Goal: Complete application form: Complete application form

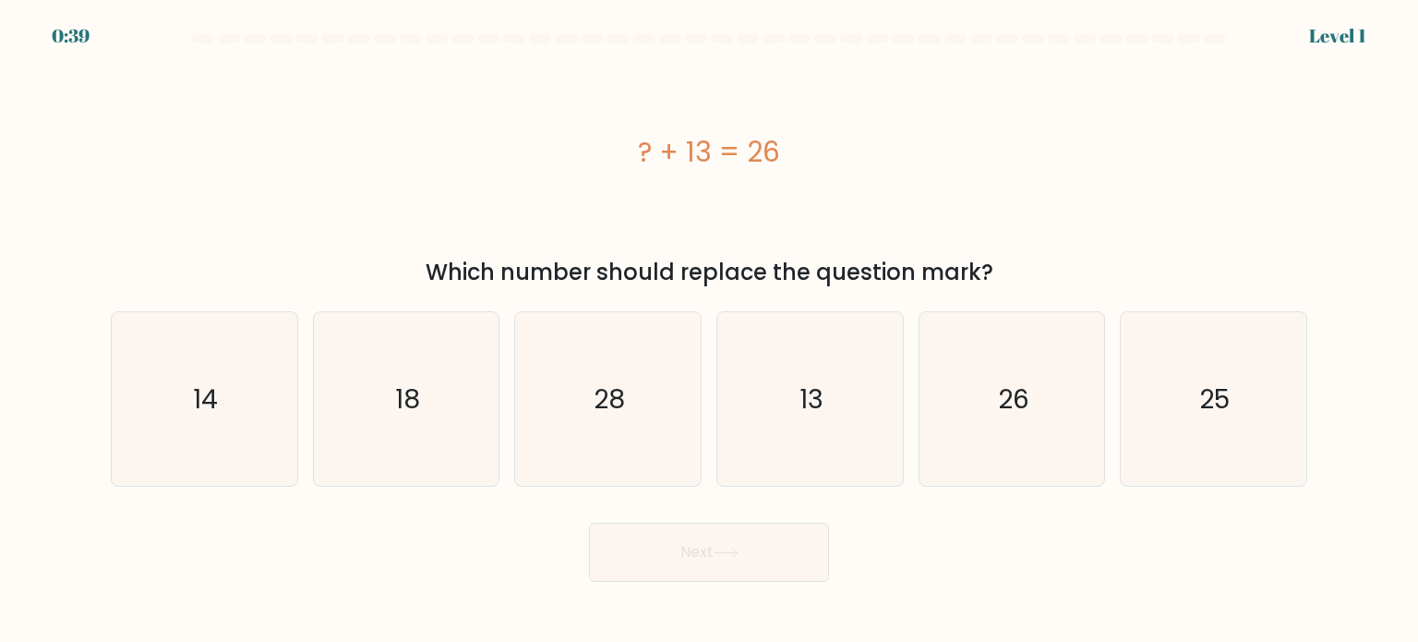
click at [1337, 40] on form "a." at bounding box center [709, 307] width 1418 height 547
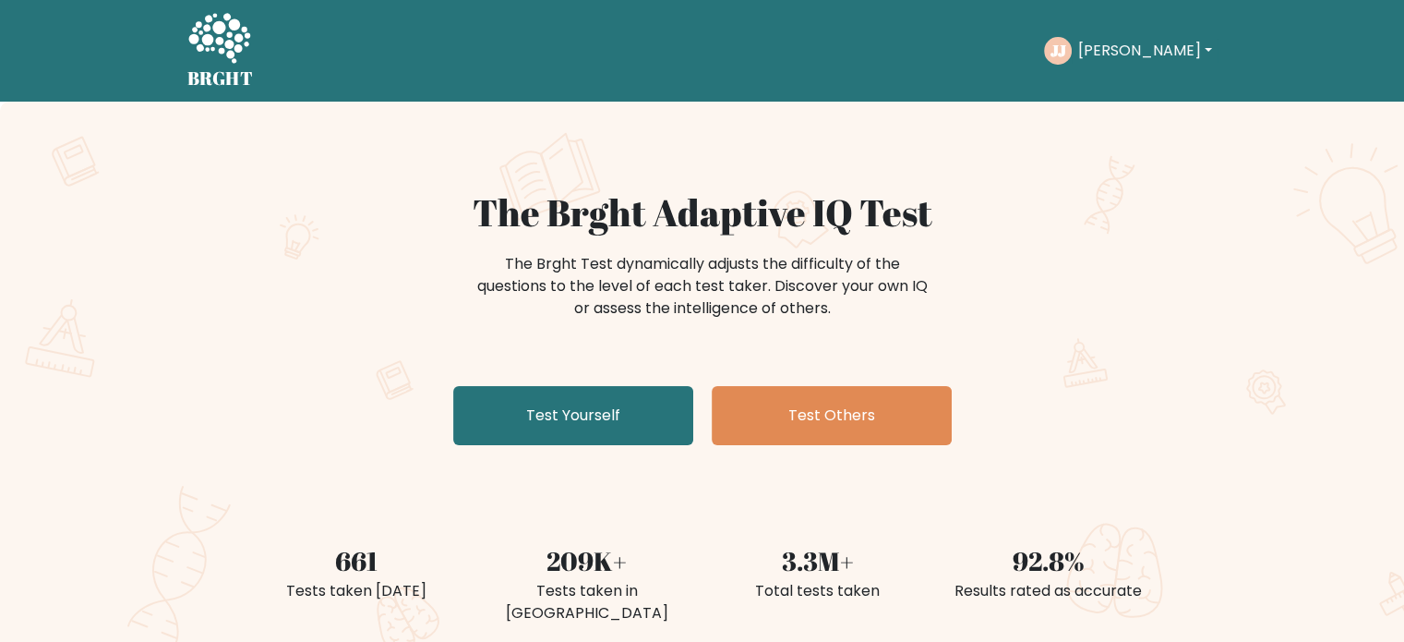
click at [1158, 49] on button "[PERSON_NAME]" at bounding box center [1144, 51] width 145 height 24
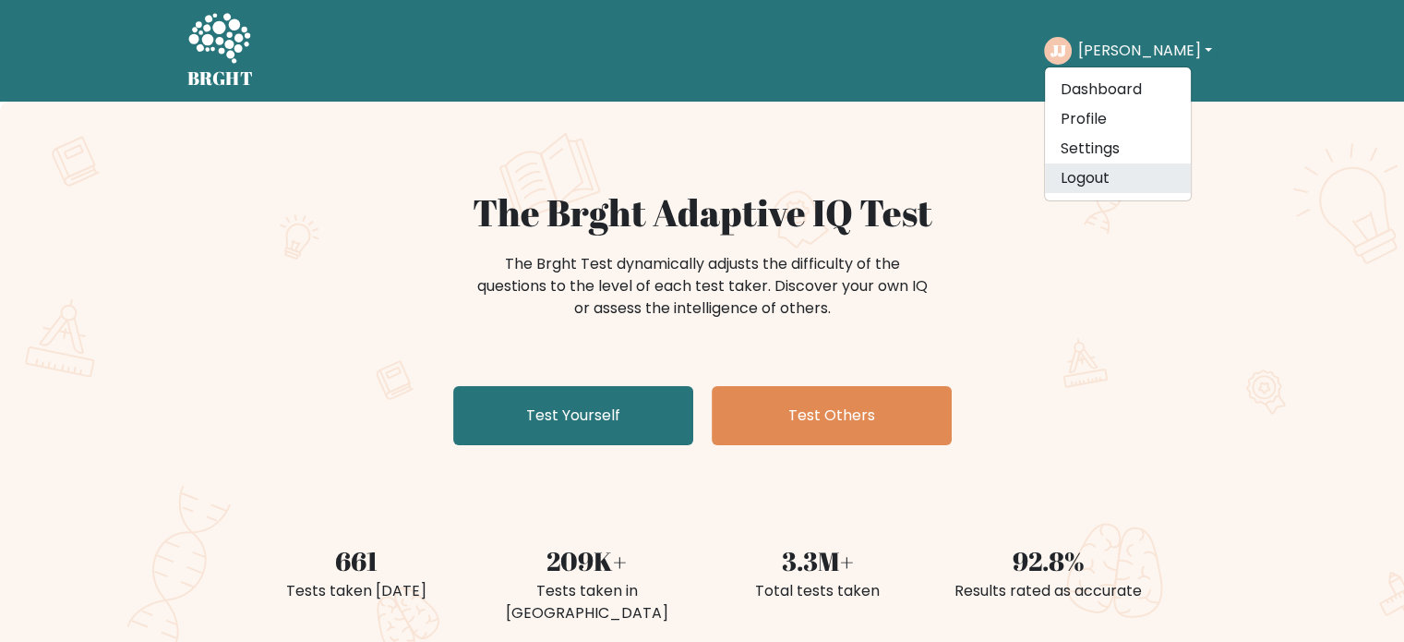
click at [1107, 184] on link "Logout" at bounding box center [1118, 178] width 146 height 30
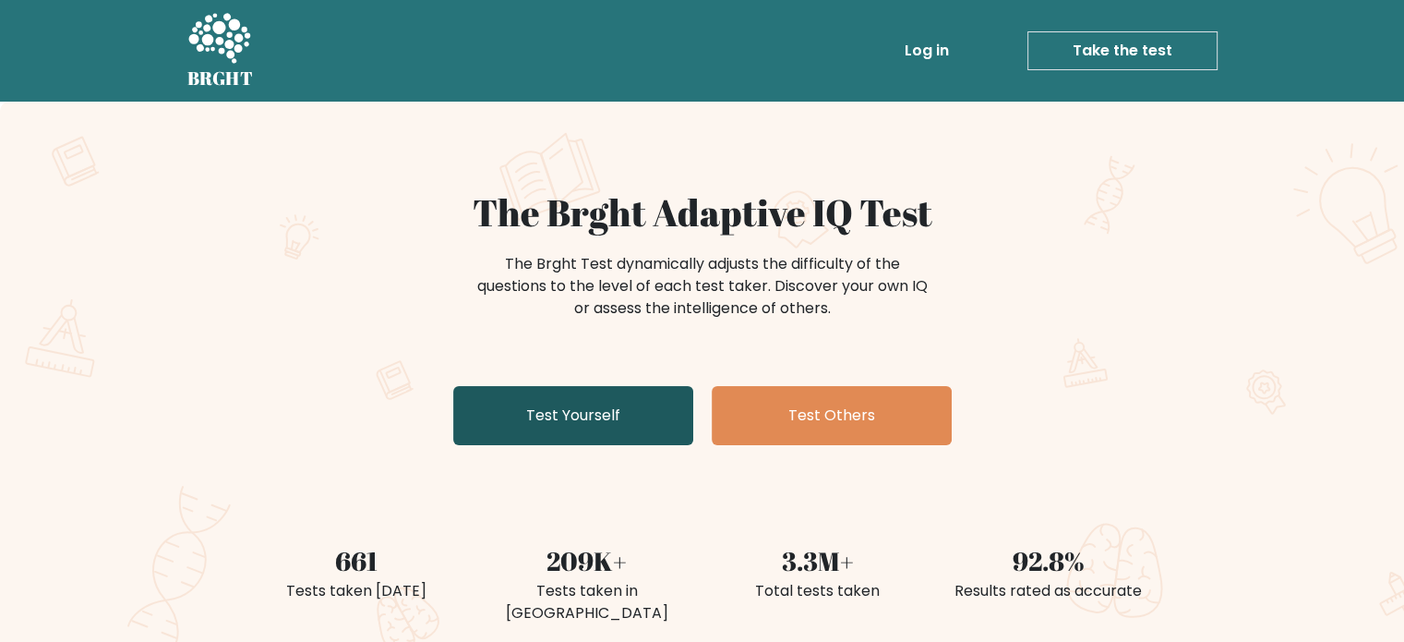
click at [535, 426] on link "Test Yourself" at bounding box center [573, 415] width 240 height 59
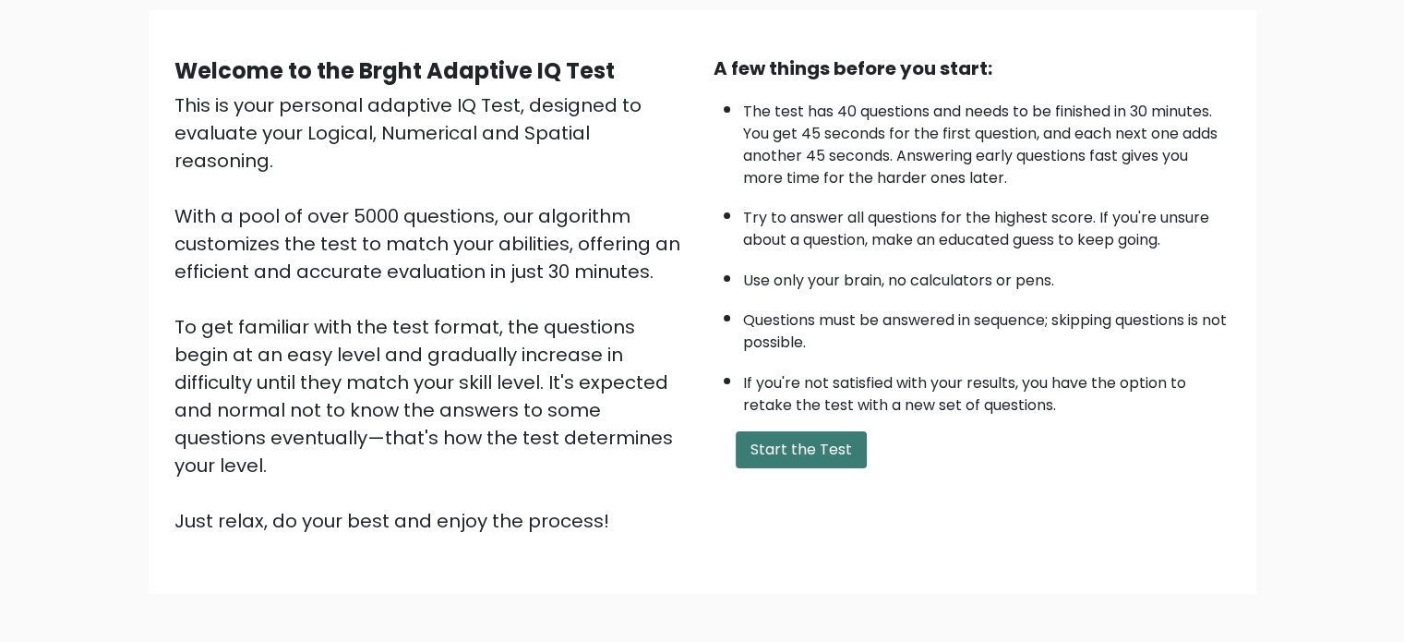
scroll to position [18, 0]
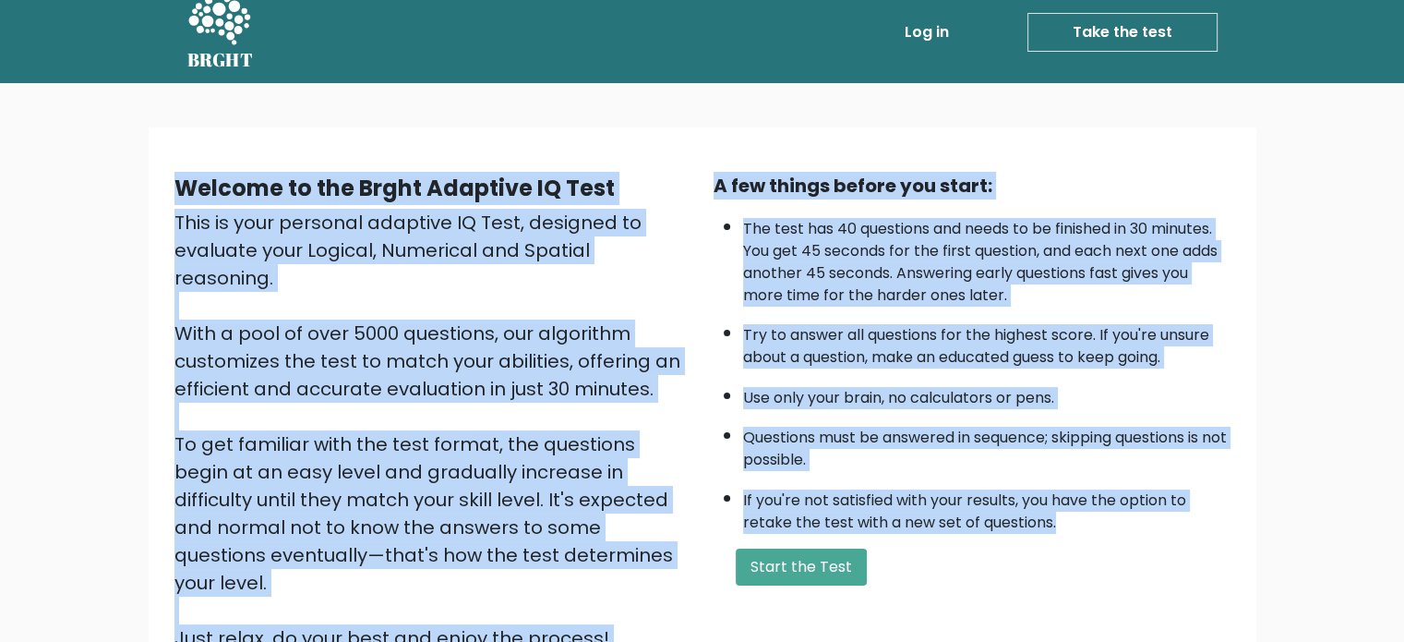
drag, startPoint x: 1080, startPoint y: 521, endPoint x: 181, endPoint y: 204, distance: 953.4
click at [181, 204] on div "Welcome to the Brght Adaptive IQ Test This is your personal adaptive IQ Test, d…" at bounding box center [702, 419] width 1078 height 495
click at [302, 232] on div "This is your personal adaptive IQ Test, designed to evaluate your Logical, Nume…" at bounding box center [432, 430] width 517 height 443
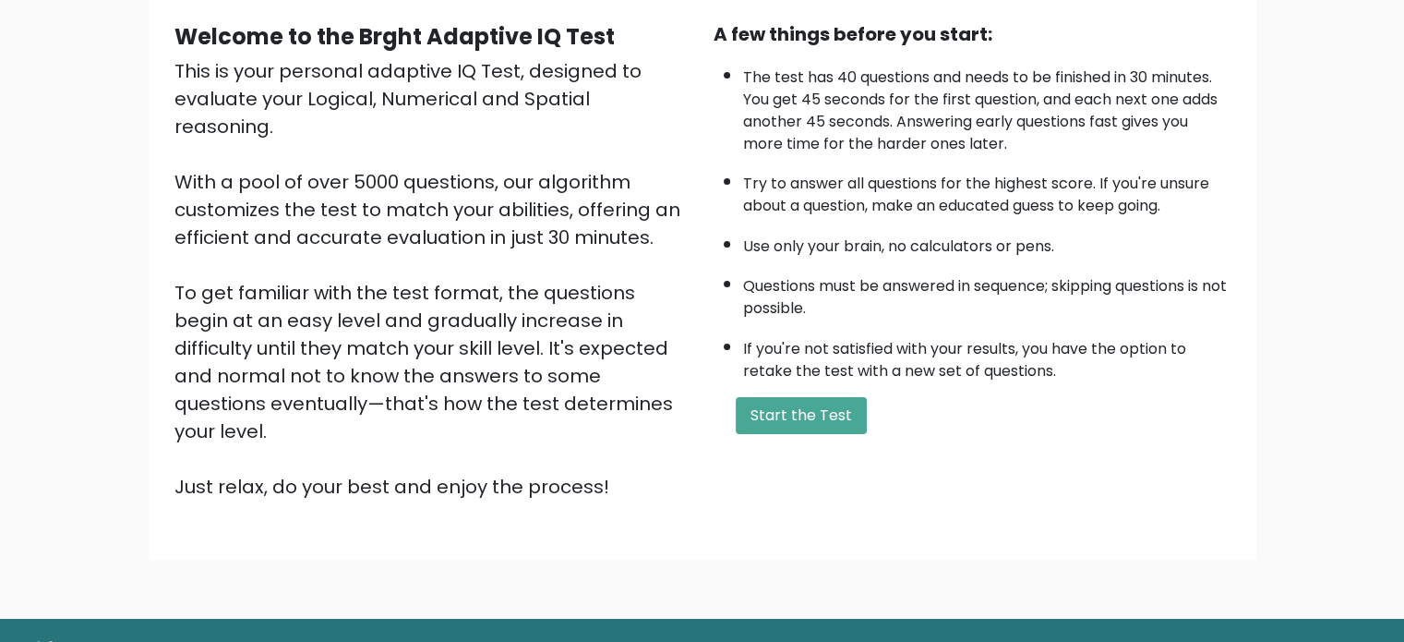
scroll to position [203, 0]
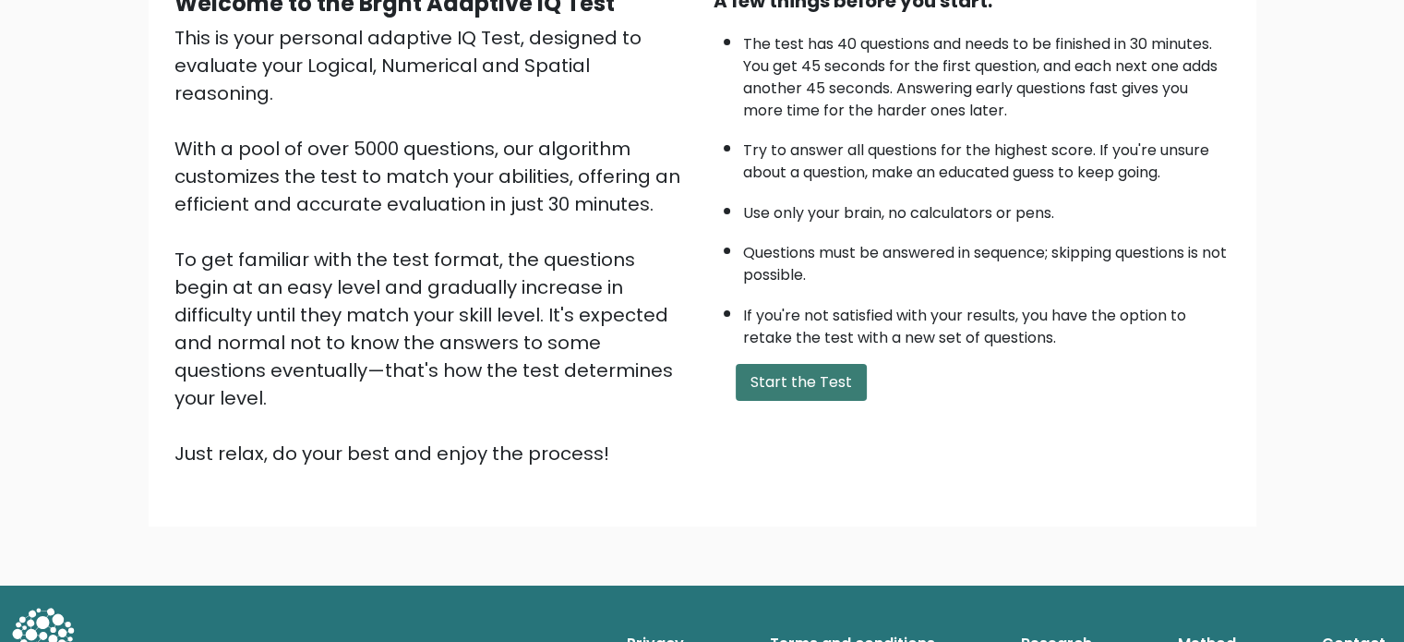
click at [812, 379] on button "Start the Test" at bounding box center [801, 382] width 131 height 37
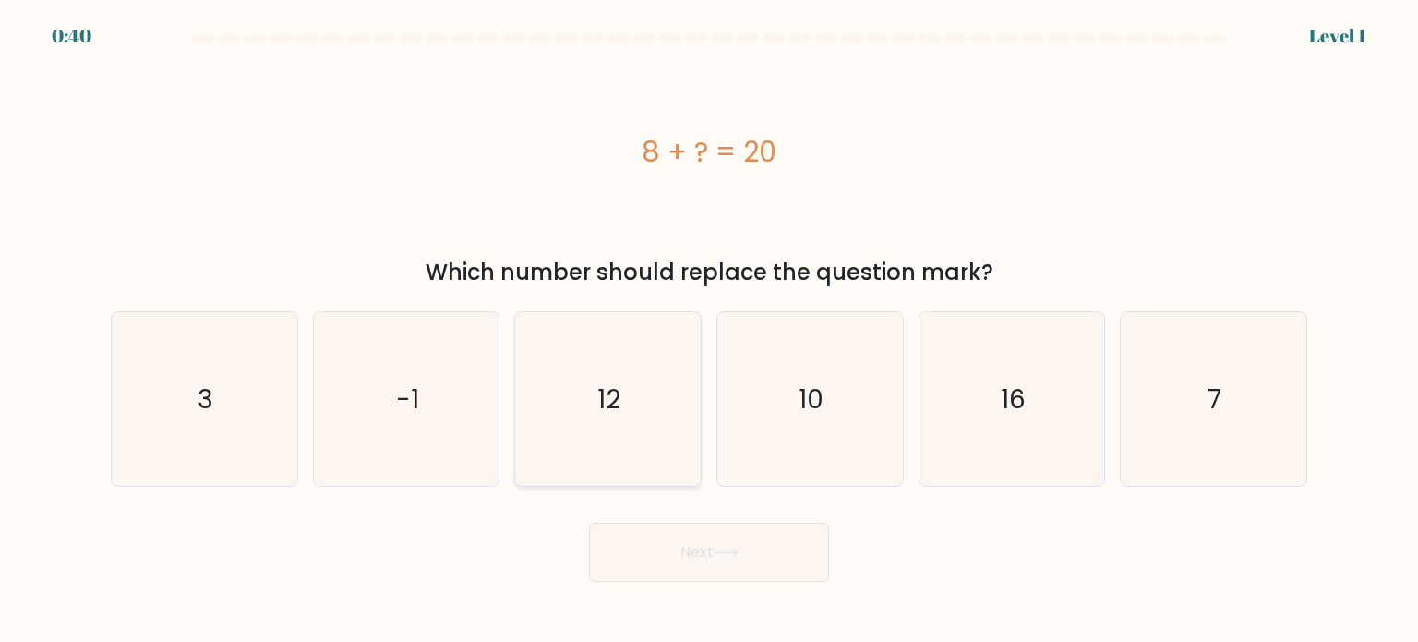
click at [617, 415] on text "12" at bounding box center [609, 397] width 23 height 37
click at [709, 331] on input "c. 12" at bounding box center [709, 325] width 1 height 9
radio input "true"
click at [747, 555] on button "Next" at bounding box center [709, 552] width 240 height 59
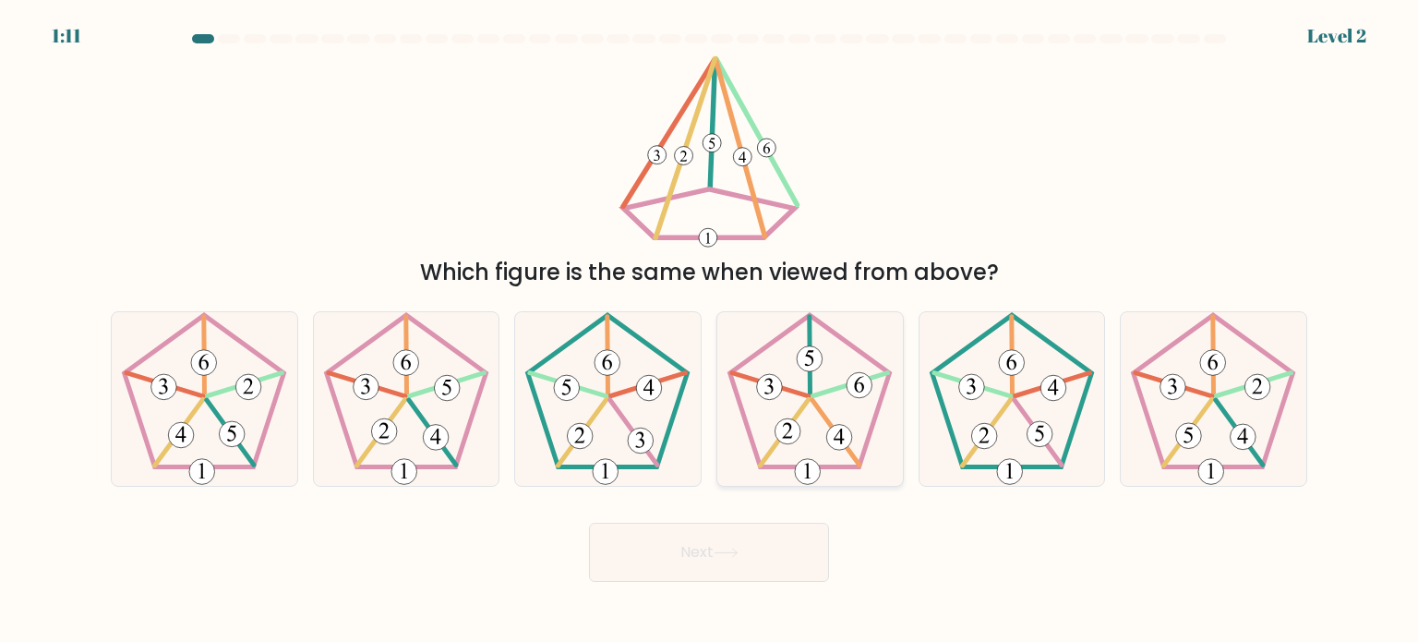
click at [828, 433] on 757 at bounding box center [840, 437] width 26 height 26
click at [710, 331] on input "d." at bounding box center [709, 325] width 1 height 9
radio input "true"
click at [698, 568] on button "Next" at bounding box center [709, 552] width 240 height 59
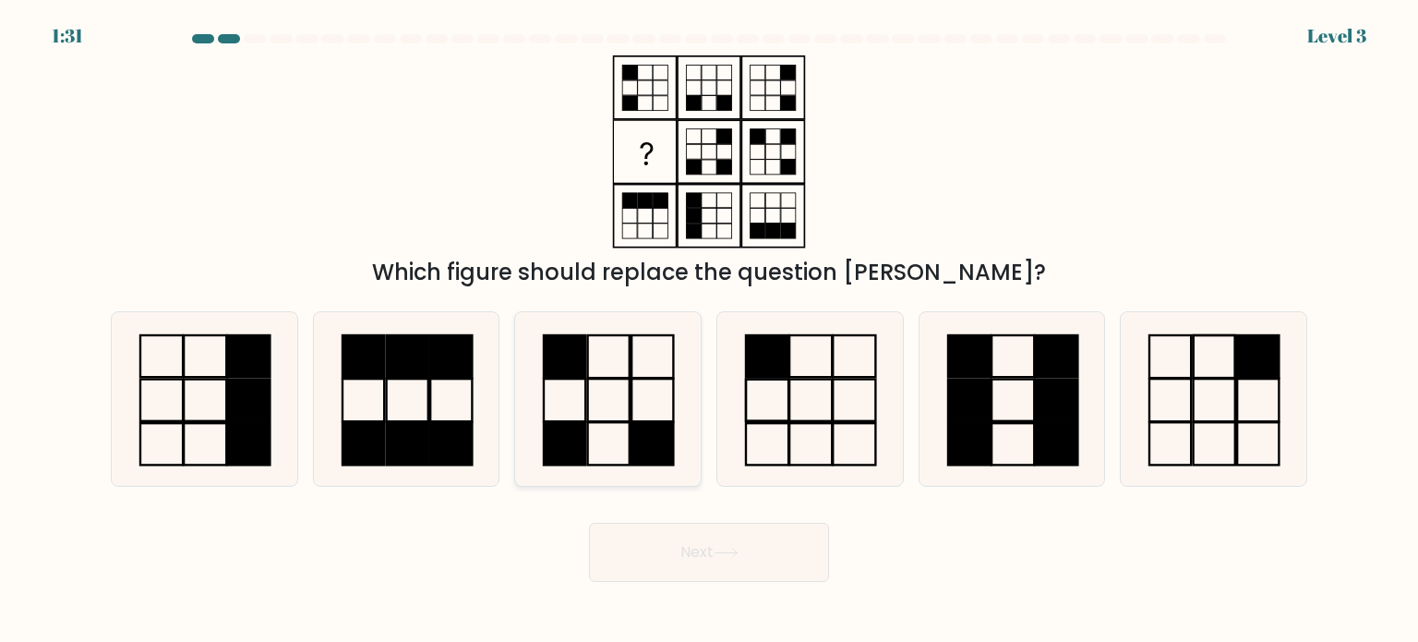
click at [630, 430] on rect at bounding box center [609, 443] width 42 height 42
click at [709, 331] on input "c." at bounding box center [709, 325] width 1 height 9
radio input "true"
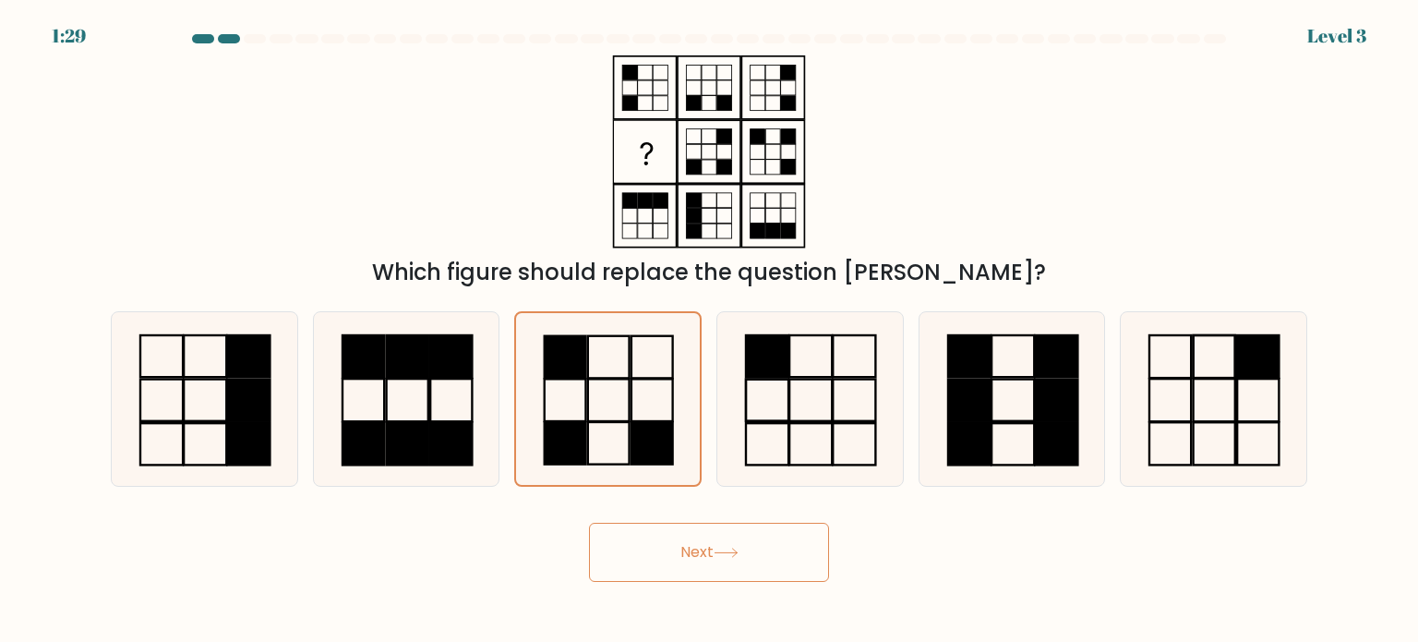
click at [657, 541] on button "Next" at bounding box center [709, 552] width 240 height 59
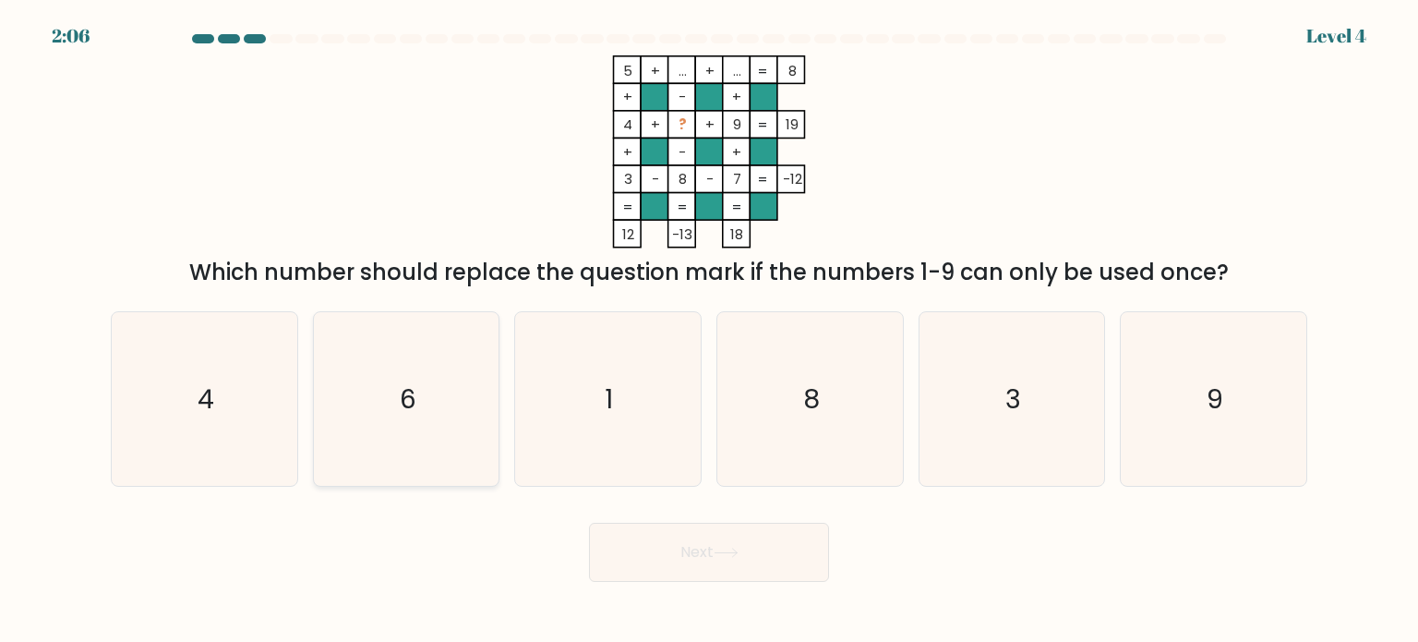
click at [474, 394] on icon "6" at bounding box center [406, 399] width 174 height 174
click at [709, 331] on input "b. 6" at bounding box center [709, 325] width 1 height 9
radio input "true"
click at [785, 564] on button "Next" at bounding box center [709, 552] width 240 height 59
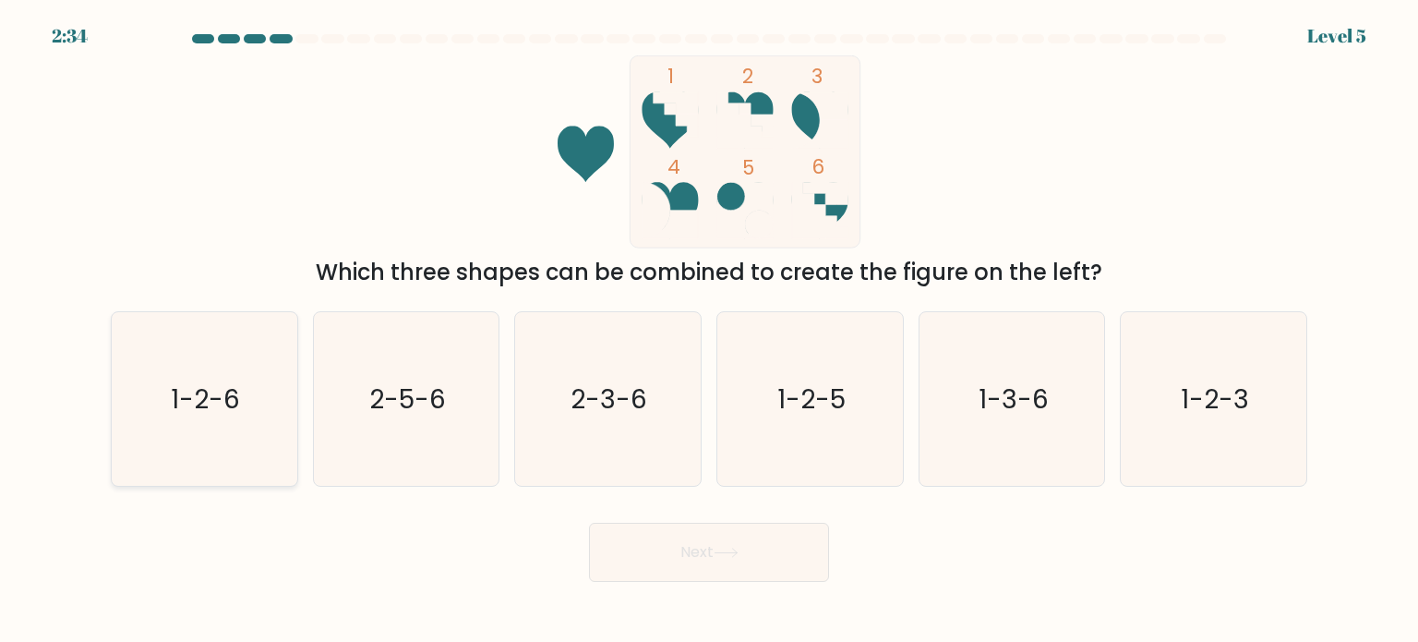
click at [259, 391] on icon "1-2-6" at bounding box center [204, 399] width 174 height 174
click at [709, 331] on input "a. 1-2-6" at bounding box center [709, 325] width 1 height 9
radio input "true"
click at [792, 542] on button "Next" at bounding box center [709, 552] width 240 height 59
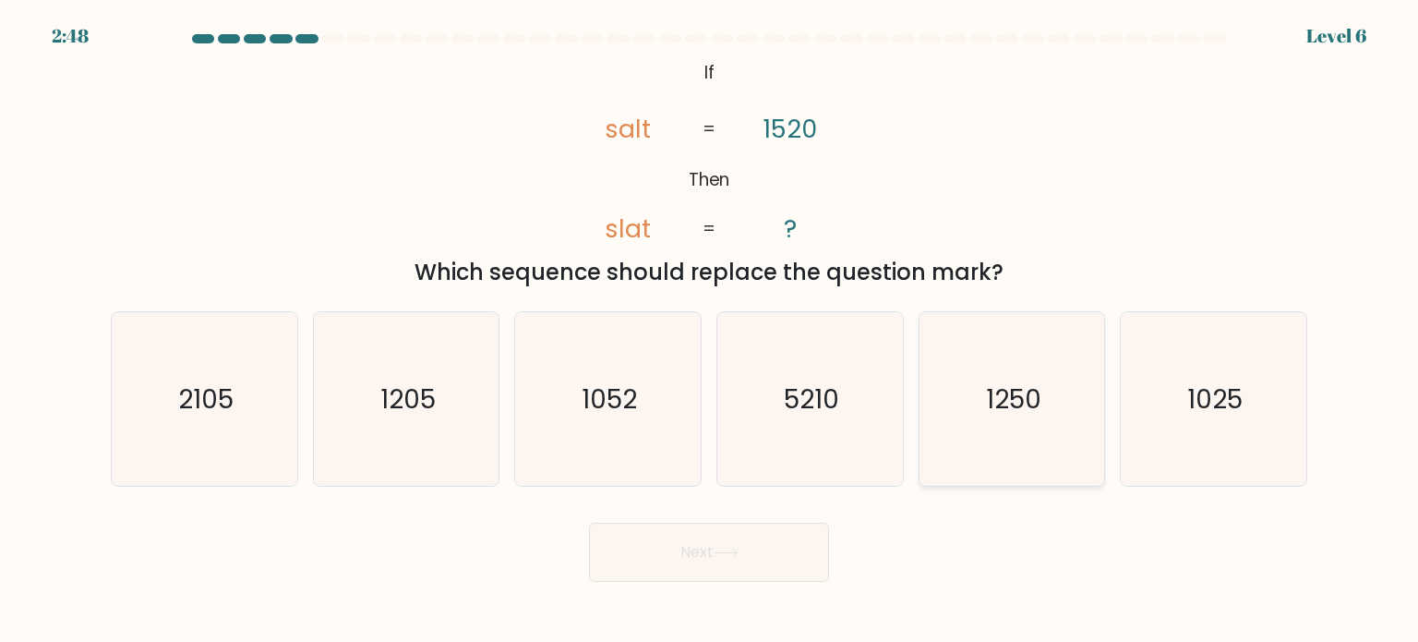
click at [1026, 413] on text "1250" at bounding box center [1013, 397] width 55 height 37
click at [710, 331] on input "e. 1250" at bounding box center [709, 325] width 1 height 9
radio input "true"
click at [712, 574] on button "Next" at bounding box center [709, 552] width 240 height 59
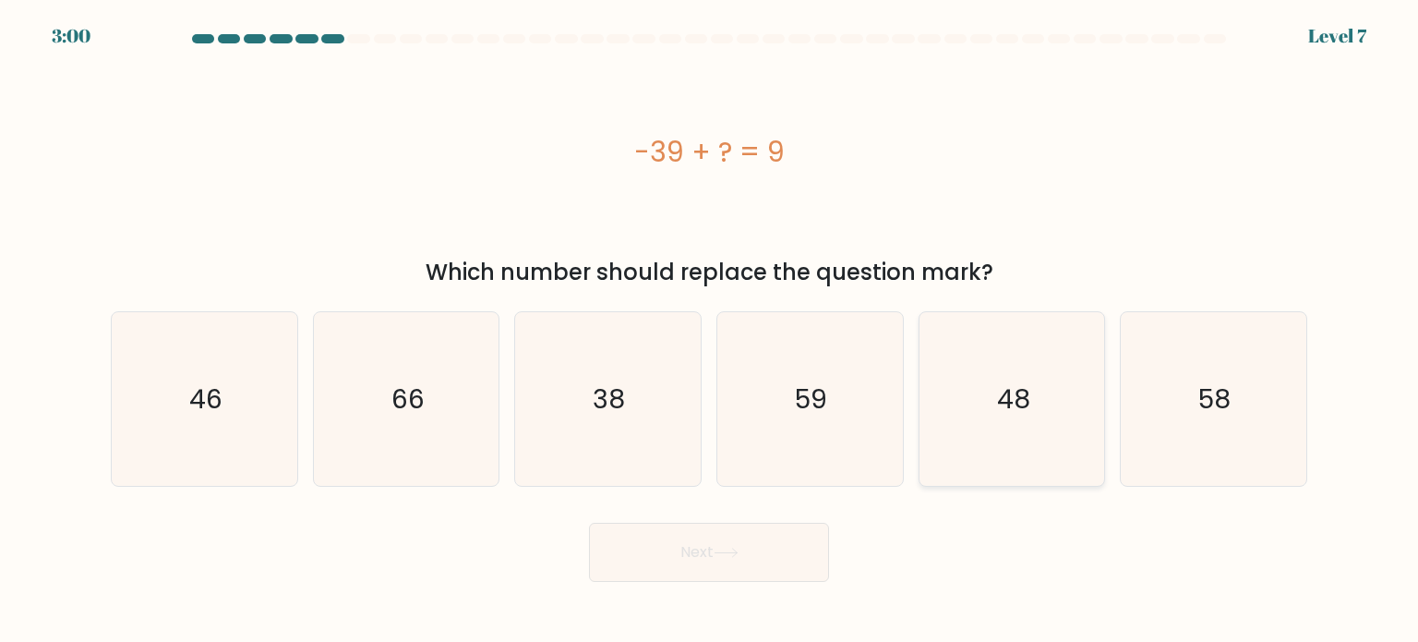
click at [1056, 379] on icon "48" at bounding box center [1012, 399] width 174 height 174
click at [710, 331] on input "e. 48" at bounding box center [709, 325] width 1 height 9
radio input "true"
click at [724, 550] on icon at bounding box center [726, 552] width 25 height 10
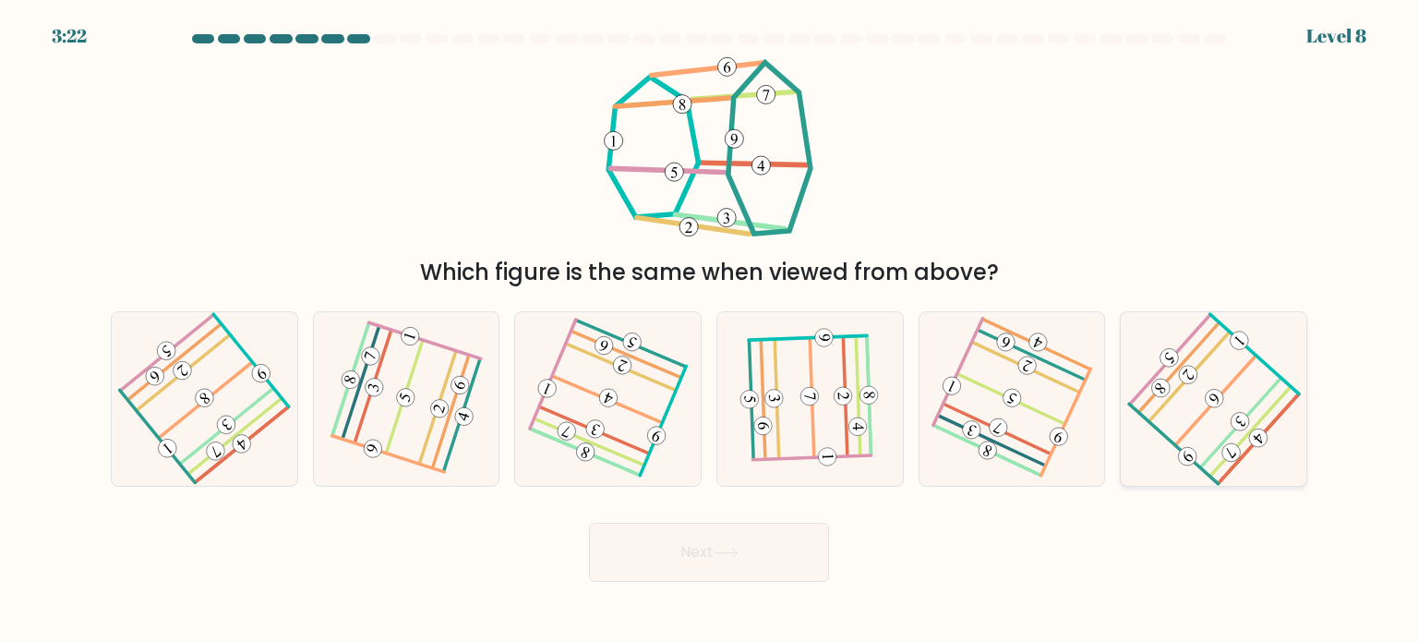
click at [1223, 414] on icon at bounding box center [1213, 398] width 139 height 139
click at [710, 331] on input "f." at bounding box center [709, 325] width 1 height 9
radio input "true"
click at [761, 542] on button "Next" at bounding box center [709, 552] width 240 height 59
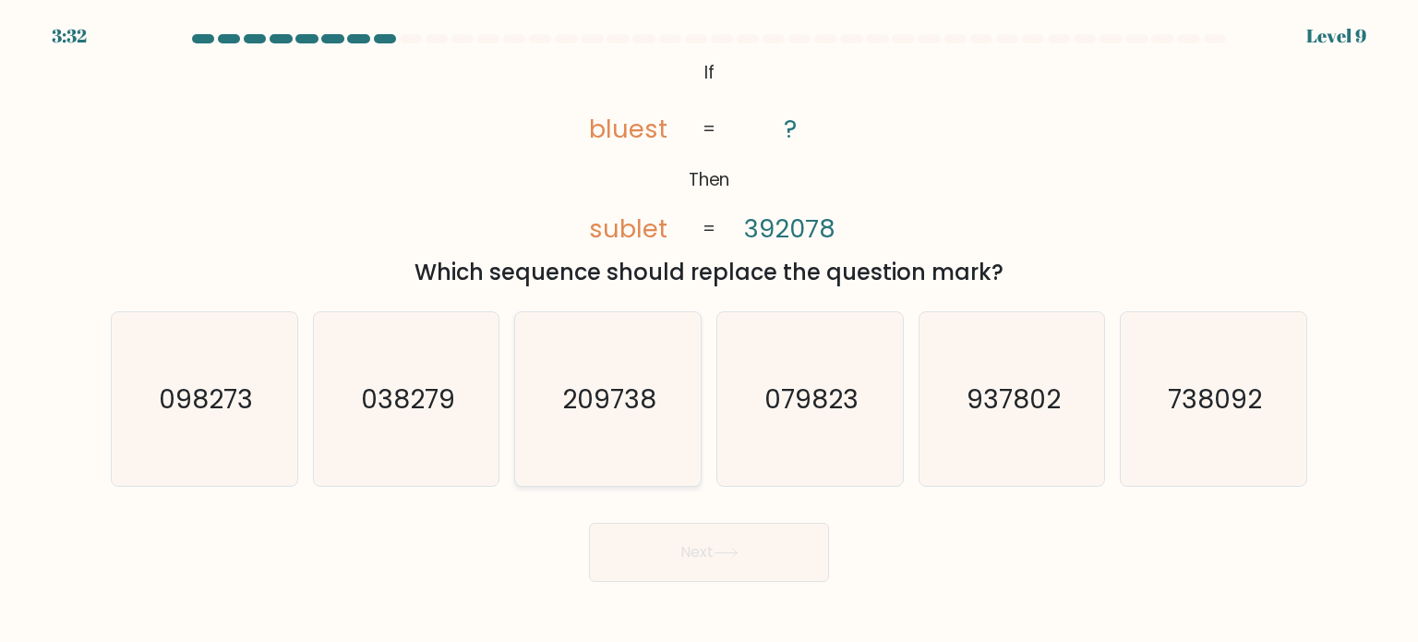
click at [625, 398] on text "209738" at bounding box center [610, 397] width 94 height 37
click at [709, 331] on input "c. 209738" at bounding box center [709, 325] width 1 height 9
radio input "true"
click at [757, 558] on button "Next" at bounding box center [709, 552] width 240 height 59
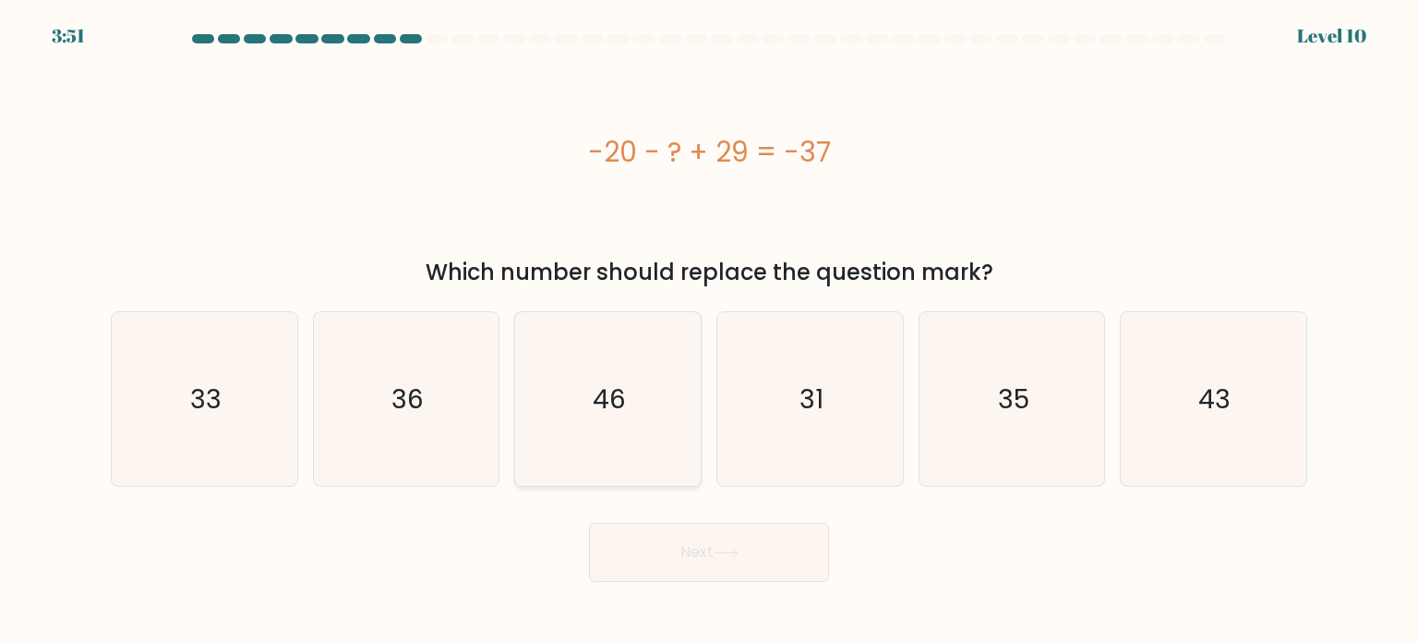
click at [641, 416] on icon "46" at bounding box center [608, 399] width 174 height 174
click at [709, 331] on input "c. 46" at bounding box center [709, 325] width 1 height 9
radio input "true"
click at [753, 556] on button "Next" at bounding box center [709, 552] width 240 height 59
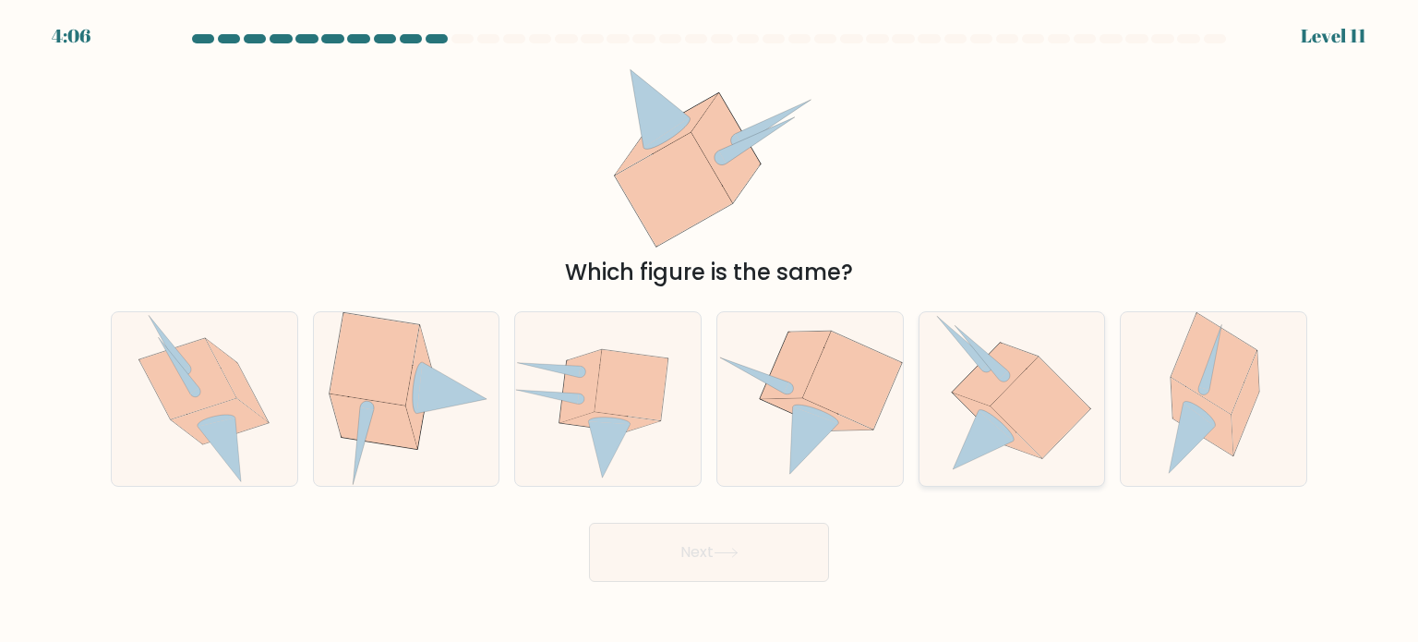
click at [1073, 428] on icon at bounding box center [1012, 399] width 160 height 174
click at [710, 331] on input "e." at bounding box center [709, 325] width 1 height 9
radio input "true"
click at [746, 557] on button "Next" at bounding box center [709, 552] width 240 height 59
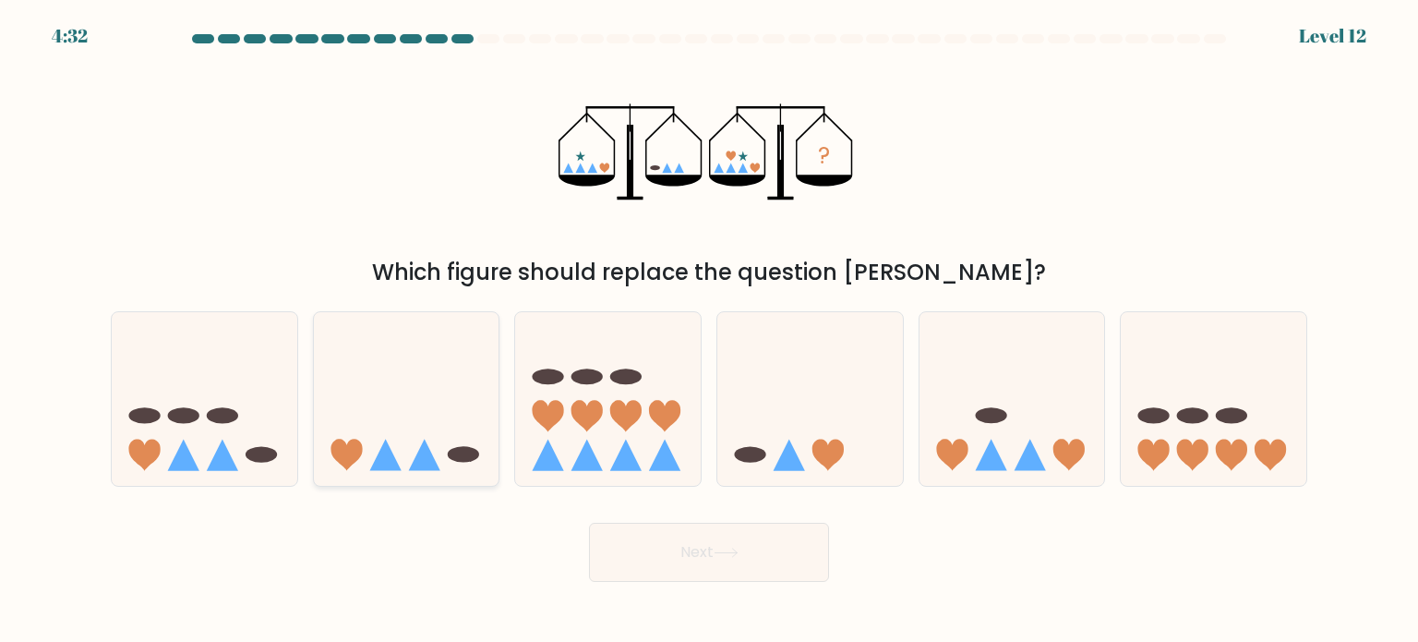
click at [447, 468] on icon at bounding box center [407, 398] width 186 height 153
click at [709, 331] on input "b." at bounding box center [709, 325] width 1 height 9
radio input "true"
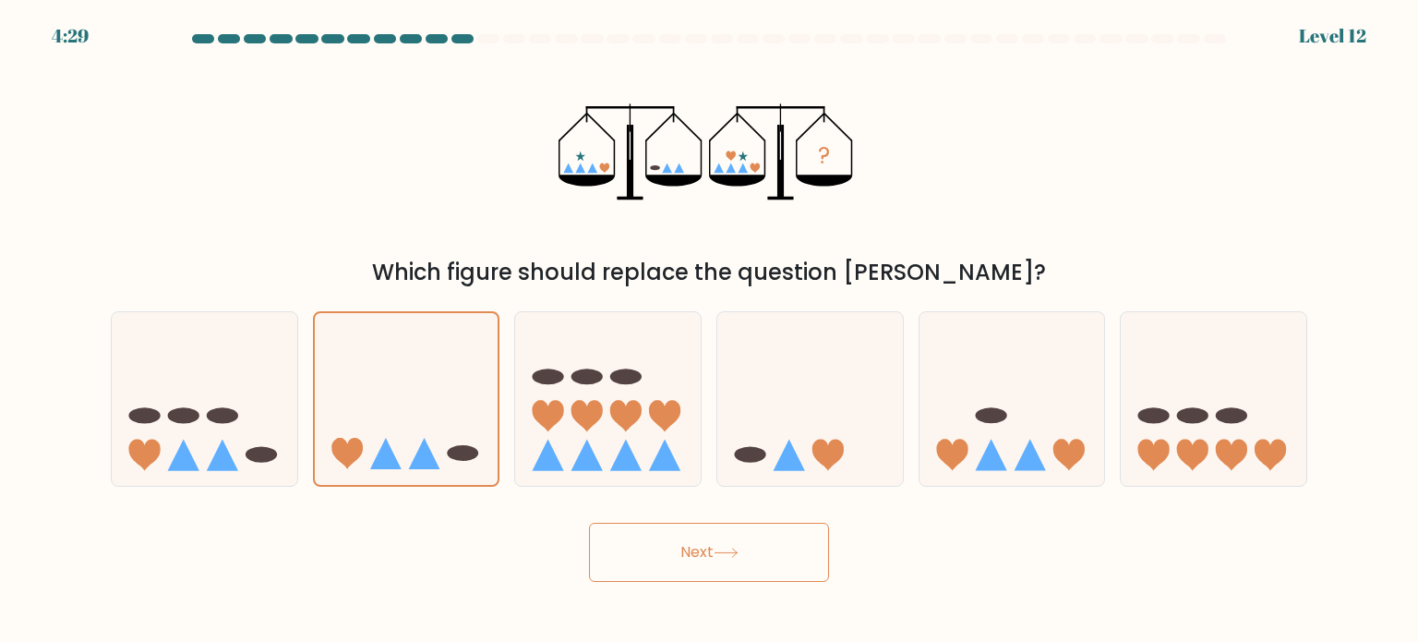
click at [728, 560] on button "Next" at bounding box center [709, 552] width 240 height 59
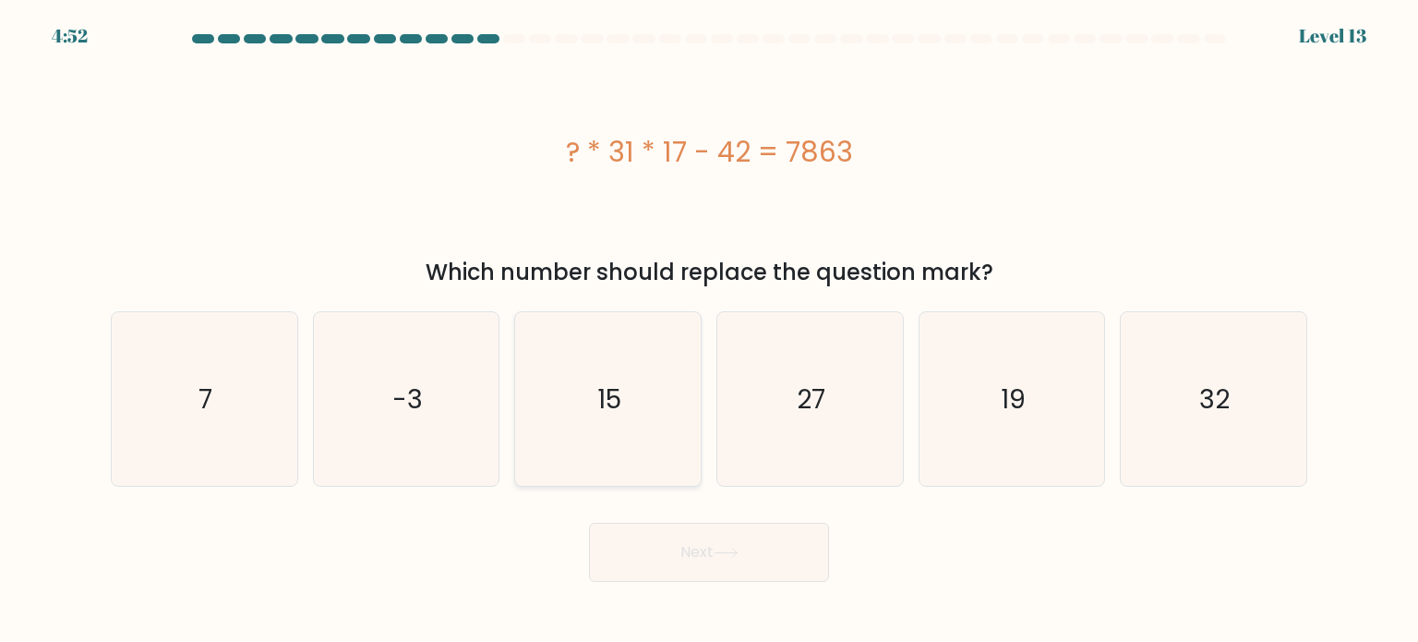
click at [632, 425] on icon "15" at bounding box center [608, 399] width 174 height 174
click at [709, 331] on input "c. 15" at bounding box center [709, 325] width 1 height 9
radio input "true"
click at [680, 548] on button "Next" at bounding box center [709, 552] width 240 height 59
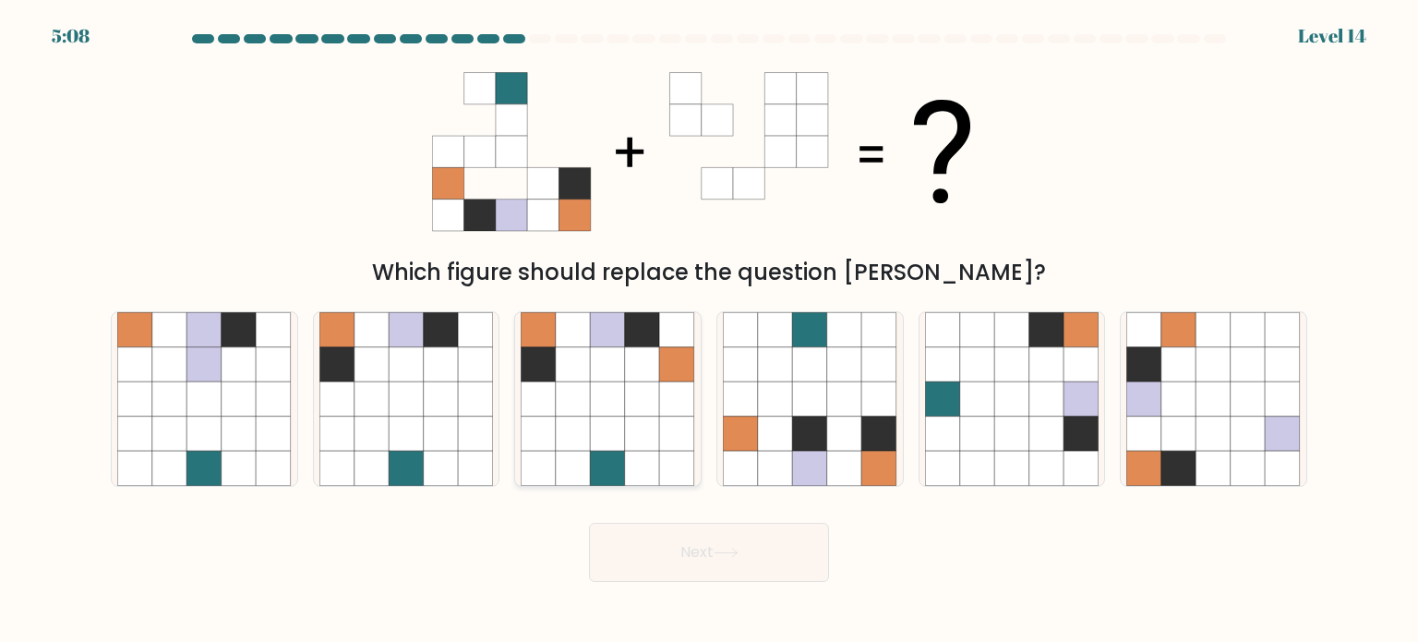
click at [657, 414] on icon at bounding box center [642, 398] width 35 height 35
click at [709, 331] on input "c." at bounding box center [709, 325] width 1 height 9
radio input "true"
click at [680, 568] on button "Next" at bounding box center [709, 552] width 240 height 59
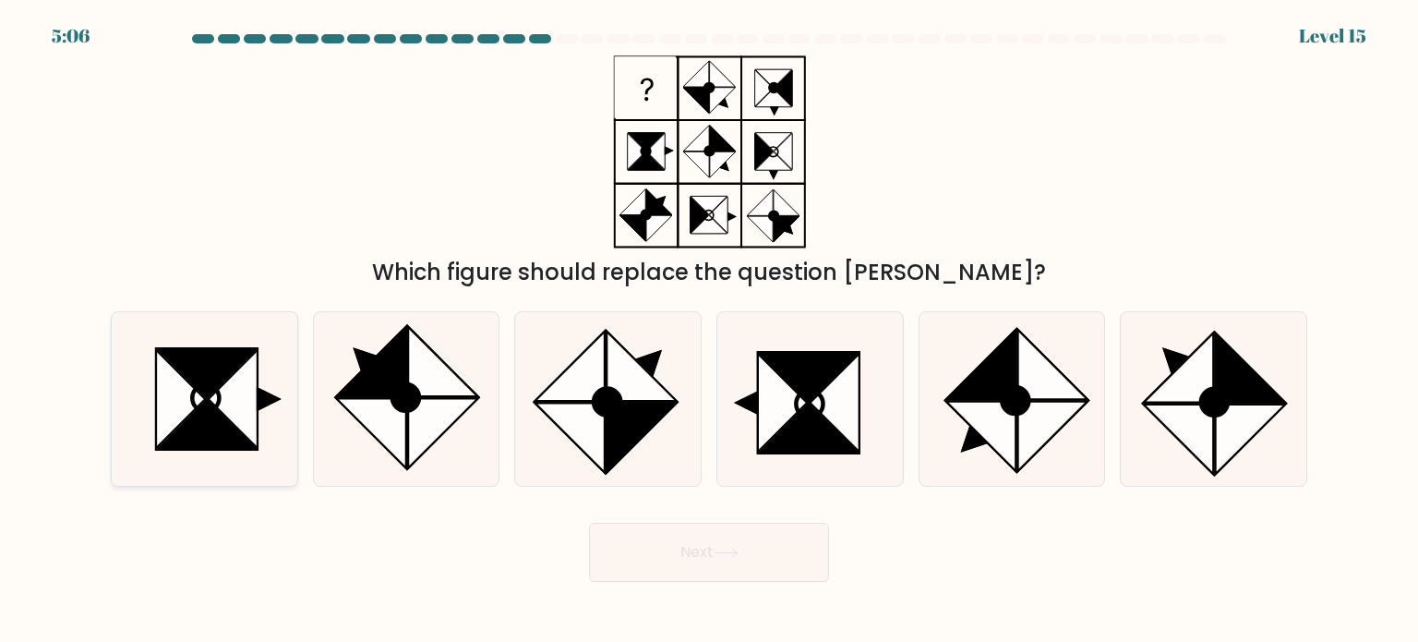
click at [234, 411] on icon at bounding box center [233, 398] width 49 height 99
click at [709, 331] on input "a." at bounding box center [709, 325] width 1 height 9
radio input "true"
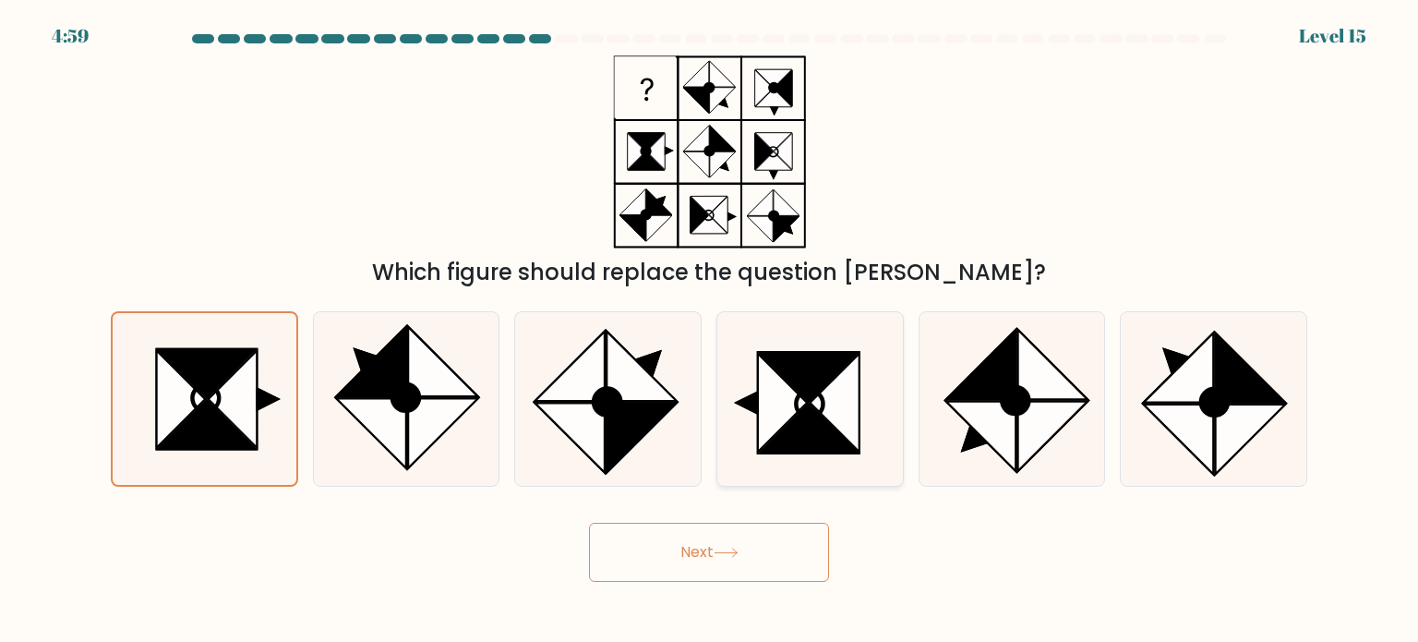
click at [793, 413] on icon at bounding box center [782, 402] width 49 height 99
click at [710, 331] on input "d." at bounding box center [709, 325] width 1 height 9
radio input "true"
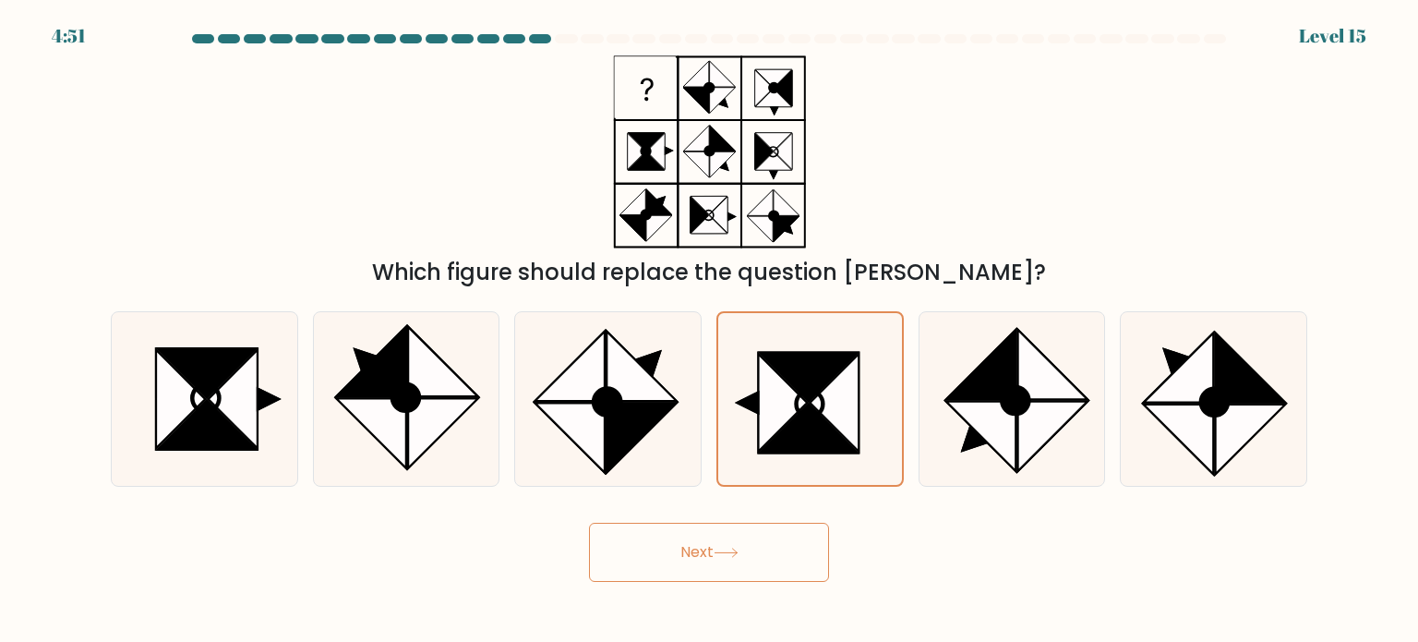
click at [753, 549] on button "Next" at bounding box center [709, 552] width 240 height 59
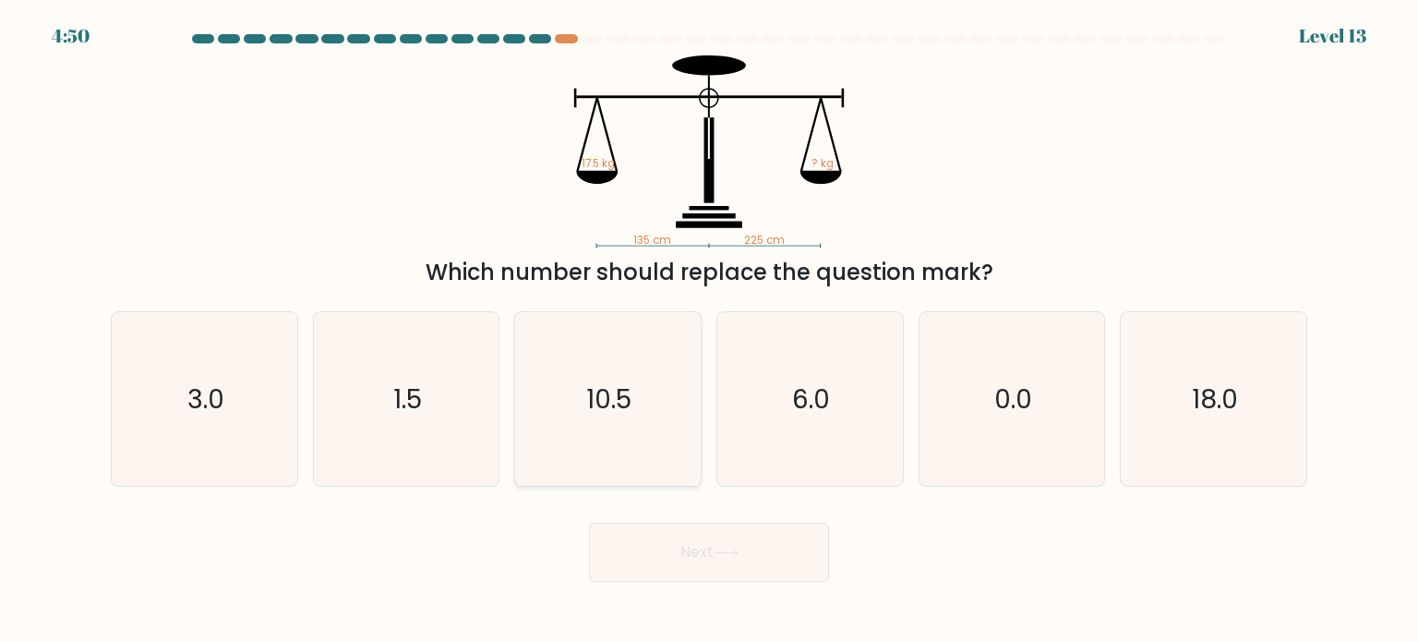
click at [680, 394] on icon "10.5" at bounding box center [608, 399] width 174 height 174
click at [709, 331] on input "c. 10.5" at bounding box center [709, 325] width 1 height 9
radio input "true"
click at [1208, 397] on text "18.0" at bounding box center [1215, 397] width 46 height 37
click at [710, 331] on input "f. 18.0" at bounding box center [709, 325] width 1 height 9
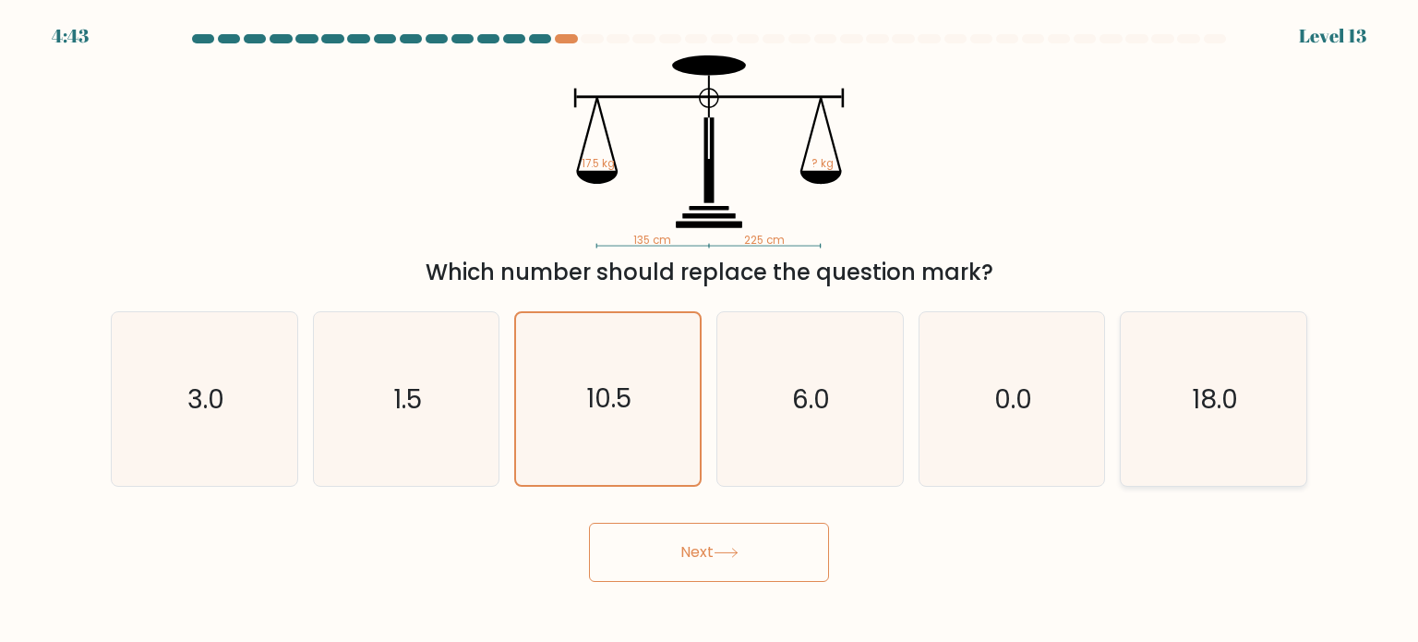
radio input "true"
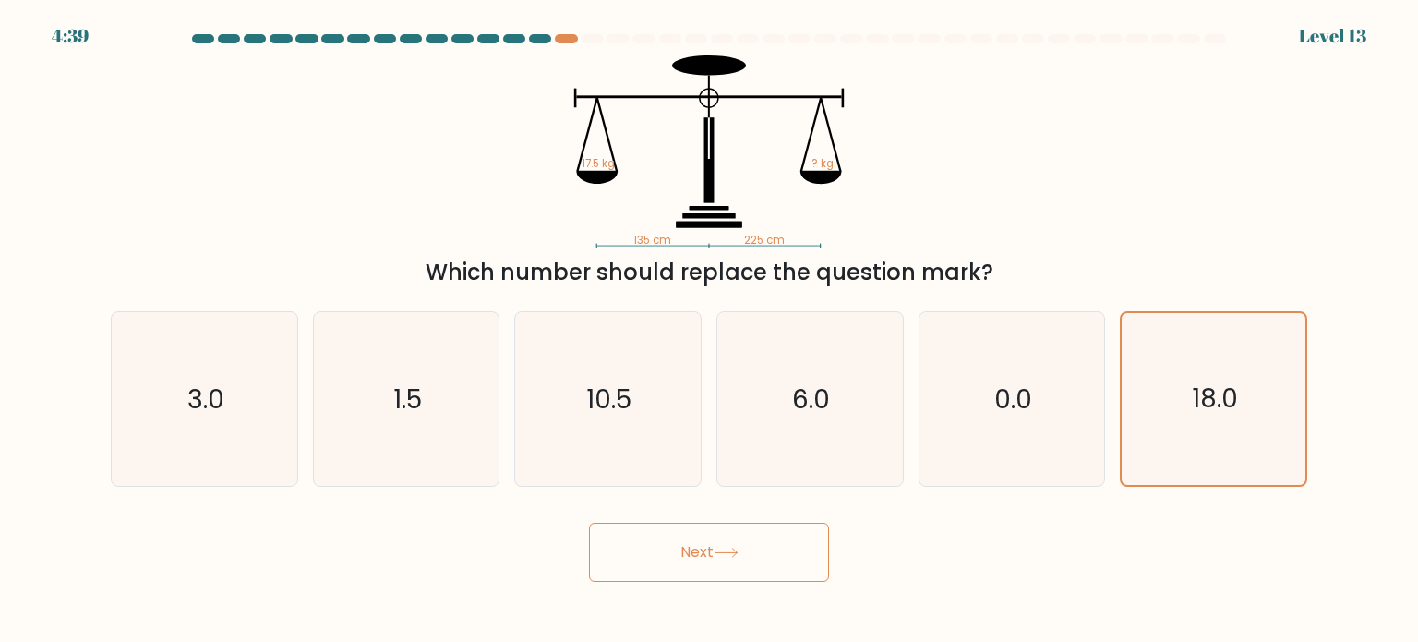
click at [798, 549] on button "Next" at bounding box center [709, 552] width 240 height 59
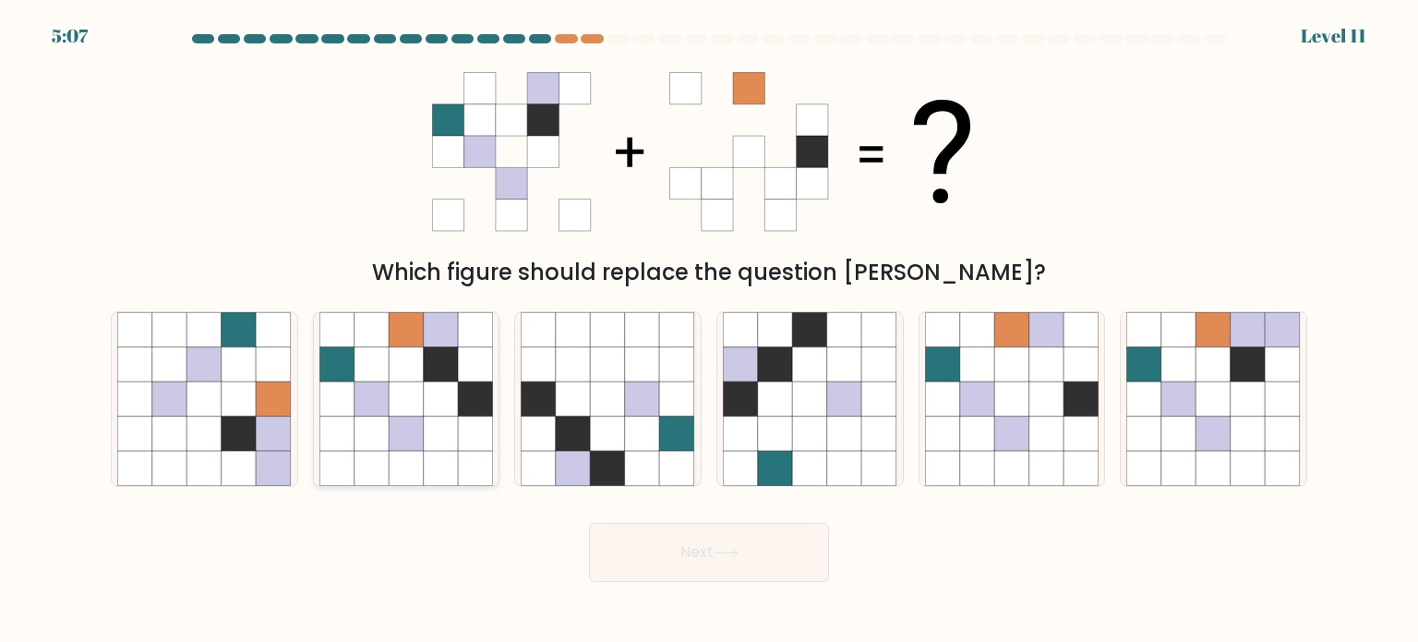
click at [380, 432] on icon at bounding box center [372, 432] width 35 height 35
click at [709, 331] on input "b." at bounding box center [709, 325] width 1 height 9
radio input "true"
click at [772, 565] on button "Next" at bounding box center [709, 552] width 240 height 59
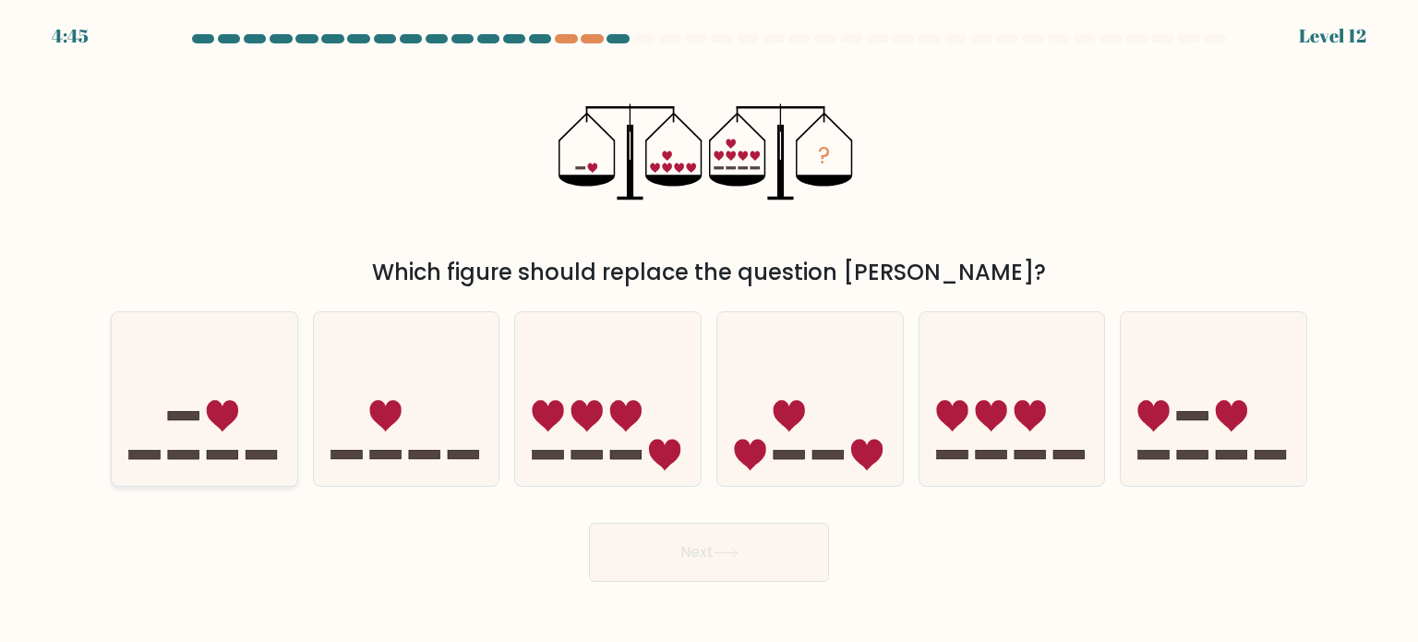
click at [185, 447] on icon at bounding box center [205, 398] width 186 height 153
click at [709, 331] on input "a." at bounding box center [709, 325] width 1 height 9
radio input "true"
click at [739, 565] on button "Next" at bounding box center [709, 552] width 240 height 59
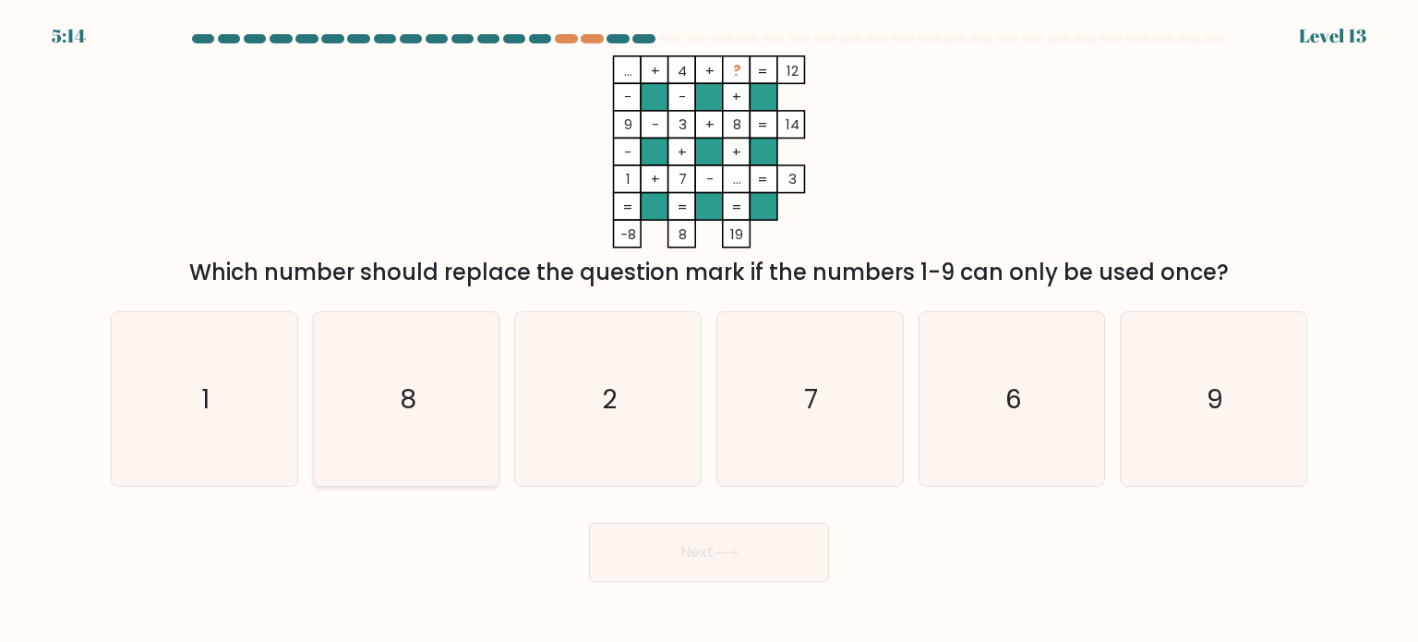
click at [462, 416] on icon "8" at bounding box center [406, 399] width 174 height 174
click at [709, 331] on input "b. 8" at bounding box center [709, 325] width 1 height 9
radio input "true"
click at [713, 554] on button "Next" at bounding box center [709, 552] width 240 height 59
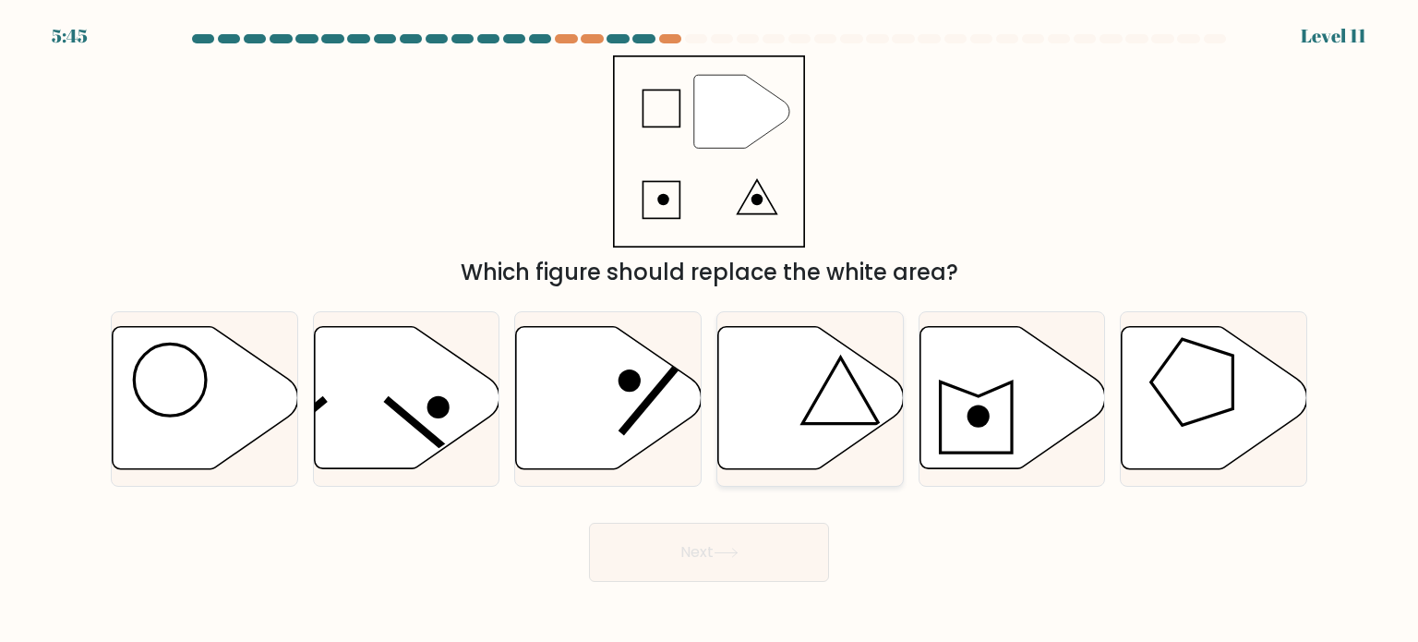
click at [812, 421] on icon at bounding box center [810, 398] width 186 height 145
click at [710, 331] on input "d." at bounding box center [709, 325] width 1 height 9
radio input "true"
click at [779, 541] on button "Next" at bounding box center [709, 552] width 240 height 59
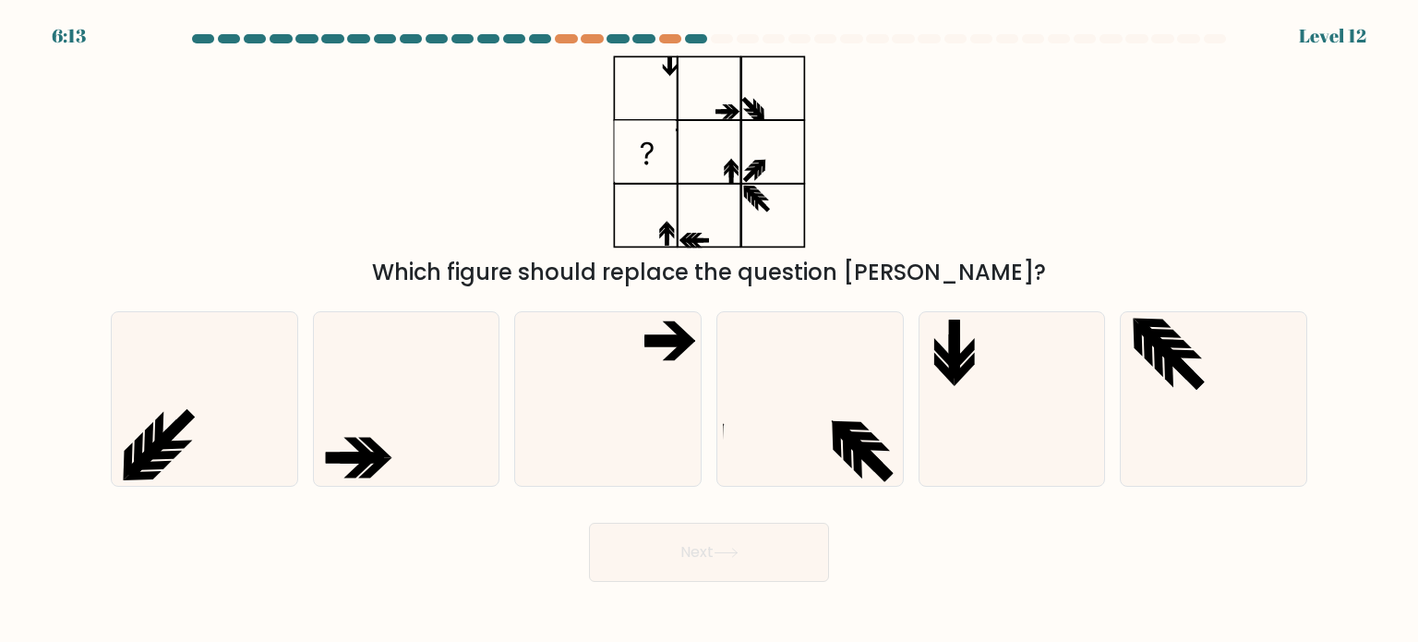
drag, startPoint x: 639, startPoint y: 435, endPoint x: 709, endPoint y: 531, distance: 118.9
click at [639, 434] on icon at bounding box center [608, 399] width 174 height 174
click at [709, 331] on input "c." at bounding box center [709, 325] width 1 height 9
radio input "true"
click at [715, 553] on button "Next" at bounding box center [709, 552] width 240 height 59
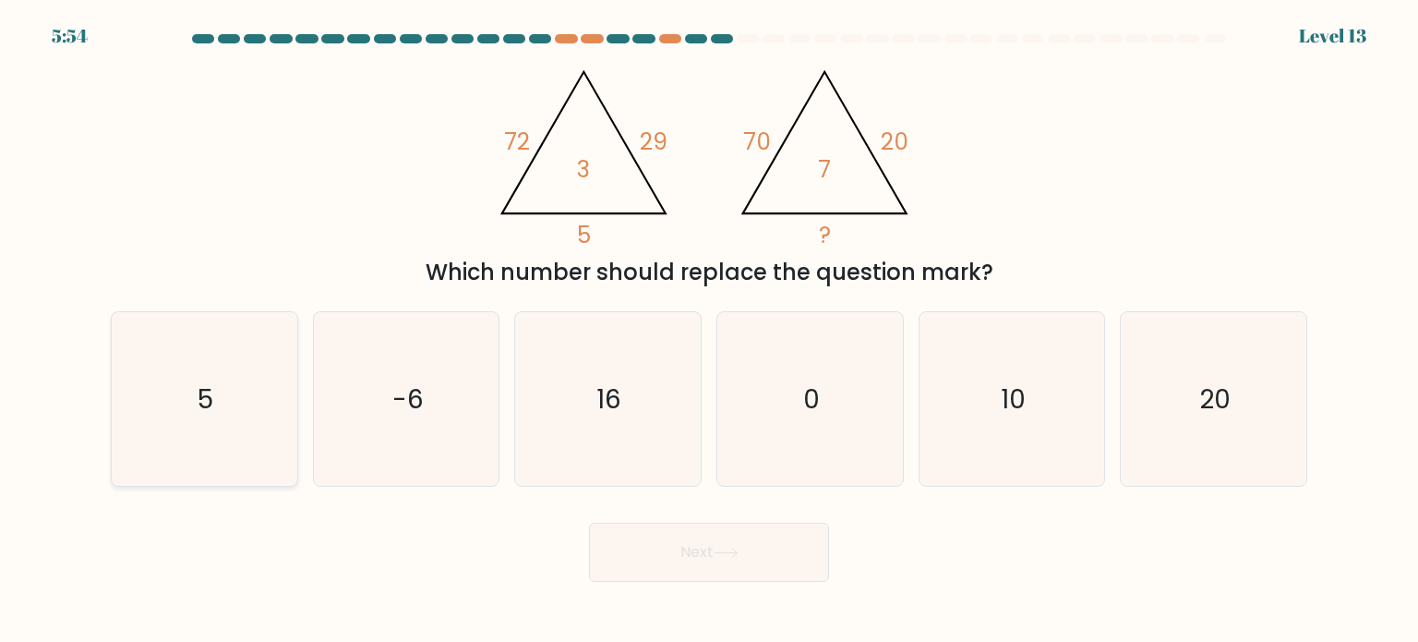
click at [181, 434] on icon "5" at bounding box center [204, 399] width 174 height 174
click at [709, 331] on input "a. 5" at bounding box center [709, 325] width 1 height 9
radio input "true"
click at [731, 552] on icon at bounding box center [726, 552] width 25 height 10
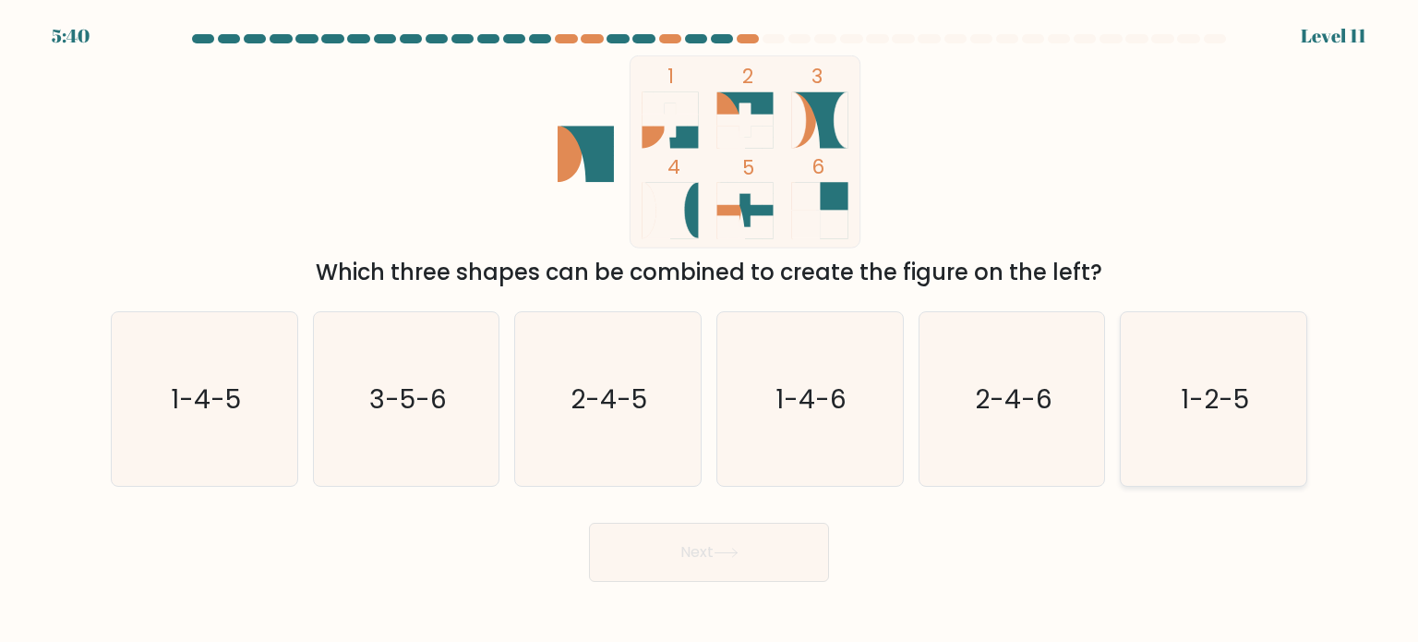
click at [1182, 395] on text "1-2-5" at bounding box center [1215, 397] width 68 height 37
click at [710, 331] on input "f. 1-2-5" at bounding box center [709, 325] width 1 height 9
radio input "true"
click at [768, 564] on button "Next" at bounding box center [709, 552] width 240 height 59
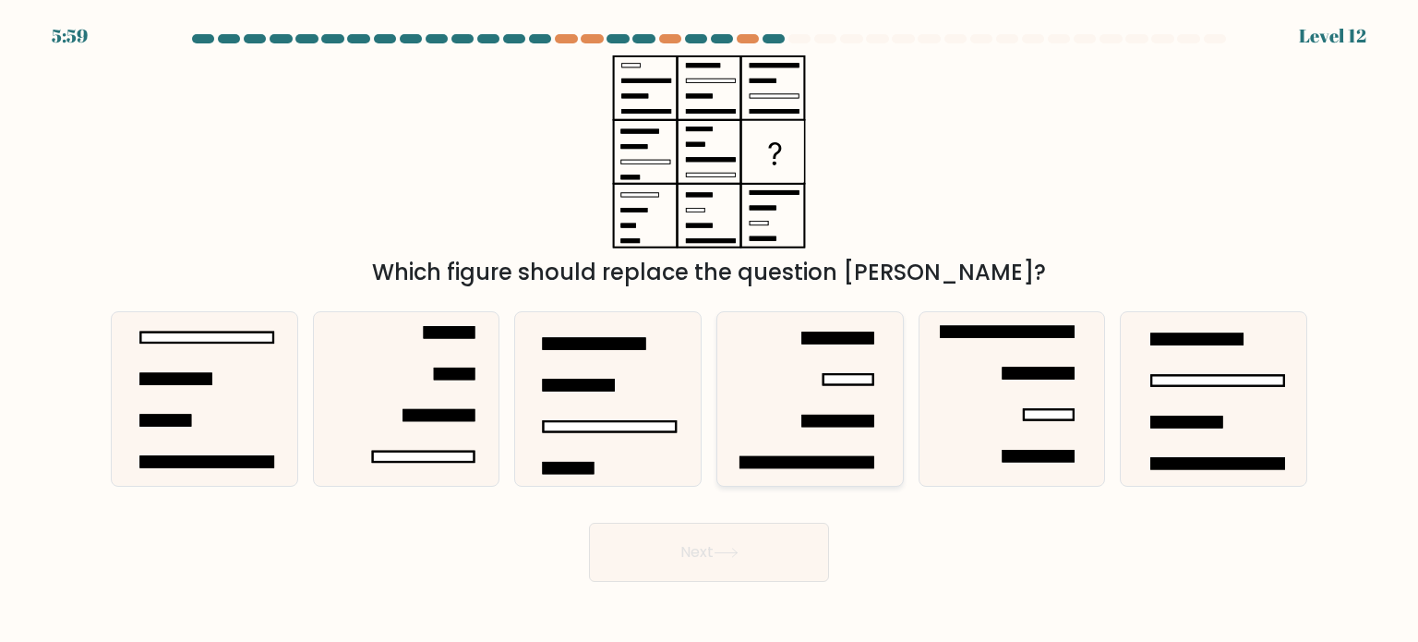
click at [835, 427] on icon at bounding box center [810, 399] width 174 height 174
click at [710, 331] on input "d." at bounding box center [709, 325] width 1 height 9
radio input "true"
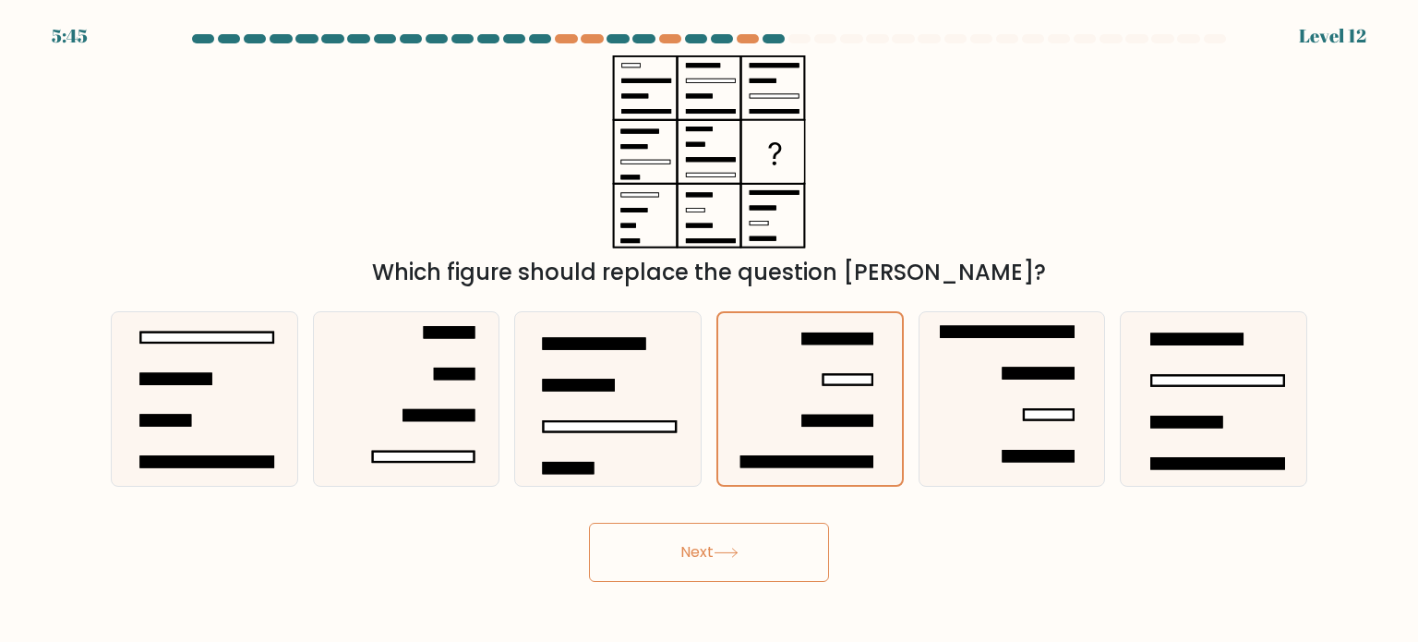
click at [701, 573] on button "Next" at bounding box center [709, 552] width 240 height 59
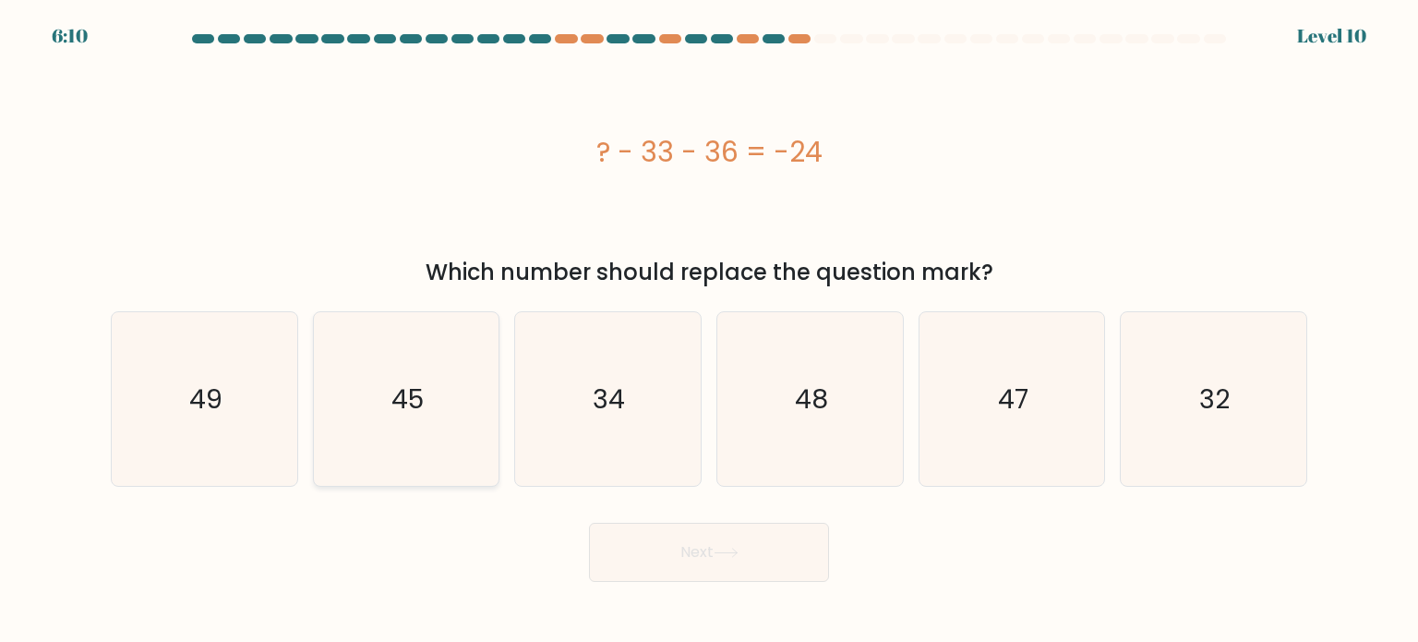
click at [345, 435] on icon "45" at bounding box center [406, 399] width 174 height 174
click at [709, 331] on input "b. 45" at bounding box center [709, 325] width 1 height 9
radio input "true"
click at [805, 546] on button "Next" at bounding box center [709, 552] width 240 height 59
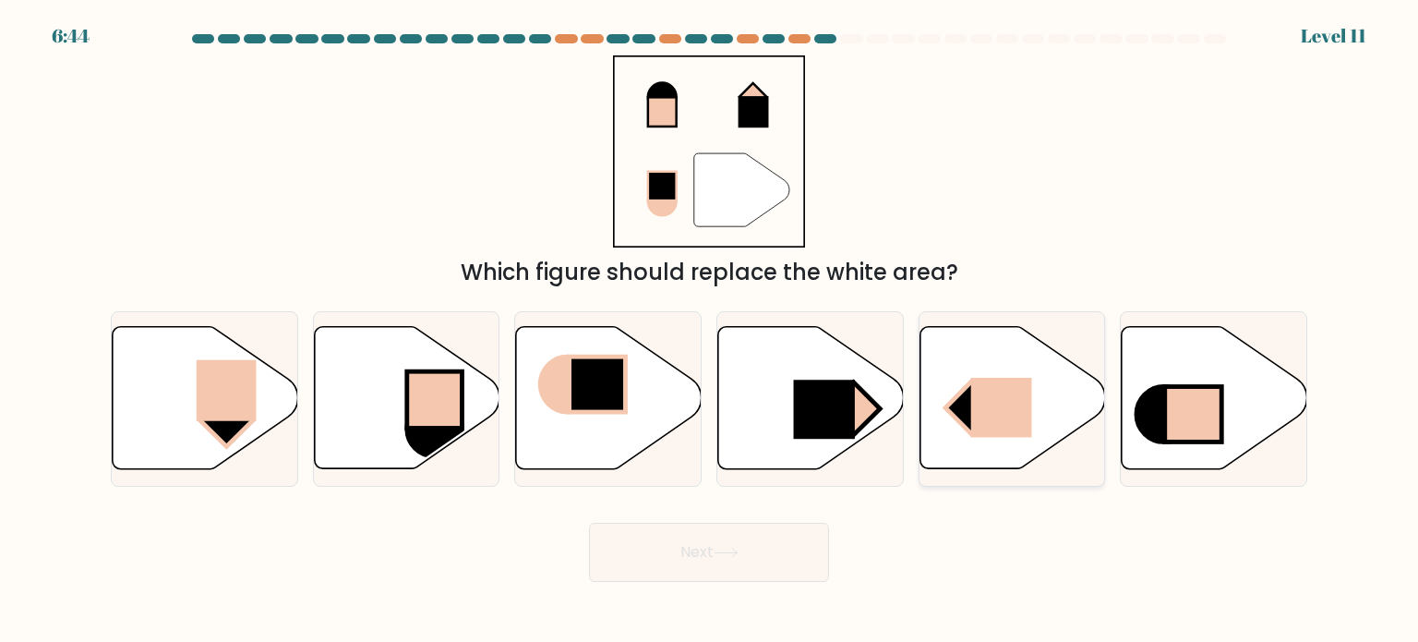
click at [973, 406] on rect at bounding box center [1000, 408] width 61 height 60
click at [710, 331] on input "e." at bounding box center [709, 325] width 1 height 9
radio input "true"
click at [768, 569] on button "Next" at bounding box center [709, 552] width 240 height 59
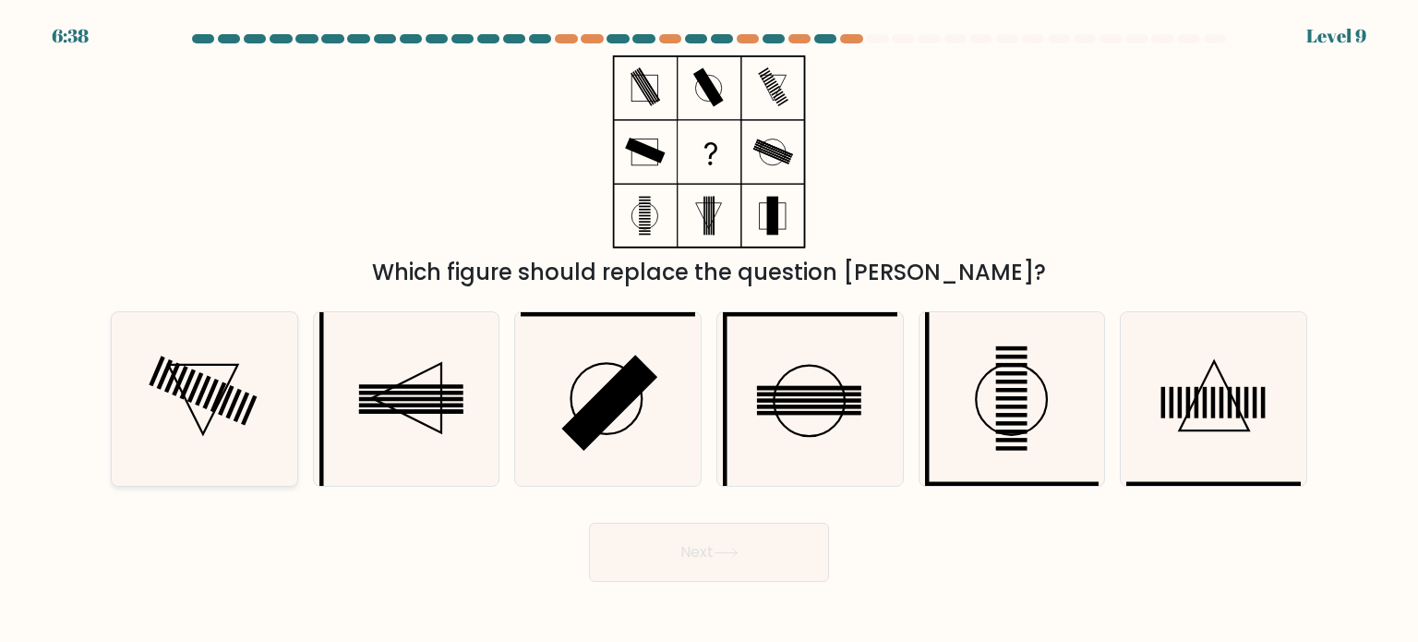
click at [256, 399] on icon at bounding box center [204, 399] width 174 height 174
click at [709, 331] on input "a." at bounding box center [709, 325] width 1 height 9
radio input "true"
click at [778, 504] on form at bounding box center [709, 307] width 1418 height 547
click at [766, 535] on button "Next" at bounding box center [709, 552] width 240 height 59
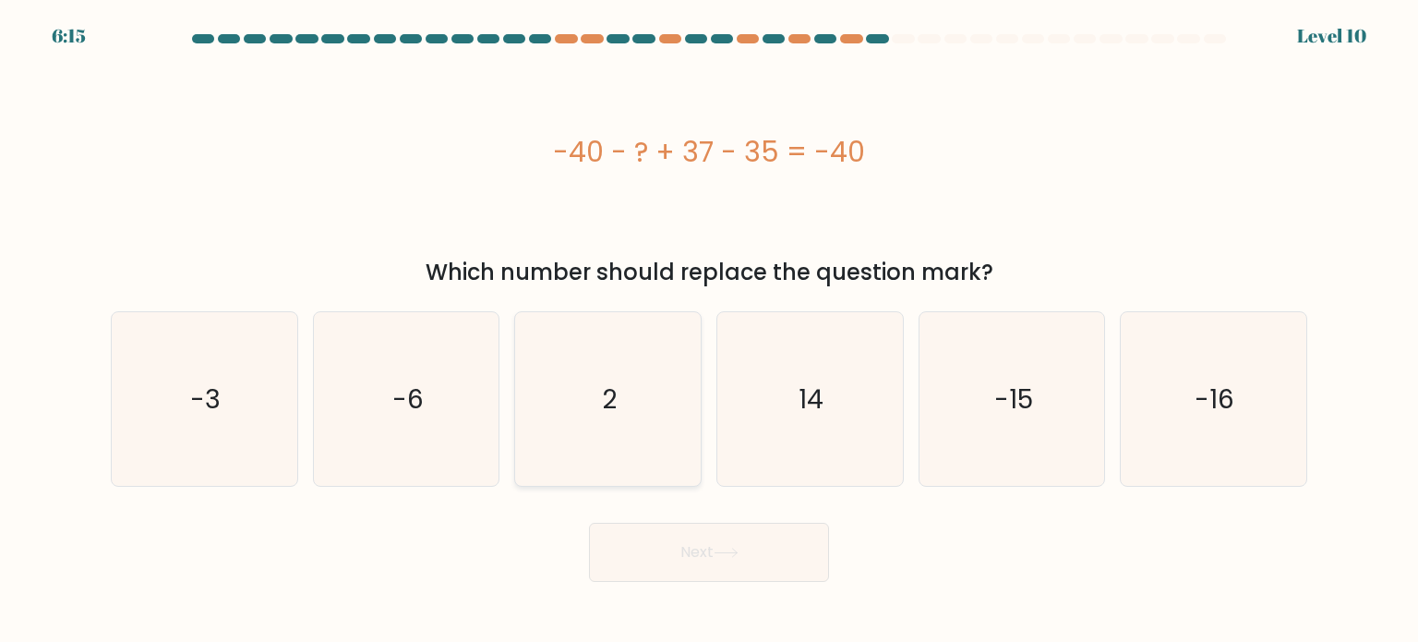
click at [595, 420] on icon "2" at bounding box center [608, 399] width 174 height 174
click at [709, 331] on input "c. 2" at bounding box center [709, 325] width 1 height 9
radio input "true"
click at [748, 549] on button "Next" at bounding box center [709, 552] width 240 height 59
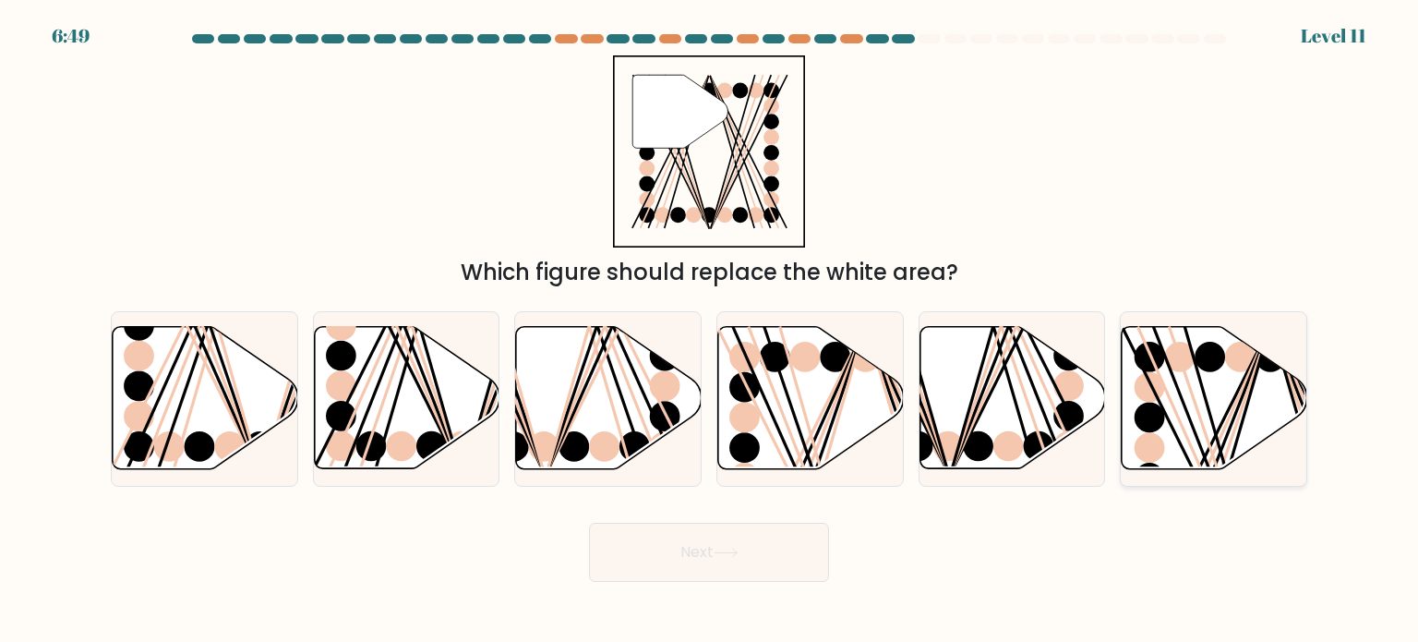
click at [1149, 427] on circle at bounding box center [1150, 418] width 30 height 30
click at [710, 331] on input "f." at bounding box center [709, 325] width 1 height 9
radio input "true"
click at [776, 556] on button "Next" at bounding box center [709, 552] width 240 height 59
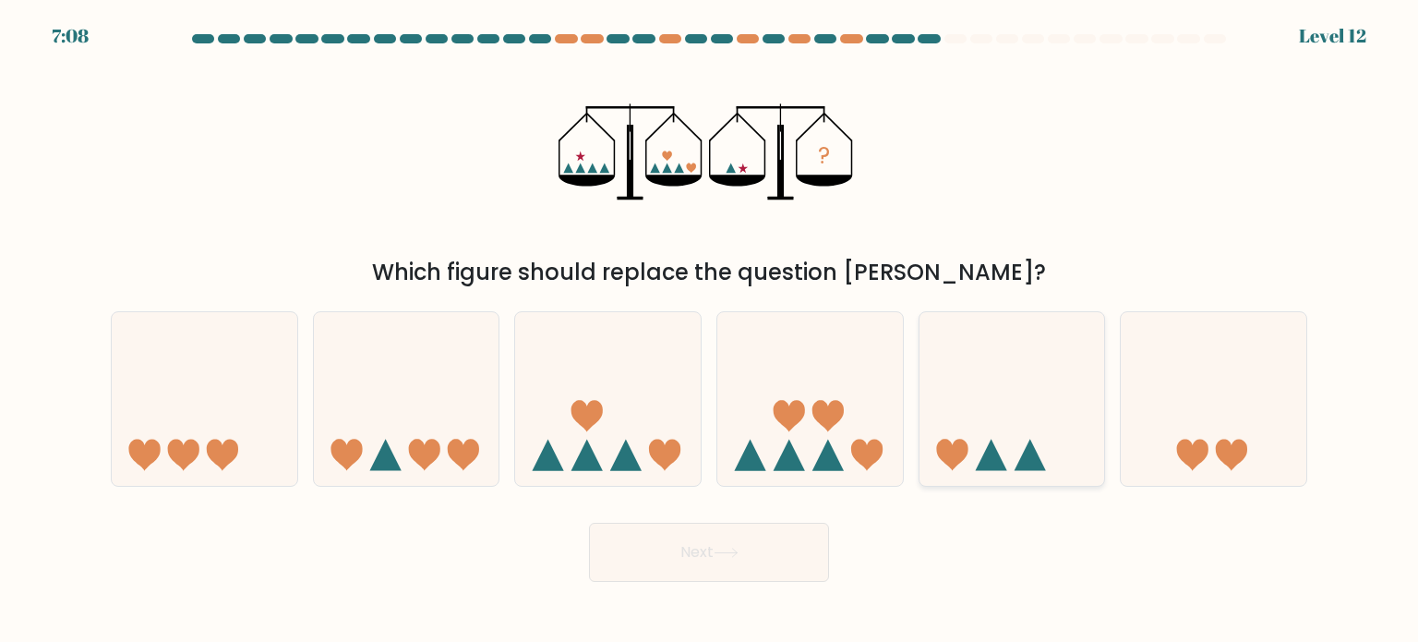
click at [1008, 466] on icon at bounding box center [1013, 398] width 186 height 153
click at [710, 331] on input "e." at bounding box center [709, 325] width 1 height 9
radio input "true"
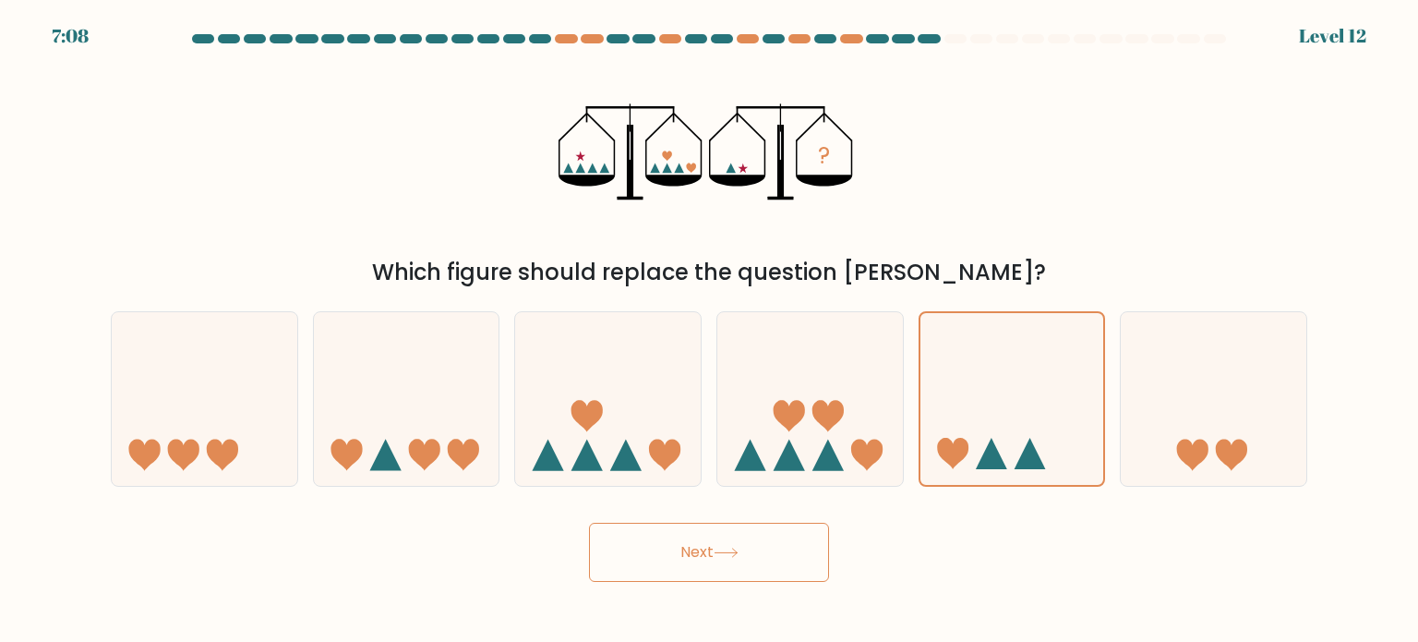
click at [788, 554] on button "Next" at bounding box center [709, 552] width 240 height 59
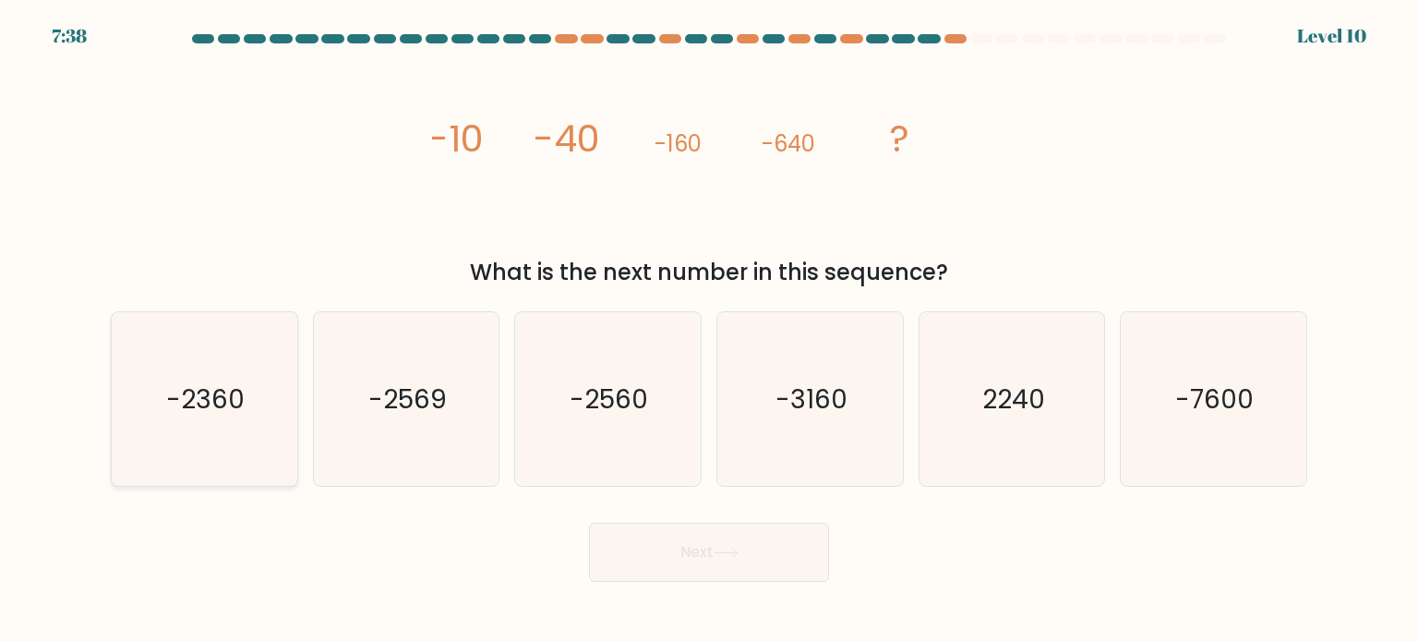
click at [233, 444] on icon "-2360" at bounding box center [204, 399] width 174 height 174
click at [709, 331] on input "a. -2360" at bounding box center [709, 325] width 1 height 9
radio input "true"
click at [683, 567] on button "Next" at bounding box center [709, 552] width 240 height 59
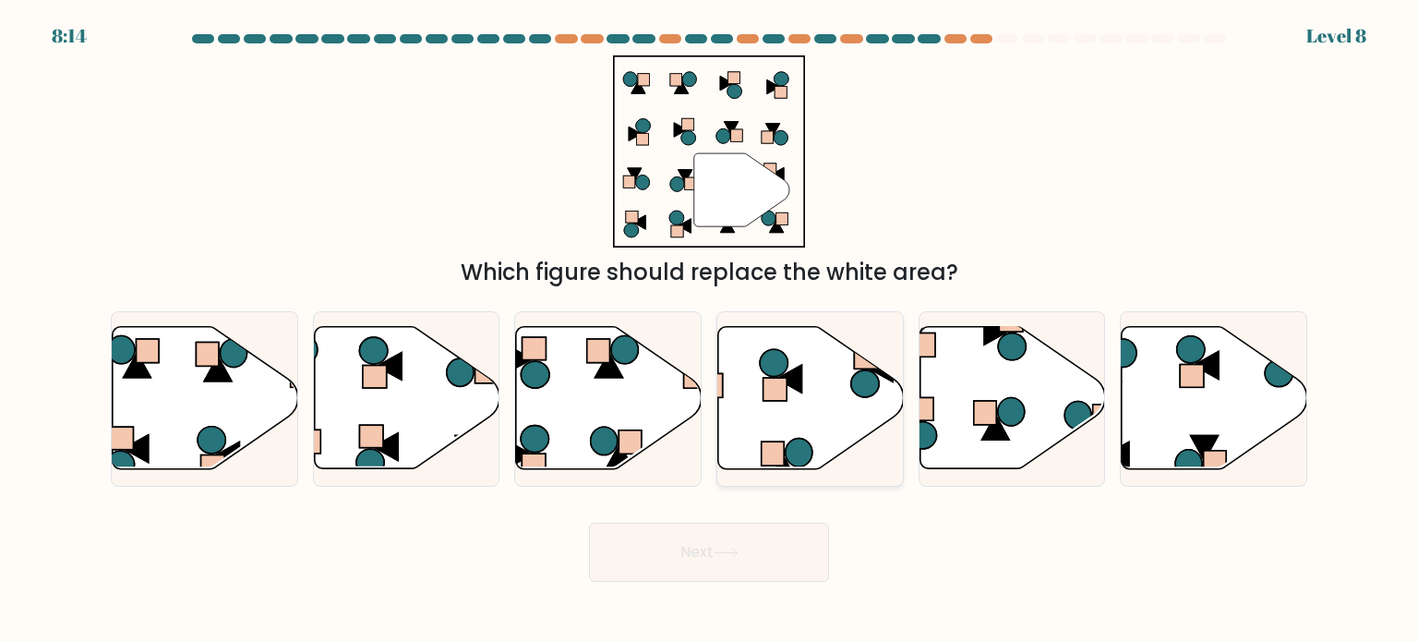
click at [745, 433] on icon at bounding box center [811, 398] width 186 height 142
click at [710, 331] on input "d." at bounding box center [709, 325] width 1 height 9
radio input "true"
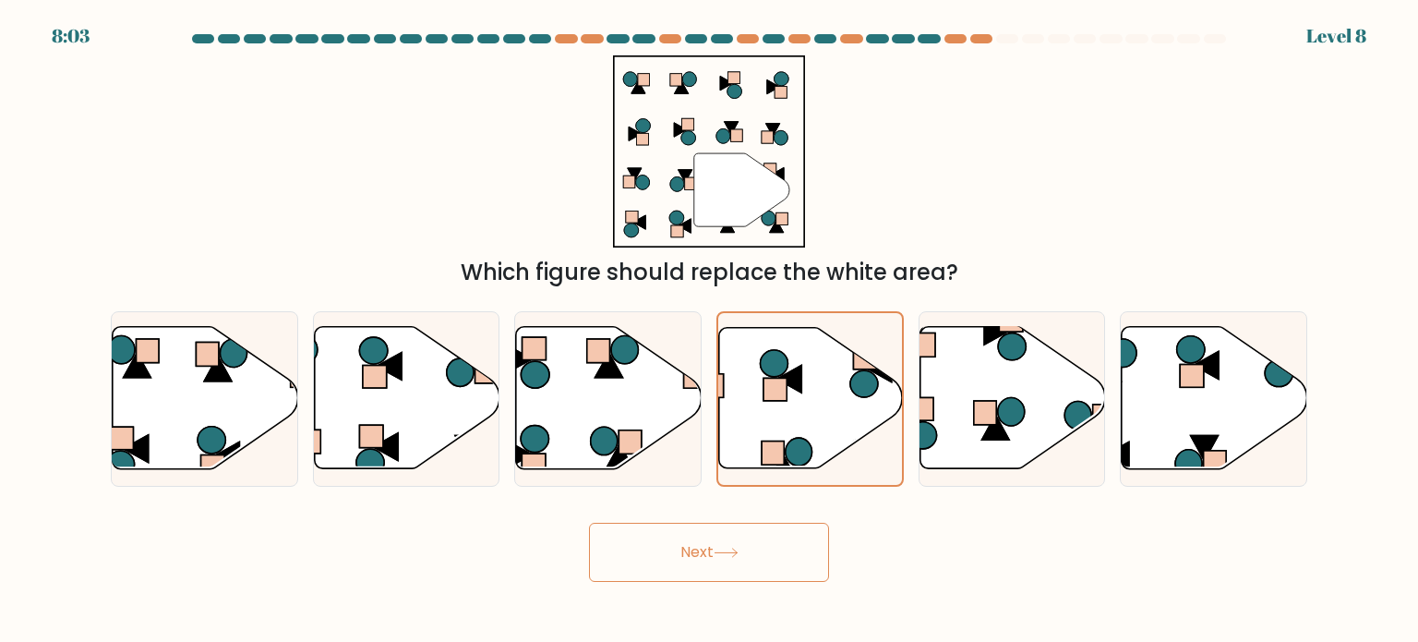
click at [752, 529] on button "Next" at bounding box center [709, 552] width 240 height 59
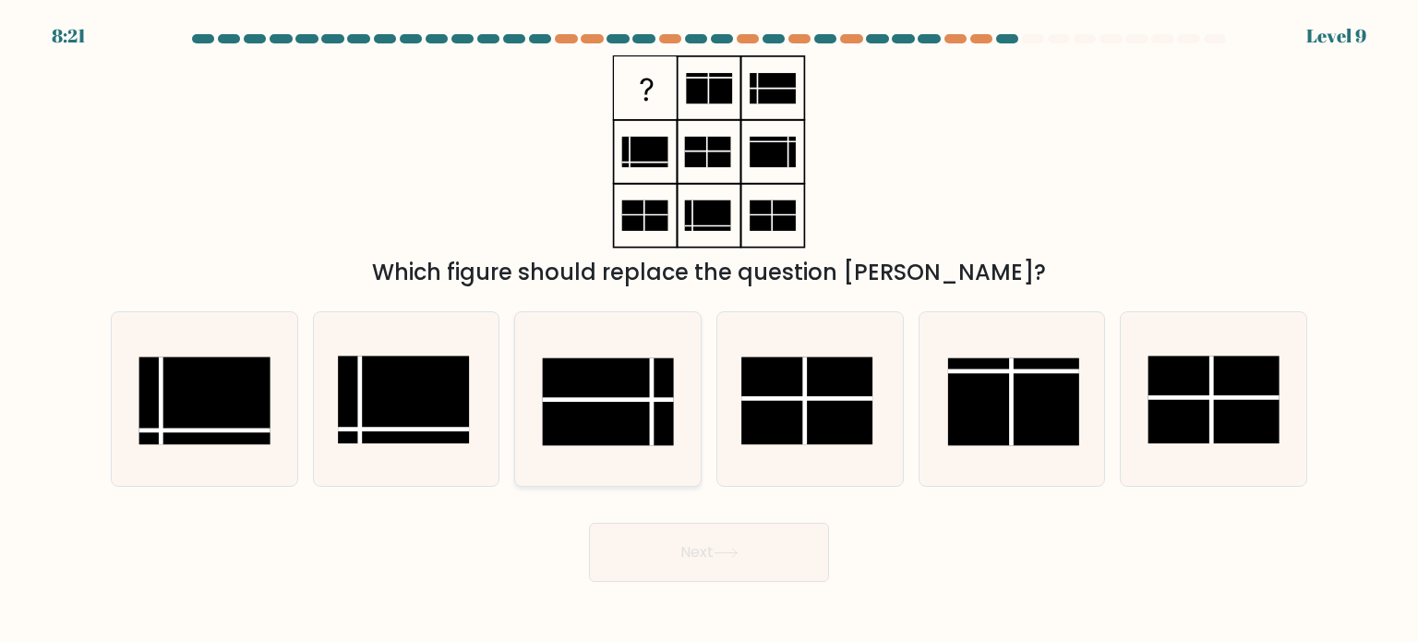
click at [647, 399] on line at bounding box center [608, 399] width 131 height 0
click at [709, 331] on input "c." at bounding box center [709, 325] width 1 height 9
radio input "true"
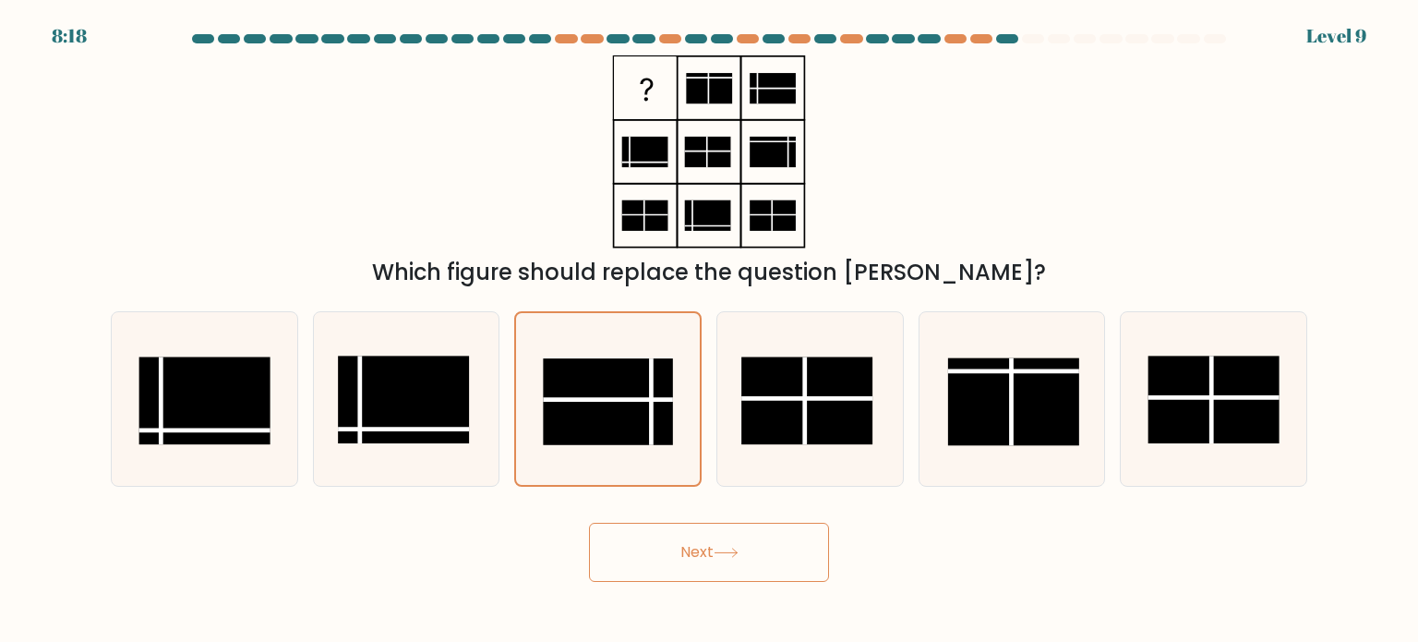
click at [704, 549] on button "Next" at bounding box center [709, 552] width 240 height 59
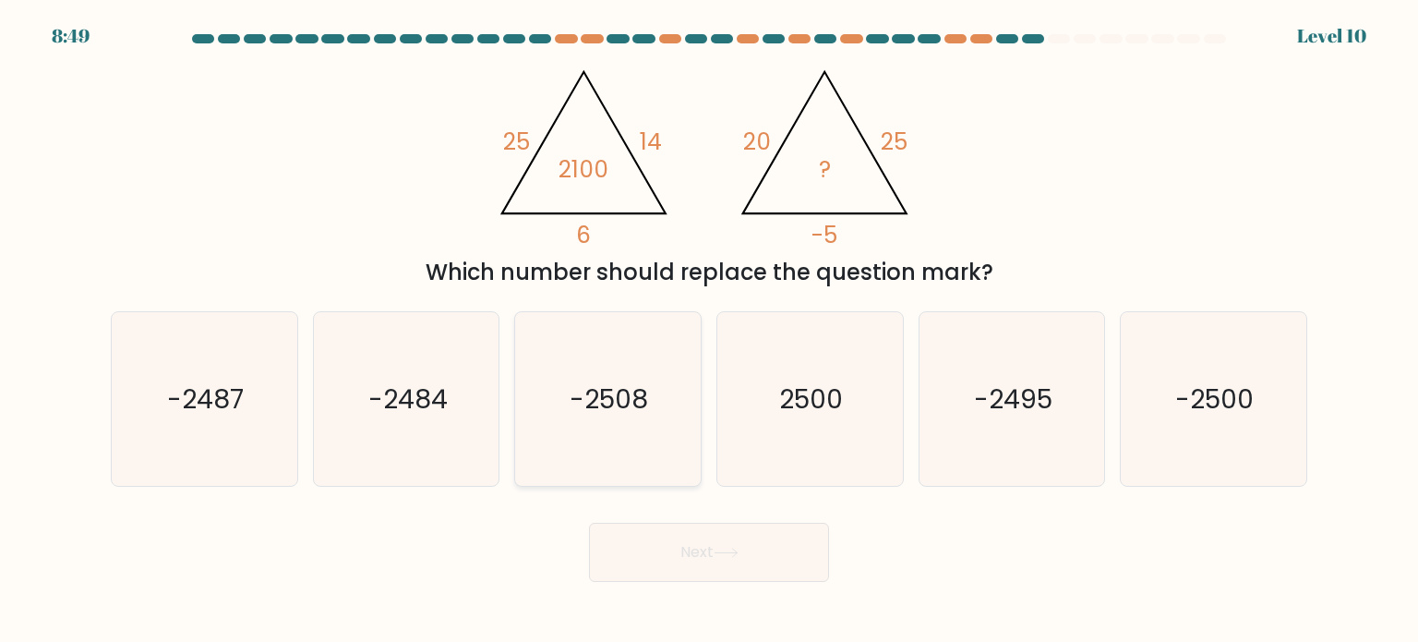
click at [612, 387] on text "-2508" at bounding box center [610, 397] width 78 height 37
click at [709, 331] on input "c. -2508" at bounding box center [709, 325] width 1 height 9
radio input "true"
click at [1271, 406] on icon "-2500" at bounding box center [1213, 399] width 174 height 174
click at [710, 331] on input "f. -2500" at bounding box center [709, 325] width 1 height 9
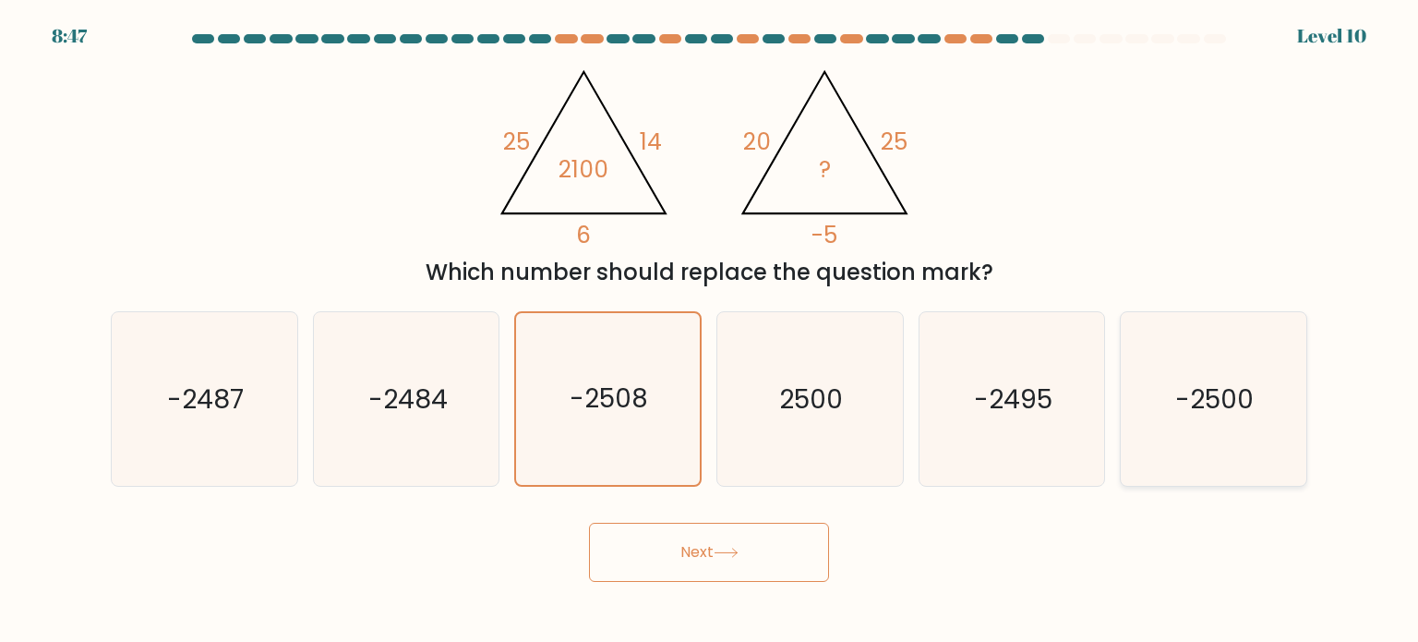
radio input "true"
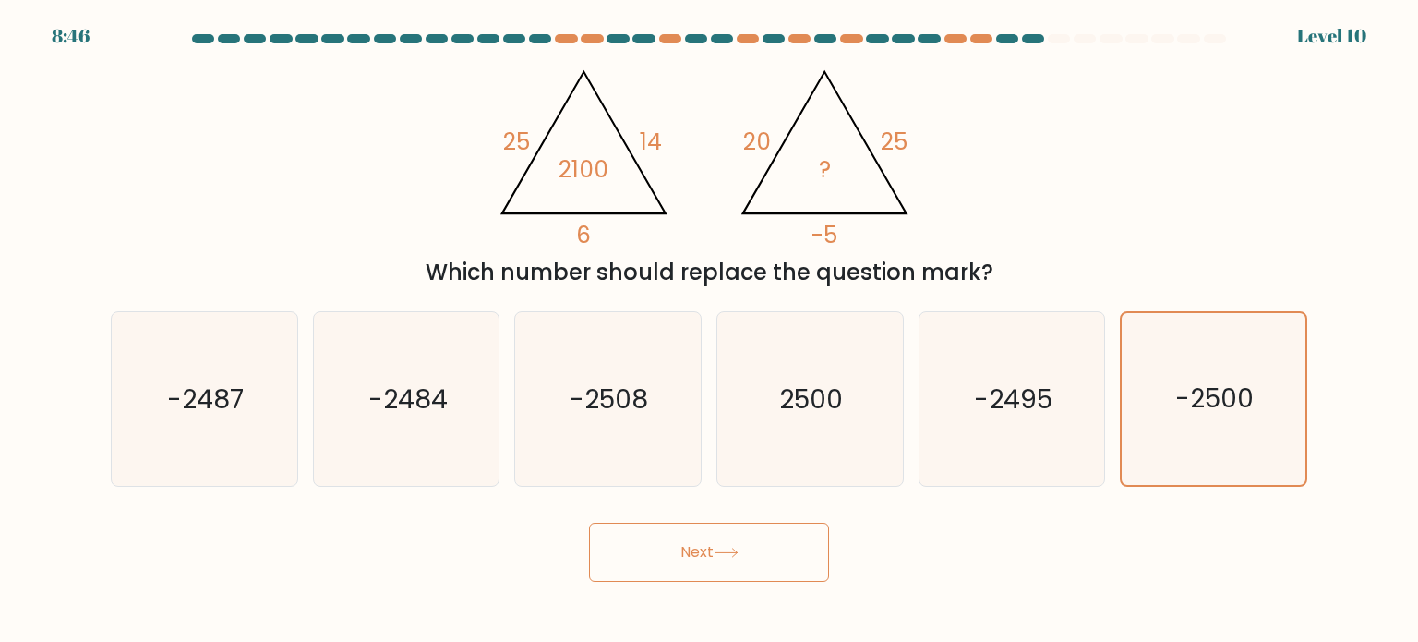
click at [735, 555] on icon at bounding box center [726, 552] width 25 height 10
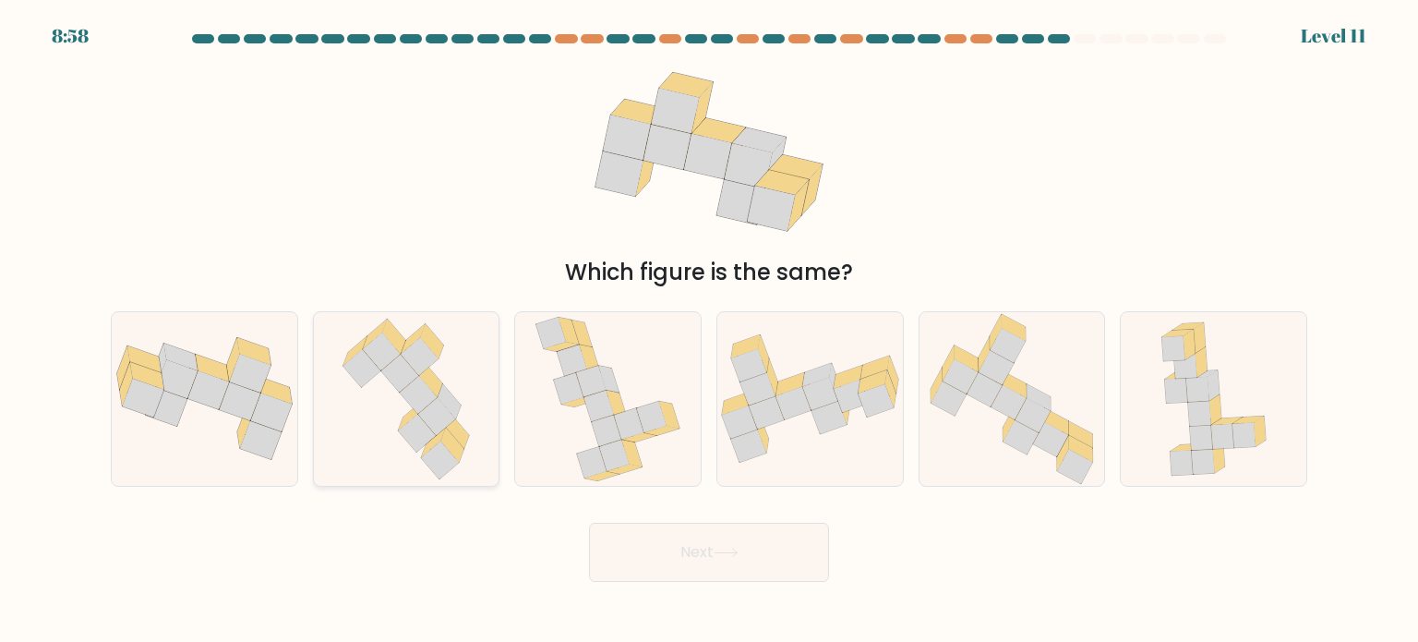
click at [428, 418] on icon at bounding box center [437, 416] width 38 height 38
click at [709, 331] on input "b." at bounding box center [709, 325] width 1 height 9
radio input "true"
click at [739, 553] on icon at bounding box center [726, 552] width 25 height 10
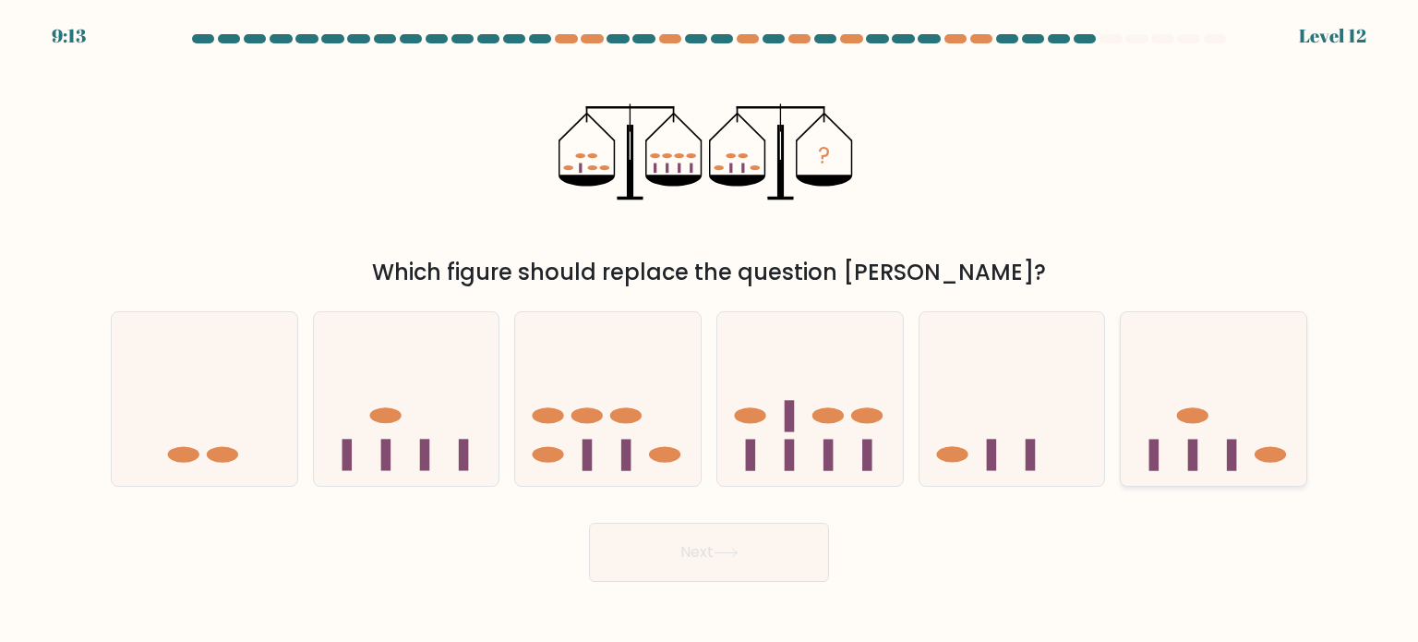
click at [1263, 463] on icon at bounding box center [1214, 398] width 186 height 153
click at [710, 331] on input "f." at bounding box center [709, 325] width 1 height 9
radio input "true"
click at [714, 559] on button "Next" at bounding box center [709, 552] width 240 height 59
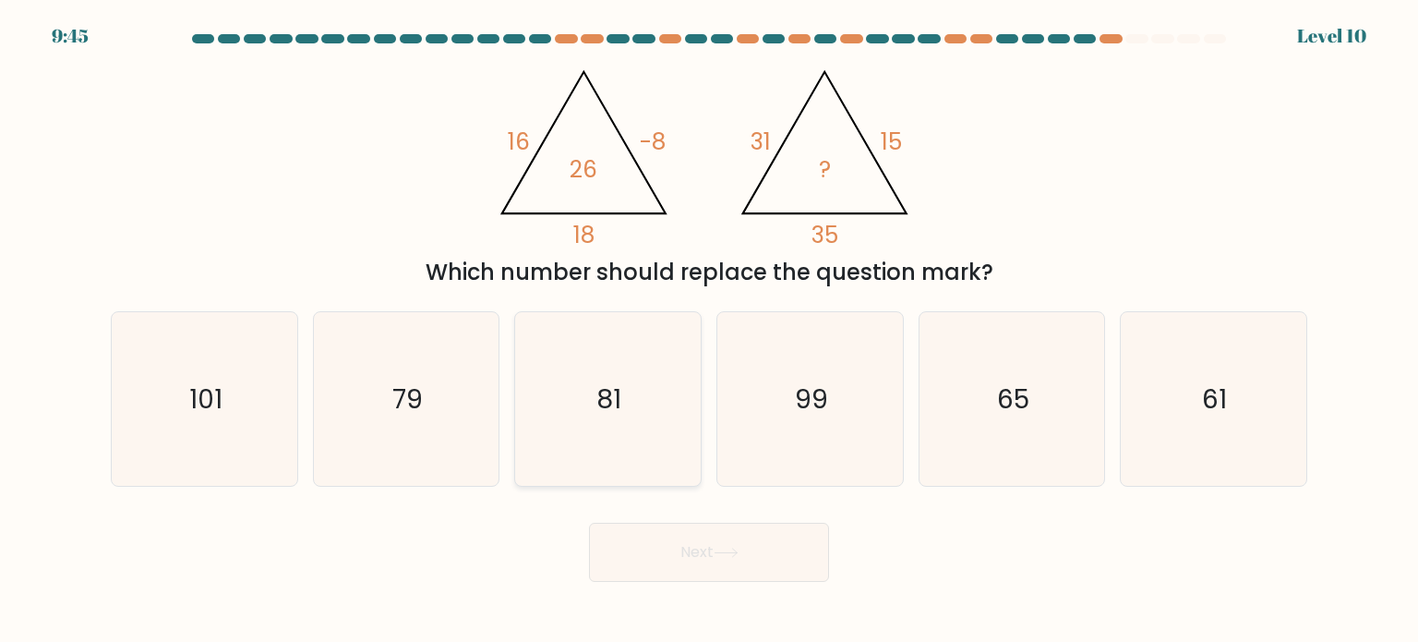
click at [546, 451] on icon "81" at bounding box center [608, 399] width 174 height 174
click at [709, 331] on input "c. 81" at bounding box center [709, 325] width 1 height 9
radio input "true"
click at [764, 553] on button "Next" at bounding box center [709, 552] width 240 height 59
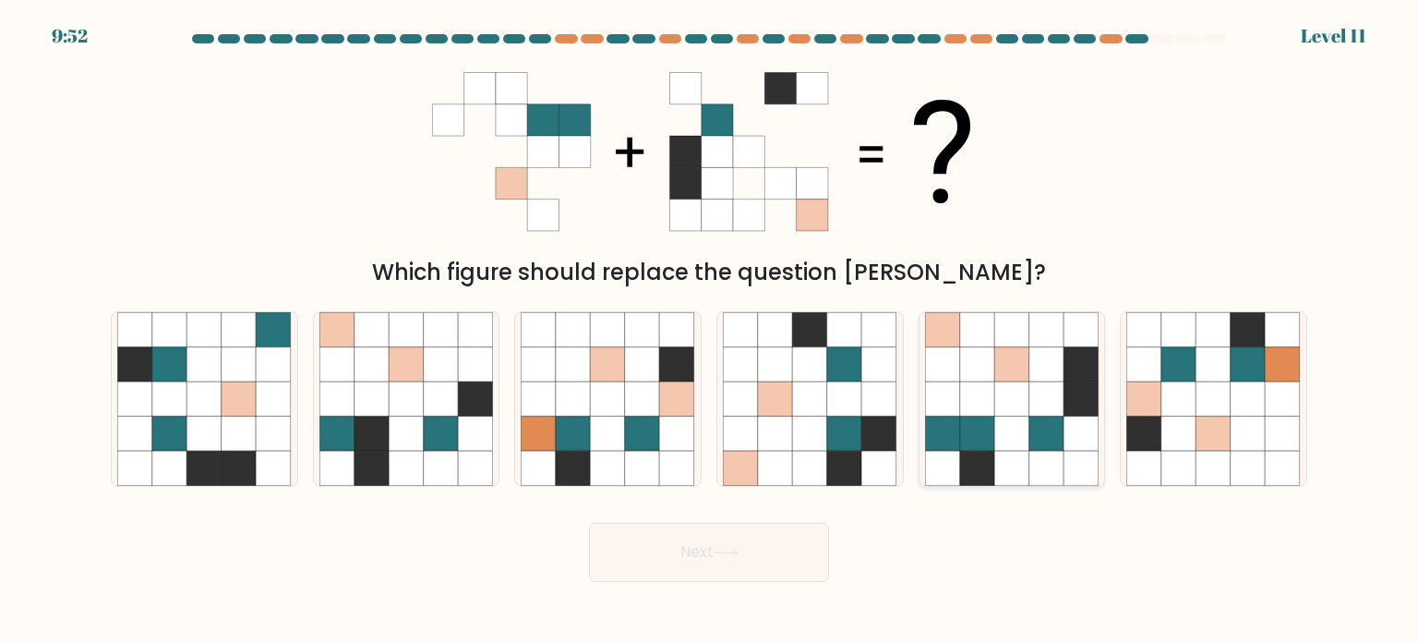
click at [1023, 387] on icon at bounding box center [1011, 398] width 35 height 35
click at [710, 331] on input "e." at bounding box center [709, 325] width 1 height 9
radio input "true"
click at [775, 542] on button "Next" at bounding box center [709, 552] width 240 height 59
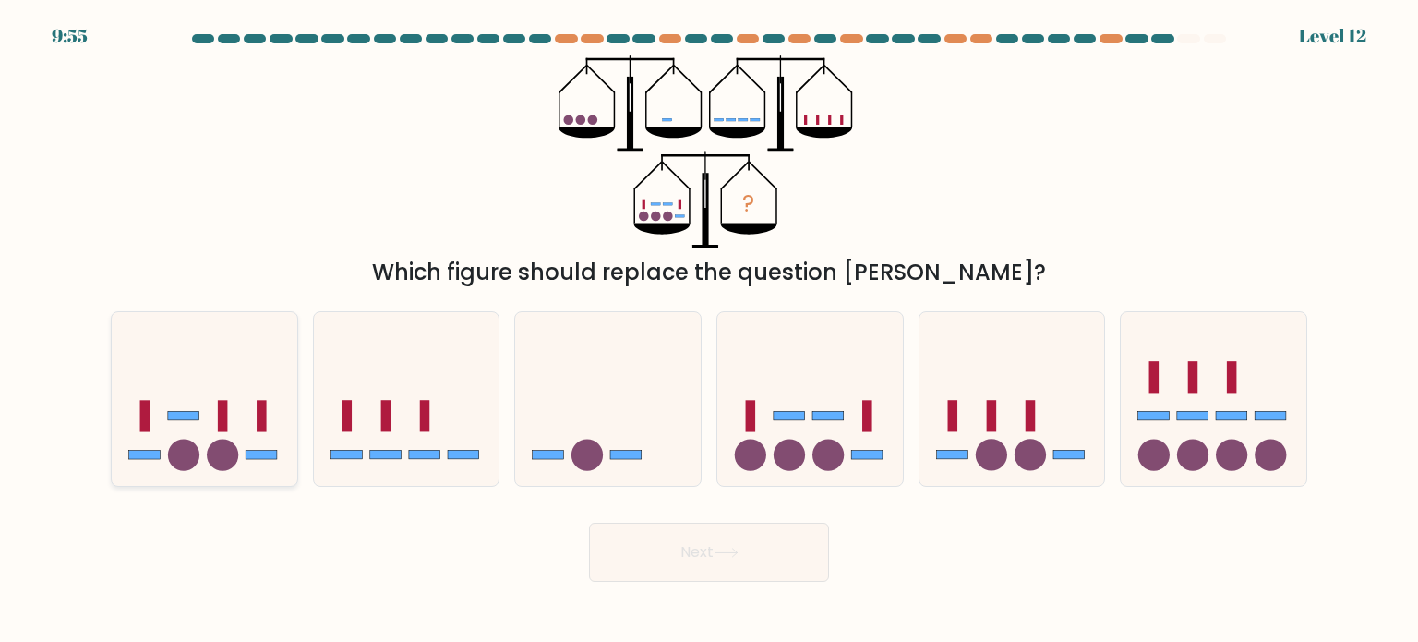
click at [247, 451] on rect at bounding box center [261, 454] width 31 height 9
click at [709, 331] on input "a." at bounding box center [709, 325] width 1 height 9
radio input "true"
click at [680, 556] on button "Next" at bounding box center [709, 552] width 240 height 59
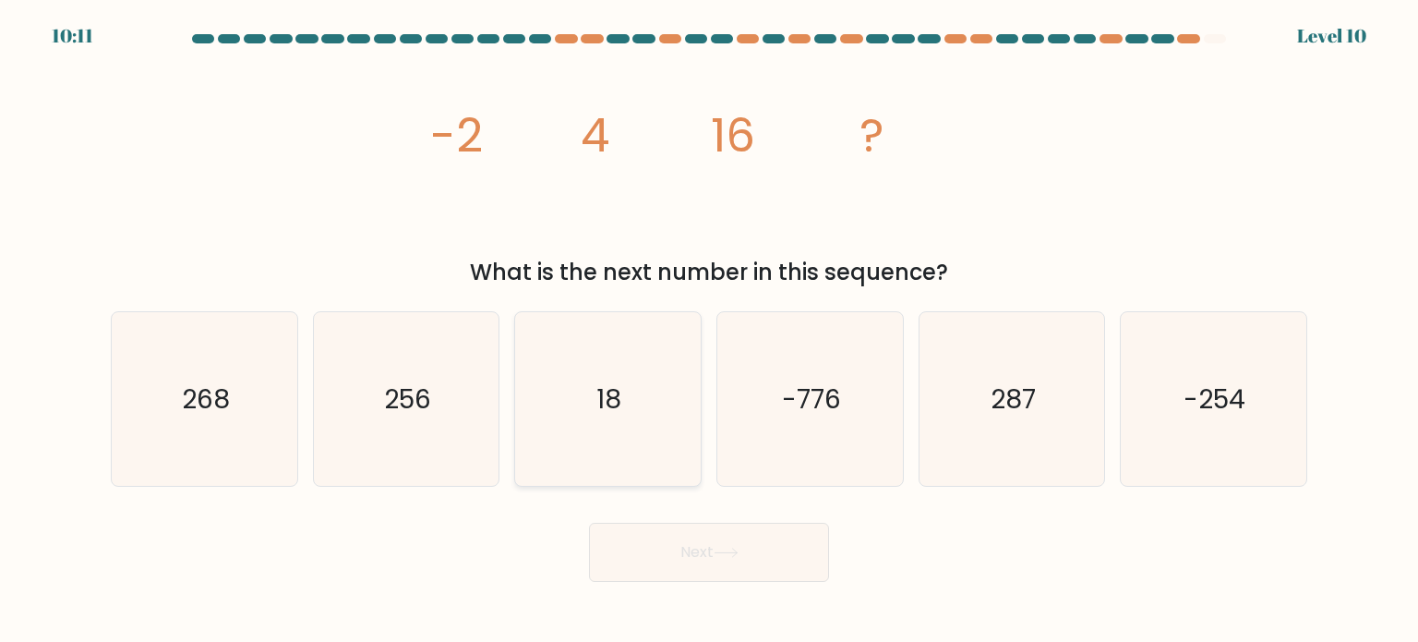
click at [663, 433] on icon "18" at bounding box center [608, 399] width 174 height 174
click at [709, 331] on input "c. 18" at bounding box center [709, 325] width 1 height 9
radio input "true"
click at [688, 551] on button "Next" at bounding box center [709, 552] width 240 height 59
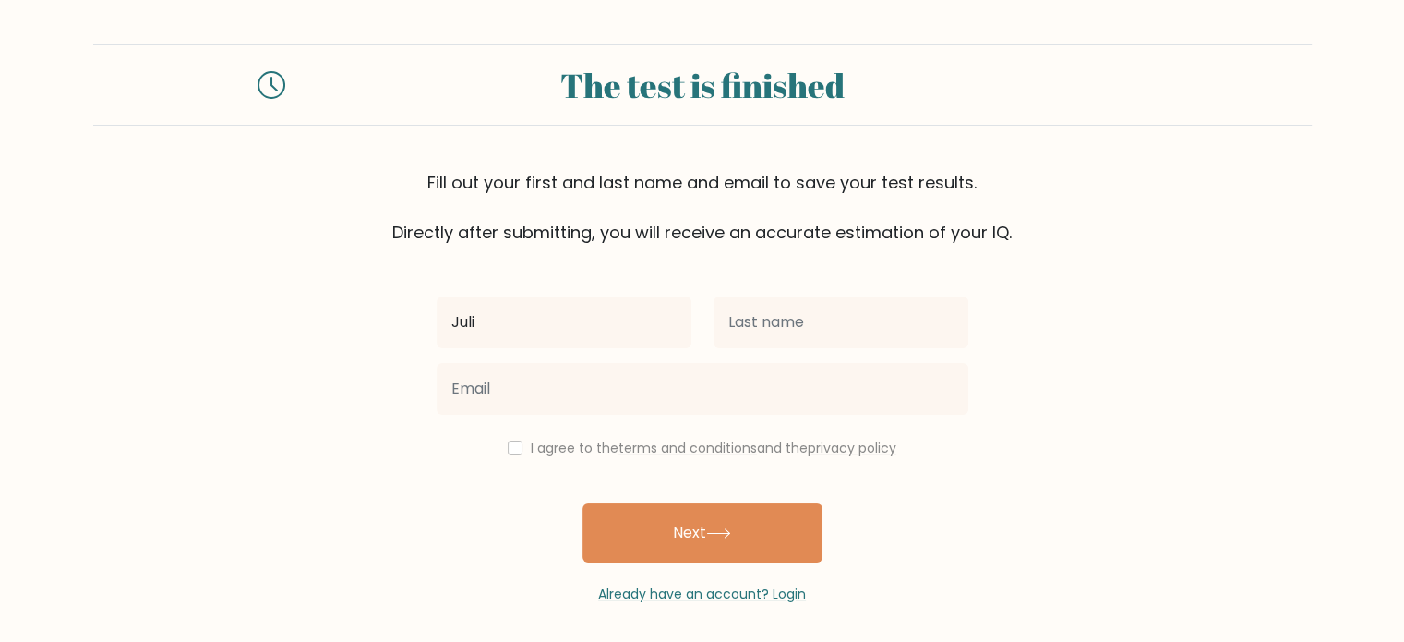
type input "Juliana Crizle"
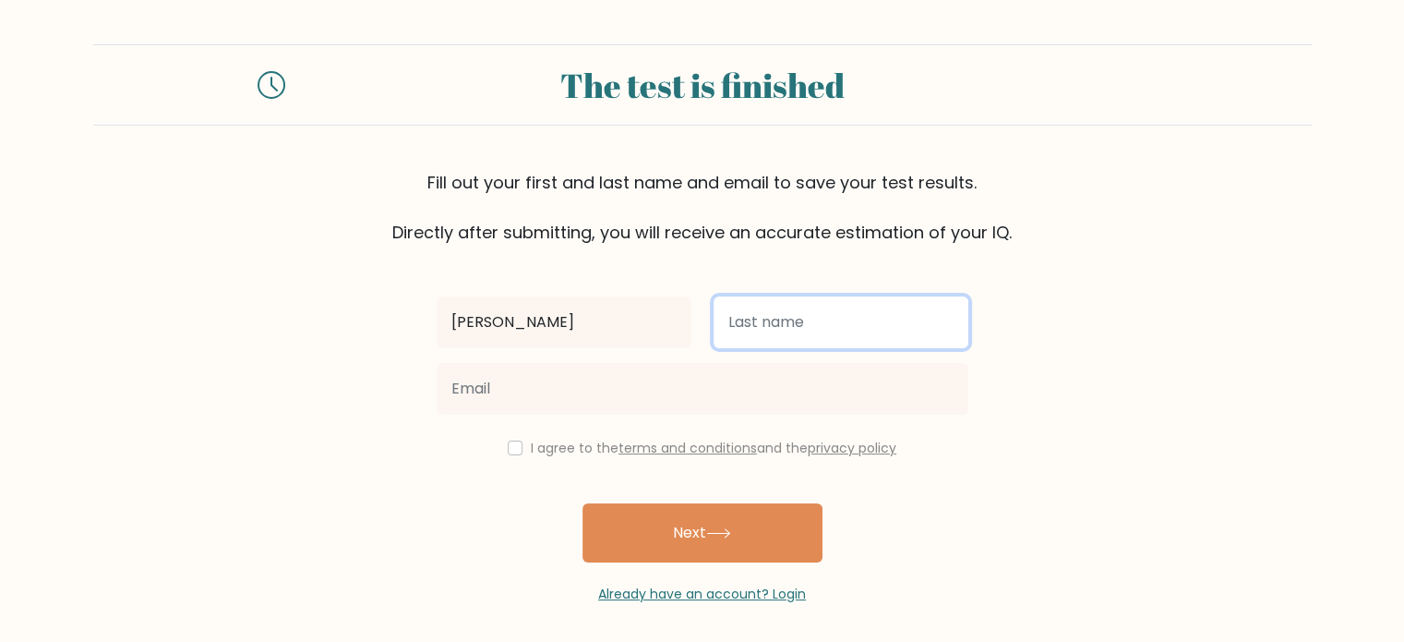
click at [812, 315] on input "text" at bounding box center [841, 322] width 255 height 52
type input "V"
type input "C"
type input "Jacobe"
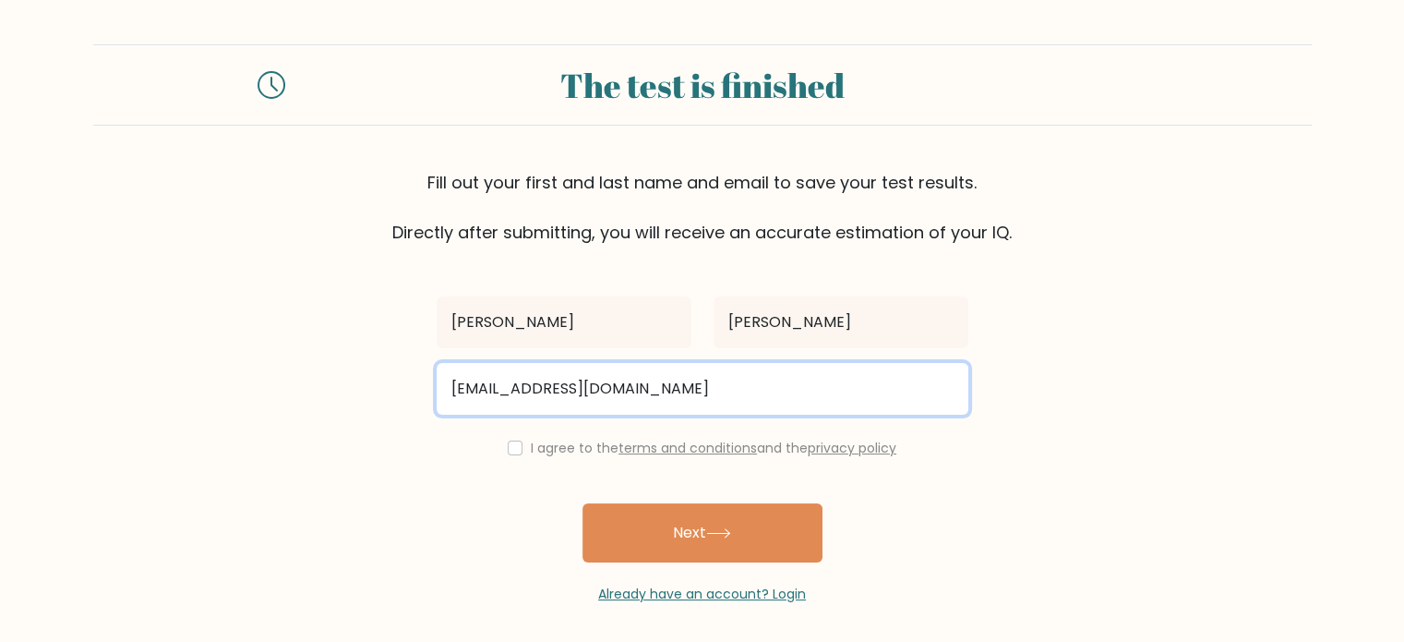
type input "julianacrizle41@gmail.com"
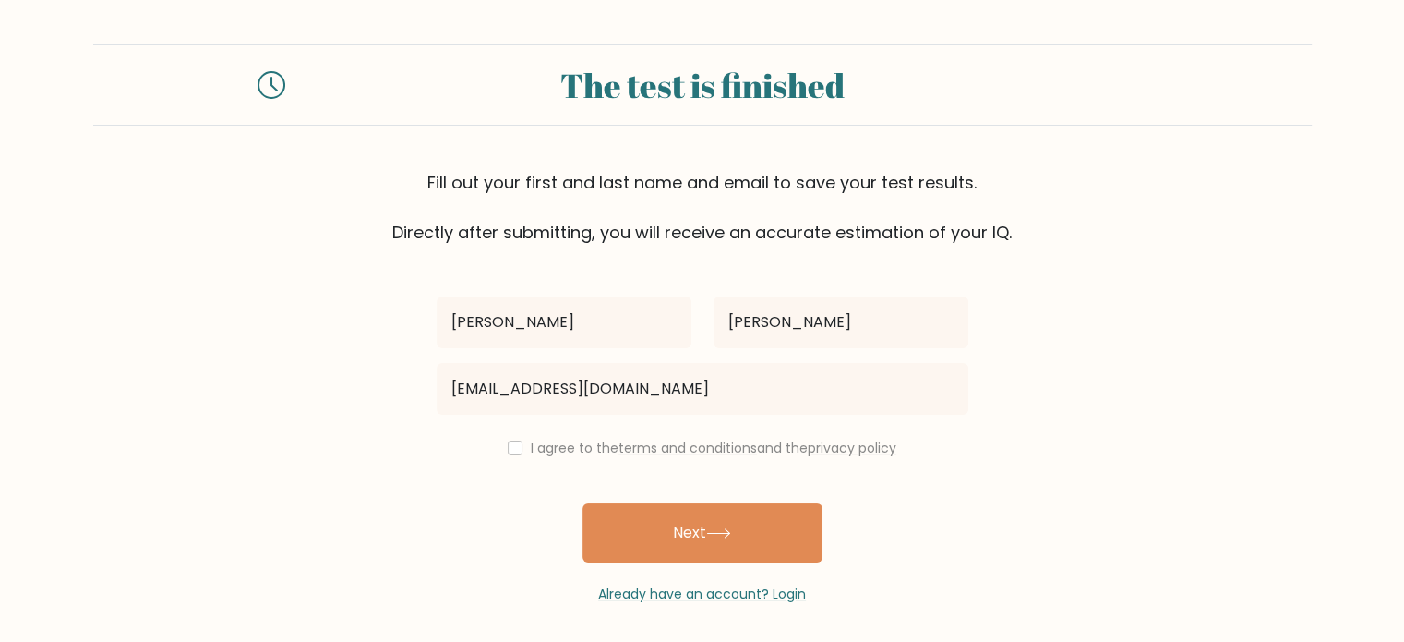
click at [498, 446] on div "I agree to the terms and conditions and the privacy policy" at bounding box center [703, 448] width 554 height 22
click at [514, 451] on input "checkbox" at bounding box center [515, 447] width 15 height 15
checkbox input "true"
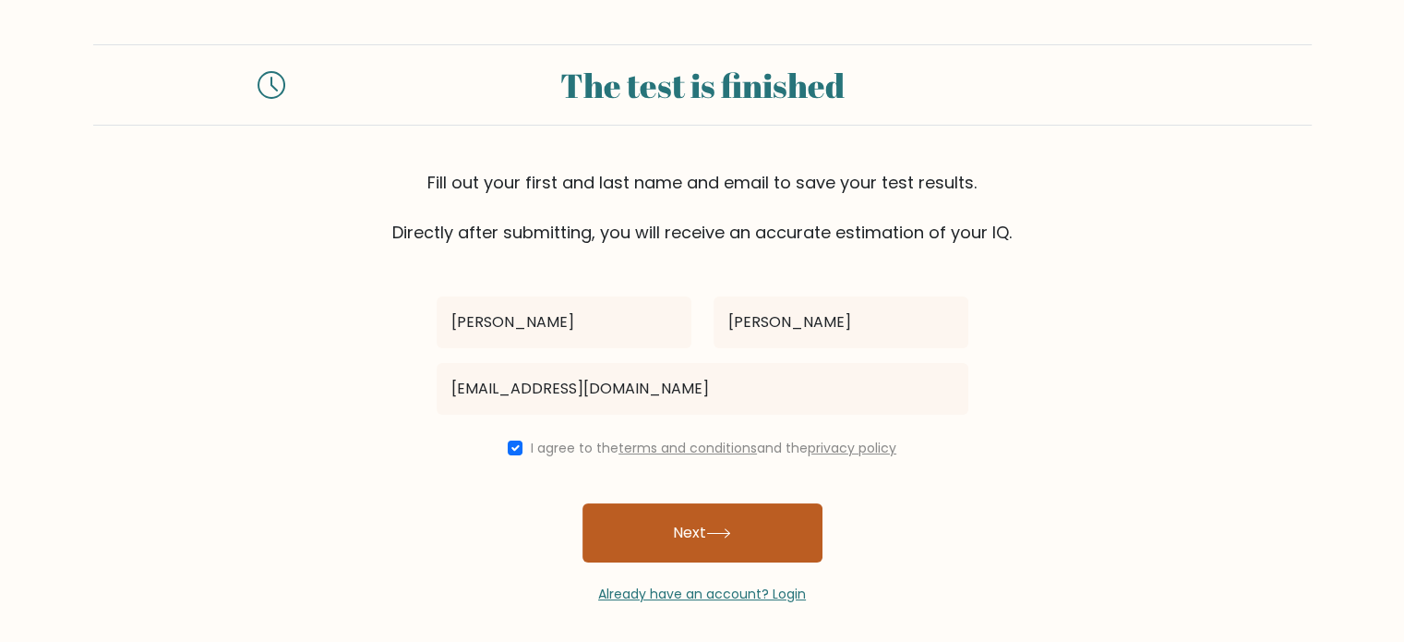
click at [669, 545] on button "Next" at bounding box center [703, 532] width 240 height 59
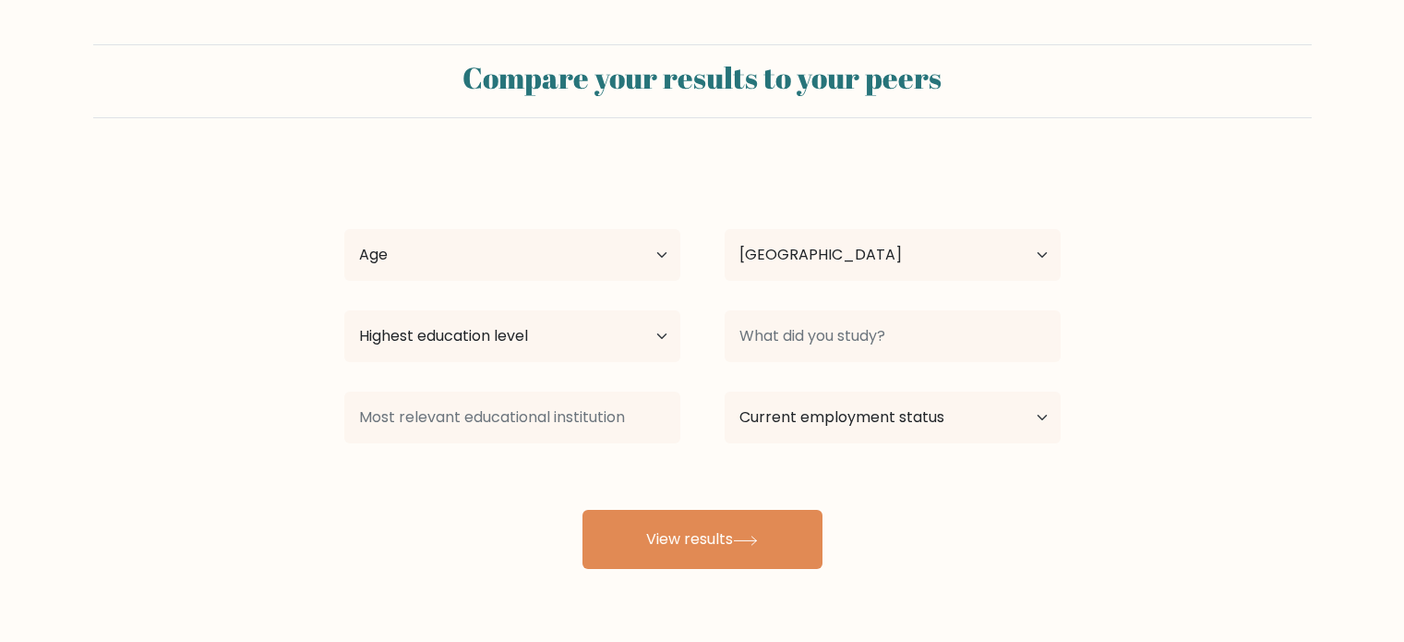
select select "PH"
click at [534, 258] on select "Age Under [DEMOGRAPHIC_DATA] [DEMOGRAPHIC_DATA] [DEMOGRAPHIC_DATA] [DEMOGRAPHIC…" at bounding box center [512, 255] width 336 height 52
select select "18_24"
click at [344, 229] on select "Age Under [DEMOGRAPHIC_DATA] [DEMOGRAPHIC_DATA] [DEMOGRAPHIC_DATA] [DEMOGRAPHIC…" at bounding box center [512, 255] width 336 height 52
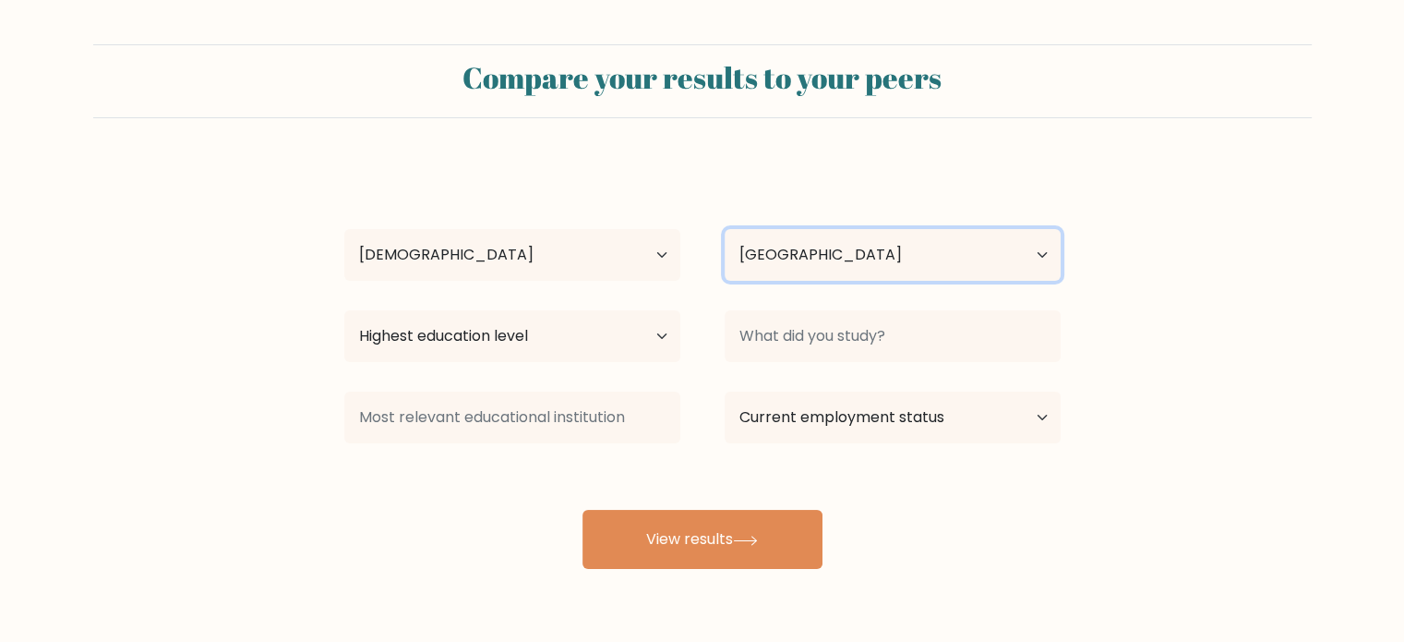
click at [876, 244] on select "Country [GEOGRAPHIC_DATA] [GEOGRAPHIC_DATA] [GEOGRAPHIC_DATA] [US_STATE] [GEOGR…" at bounding box center [893, 255] width 336 height 52
drag, startPoint x: 876, startPoint y: 244, endPoint x: 859, endPoint y: 245, distance: 17.6
click at [876, 244] on select "Country [GEOGRAPHIC_DATA] [GEOGRAPHIC_DATA] [GEOGRAPHIC_DATA] [US_STATE] [GEOGR…" at bounding box center [893, 255] width 336 height 52
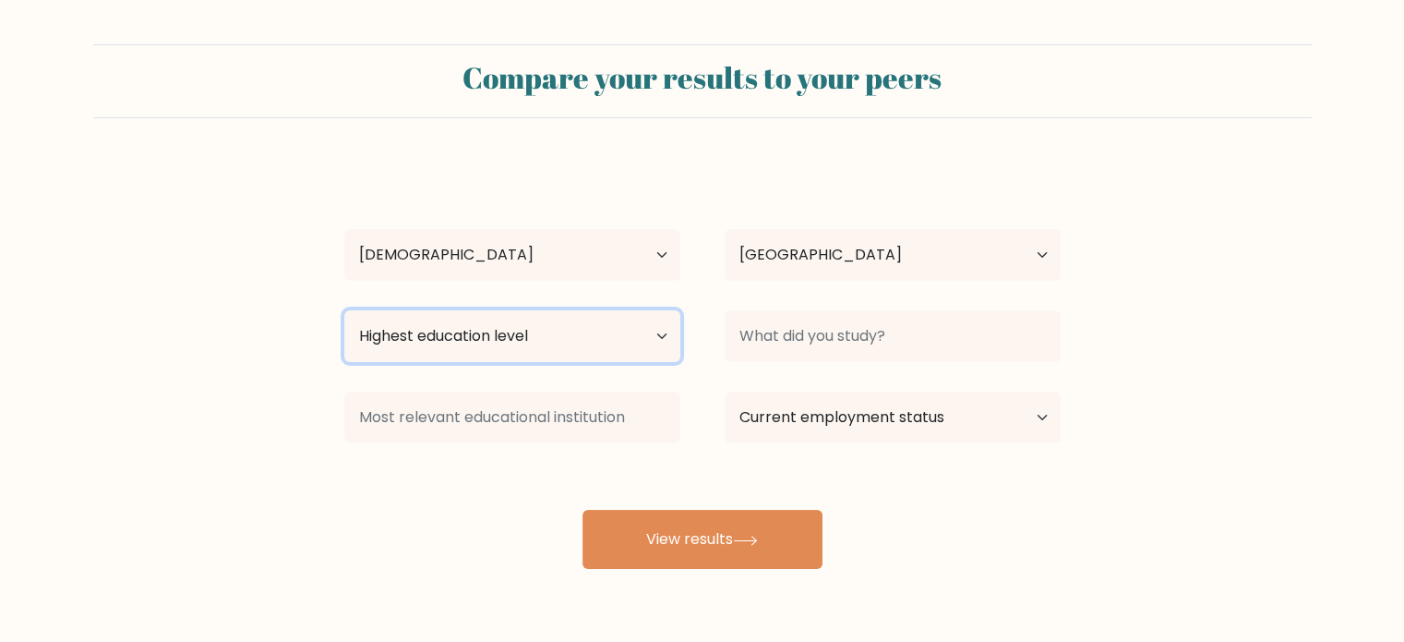
click at [523, 336] on select "Highest education level No schooling Primary Lower Secondary Upper Secondary Oc…" at bounding box center [512, 336] width 336 height 52
select select "bachelors_degree"
click at [344, 310] on select "Highest education level No schooling Primary Lower Secondary Upper Secondary Oc…" at bounding box center [512, 336] width 336 height 52
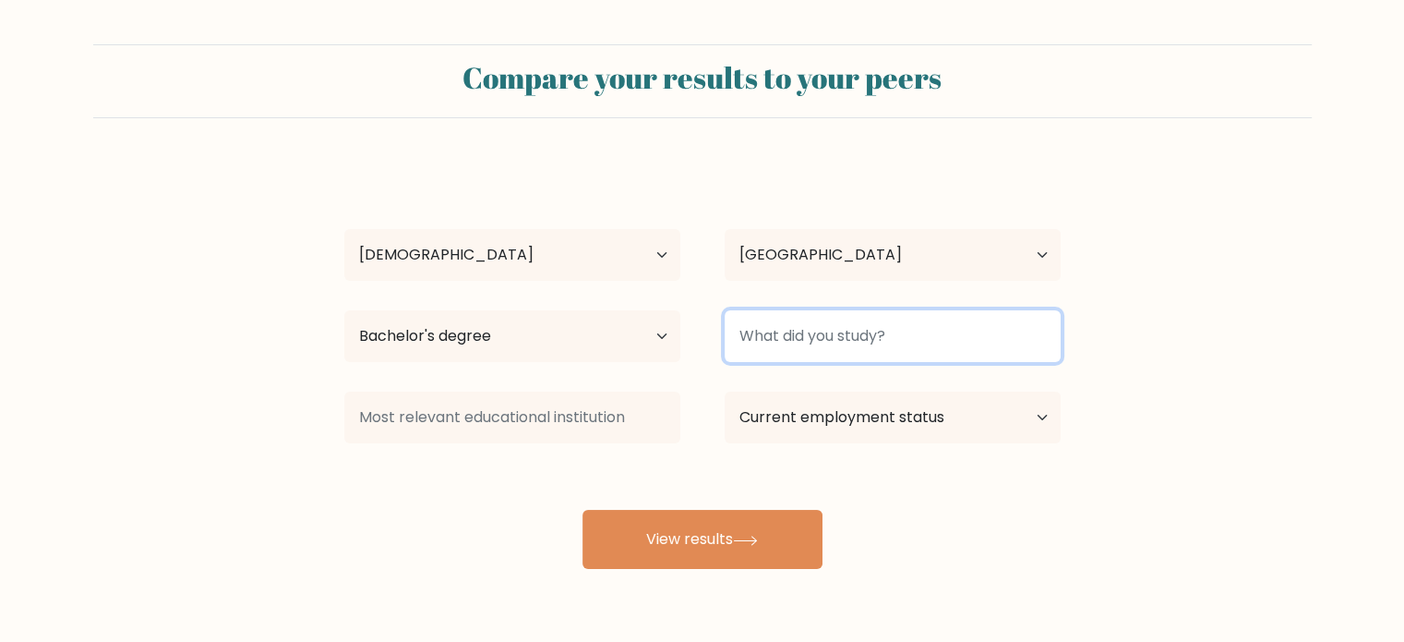
click at [842, 346] on input at bounding box center [893, 336] width 336 height 52
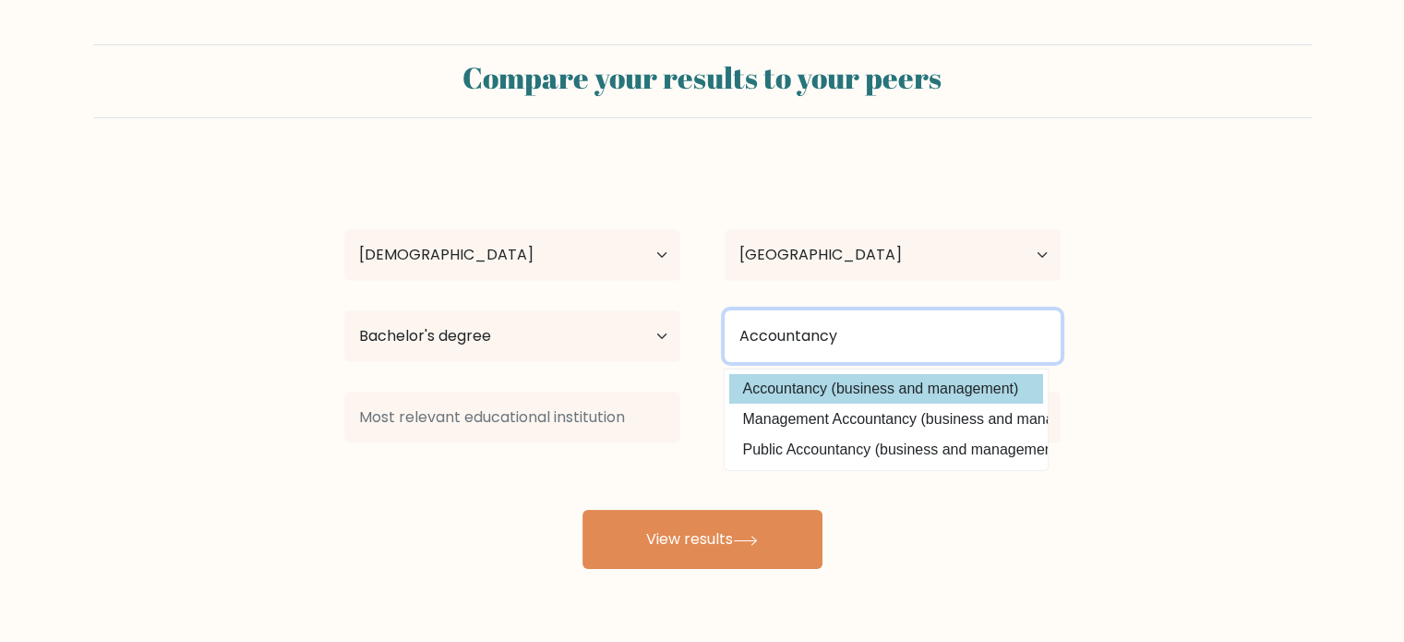
type input "Accountancy"
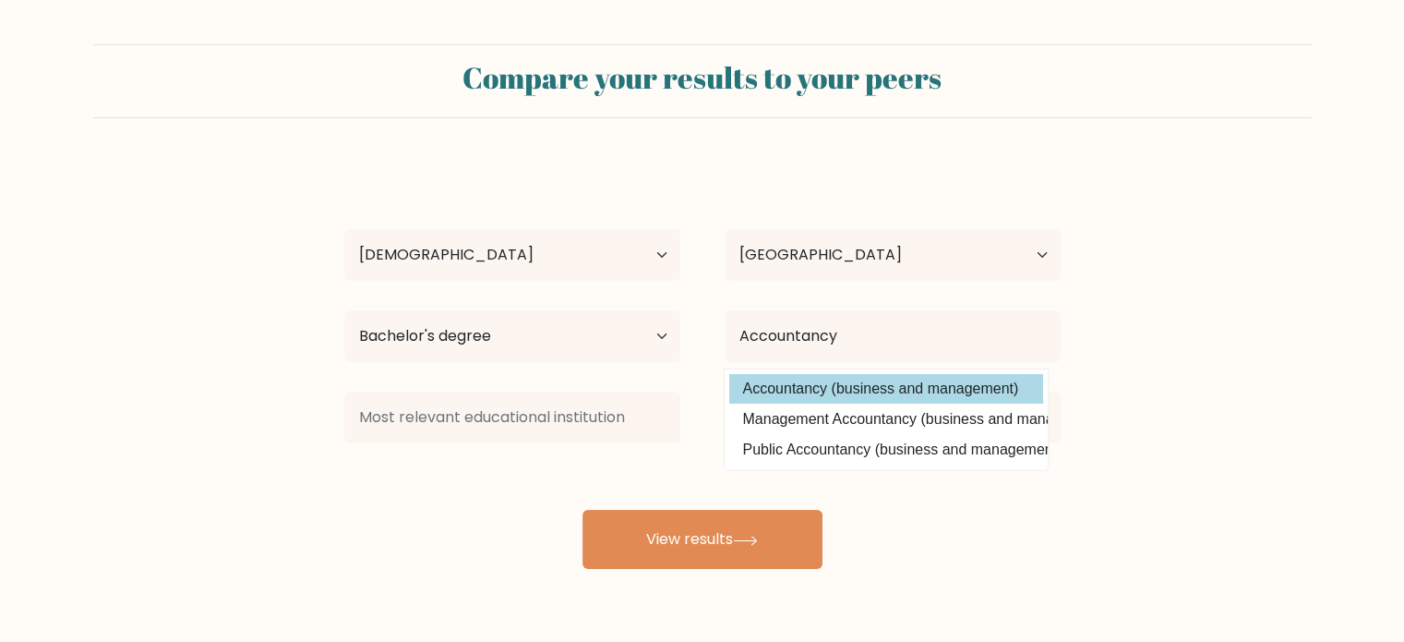
click at [856, 390] on option "Accountancy (business and management)" at bounding box center [886, 389] width 314 height 30
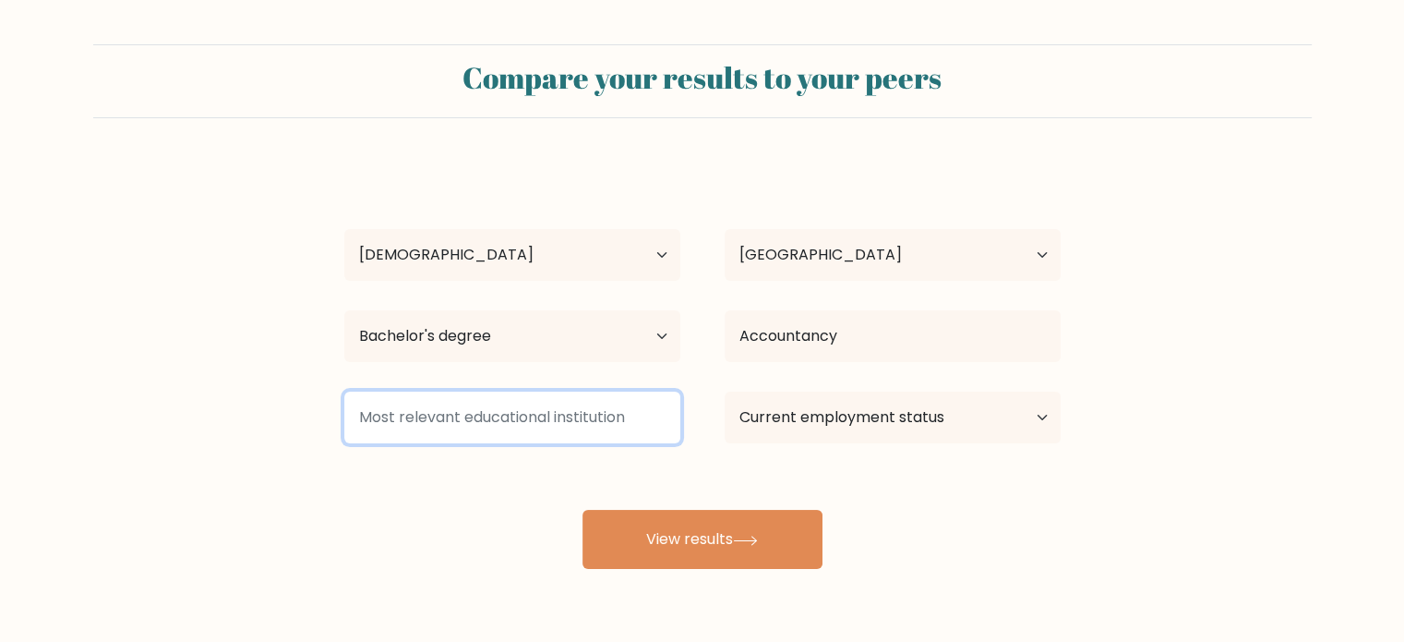
click at [521, 423] on input at bounding box center [512, 417] width 336 height 52
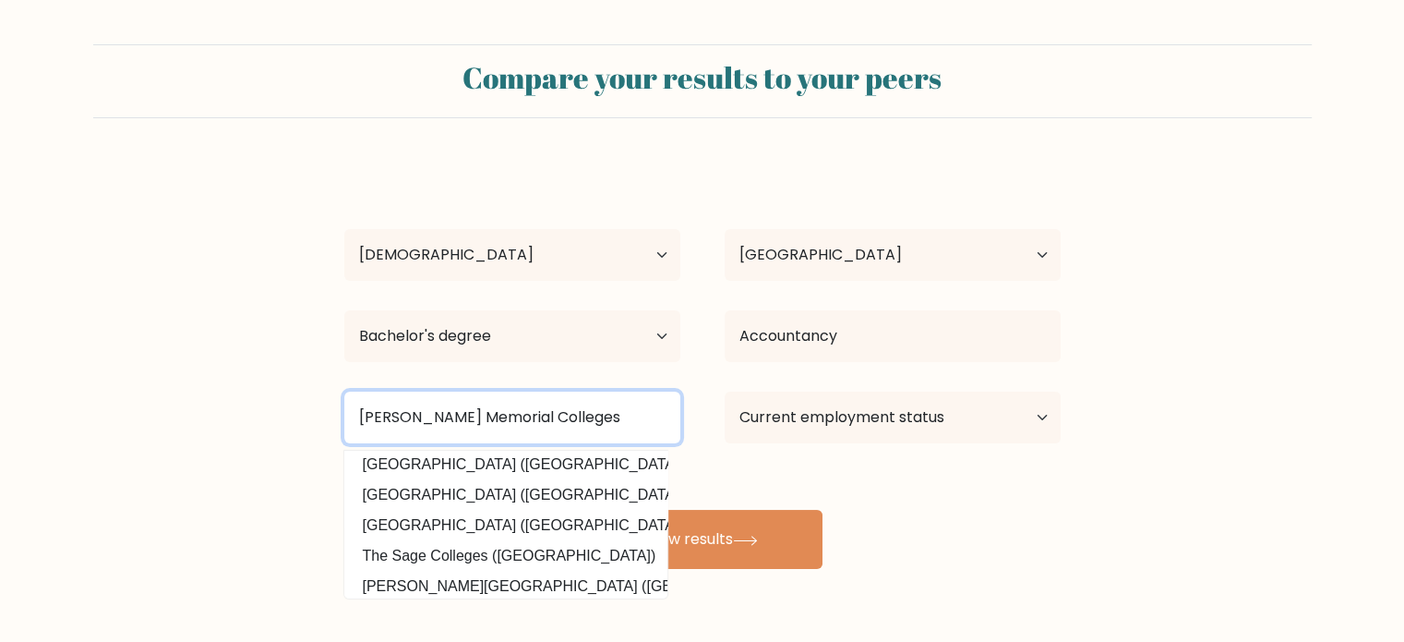
scroll to position [180, 0]
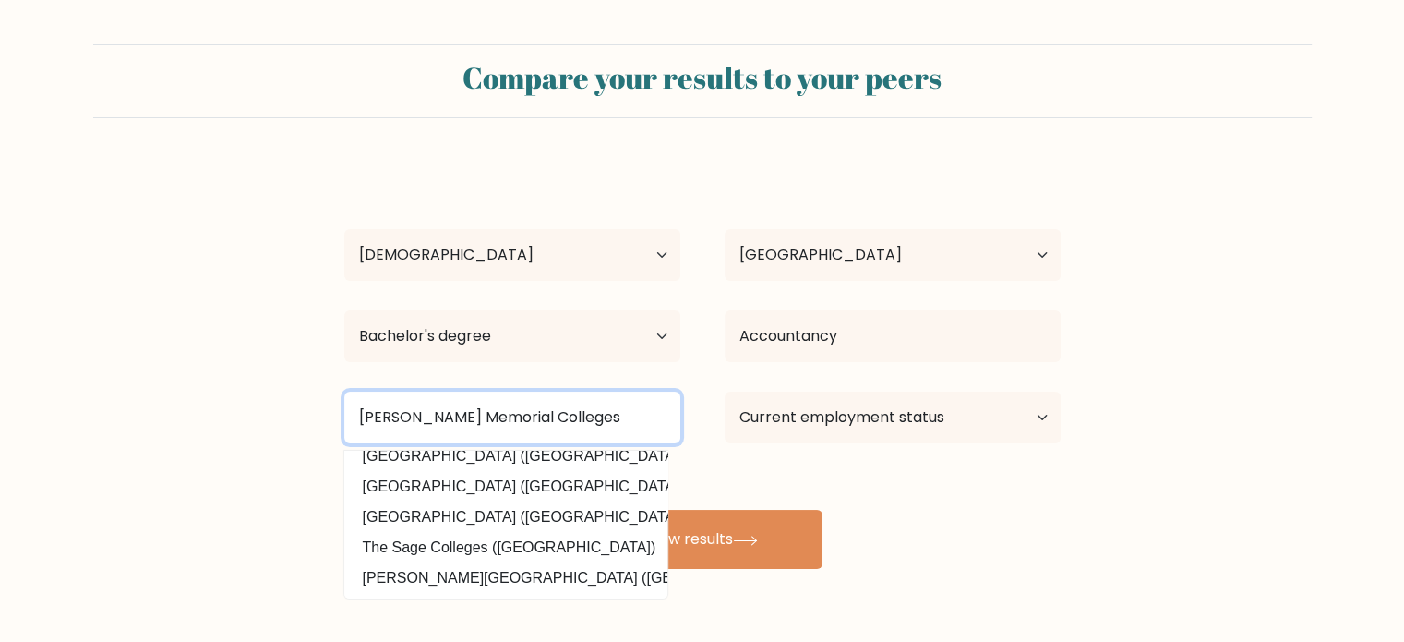
type input "Ramon Magsaysay Memorial Colleges"
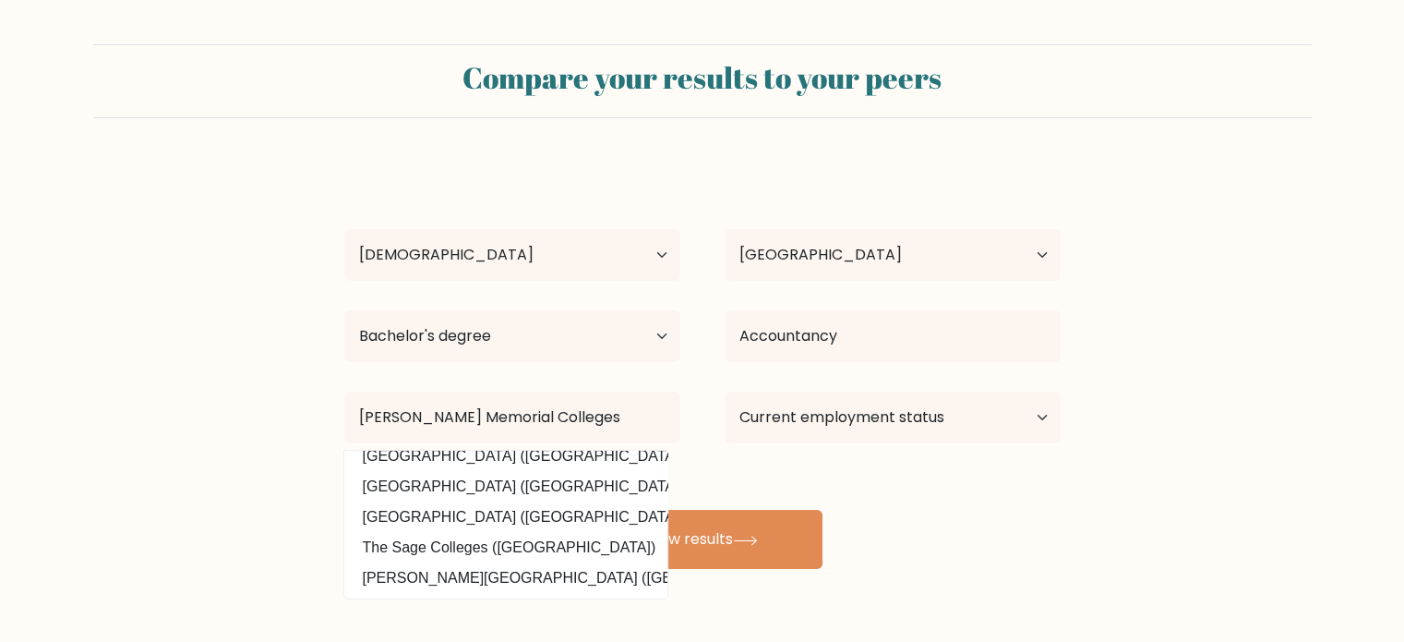
click at [835, 448] on div "Current employment status Employed Student Retired Other / prefer not to answer" at bounding box center [893, 417] width 380 height 66
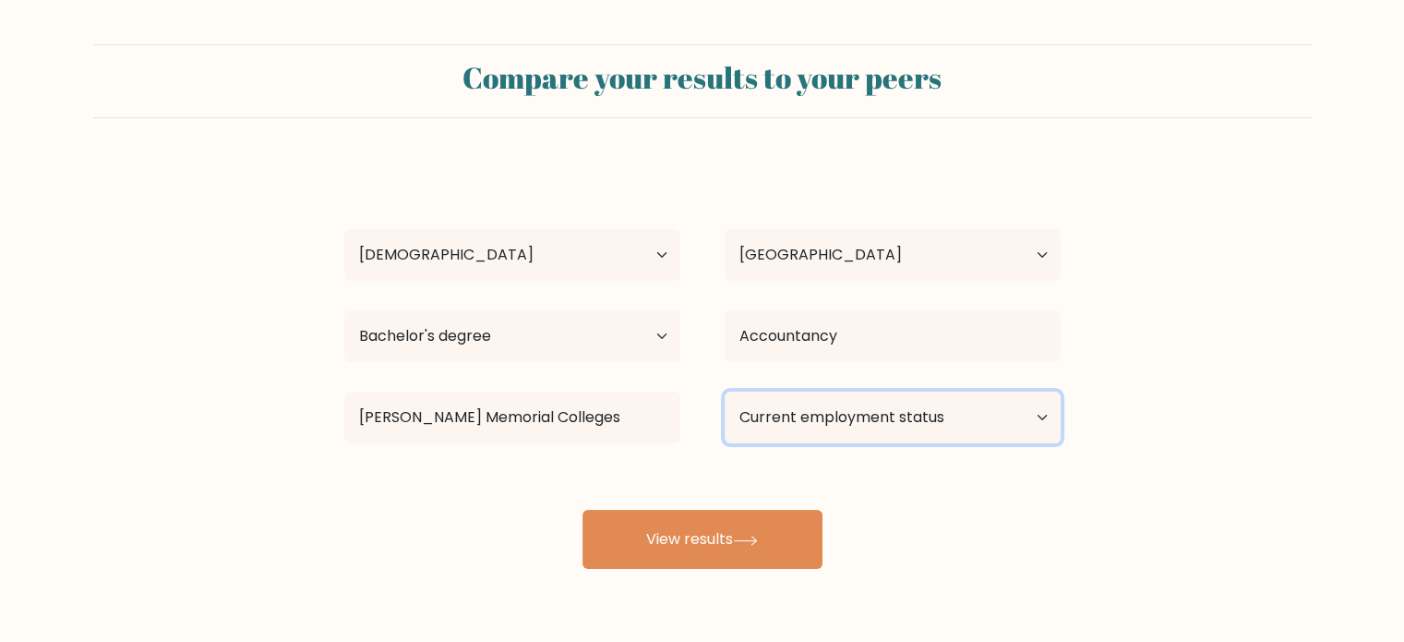
click at [845, 423] on select "Current employment status Employed Student Retired Other / prefer not to answer" at bounding box center [893, 417] width 336 height 52
select select "other"
click at [725, 391] on select "Current employment status Employed Student Retired Other / prefer not to answer" at bounding box center [893, 417] width 336 height 52
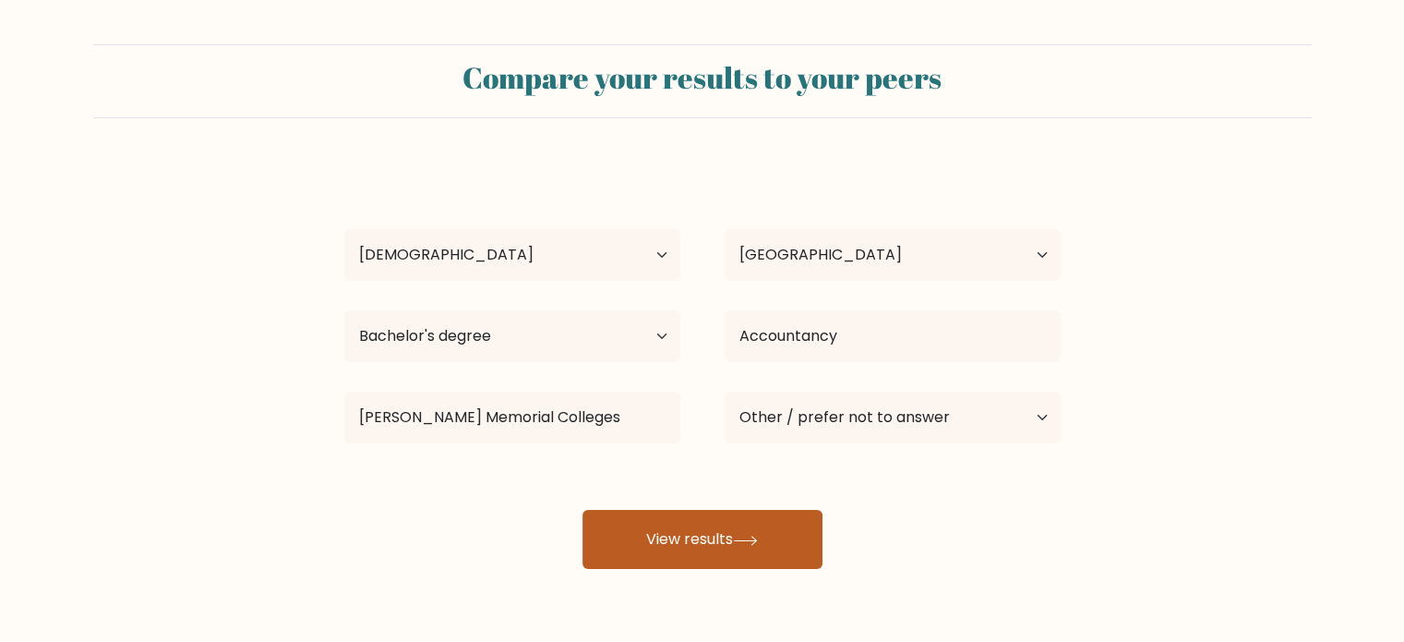
click at [761, 557] on button "View results" at bounding box center [703, 539] width 240 height 59
